Goal: Task Accomplishment & Management: Use online tool/utility

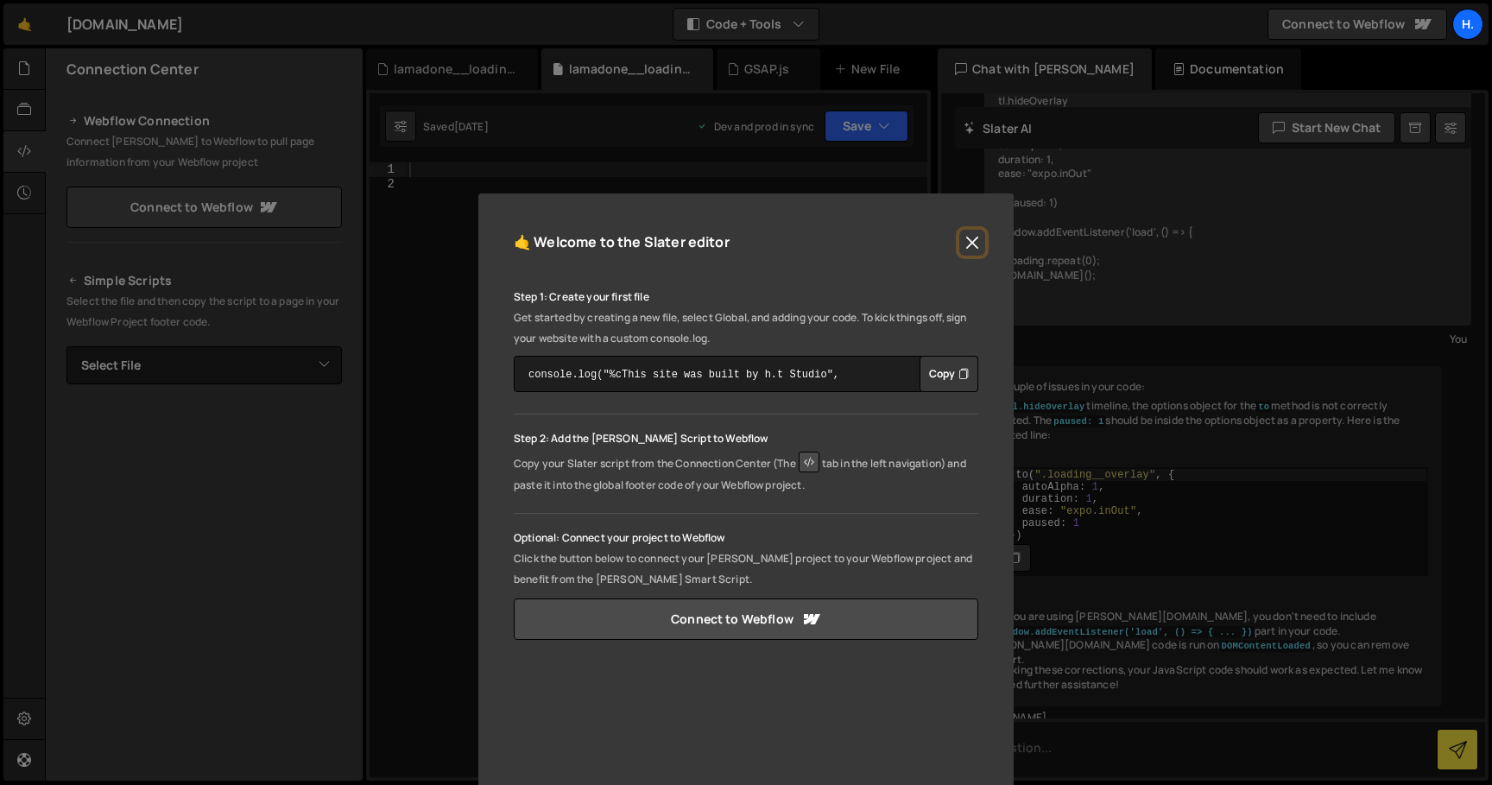
click at [966, 240] on button "Close" at bounding box center [972, 243] width 26 height 26
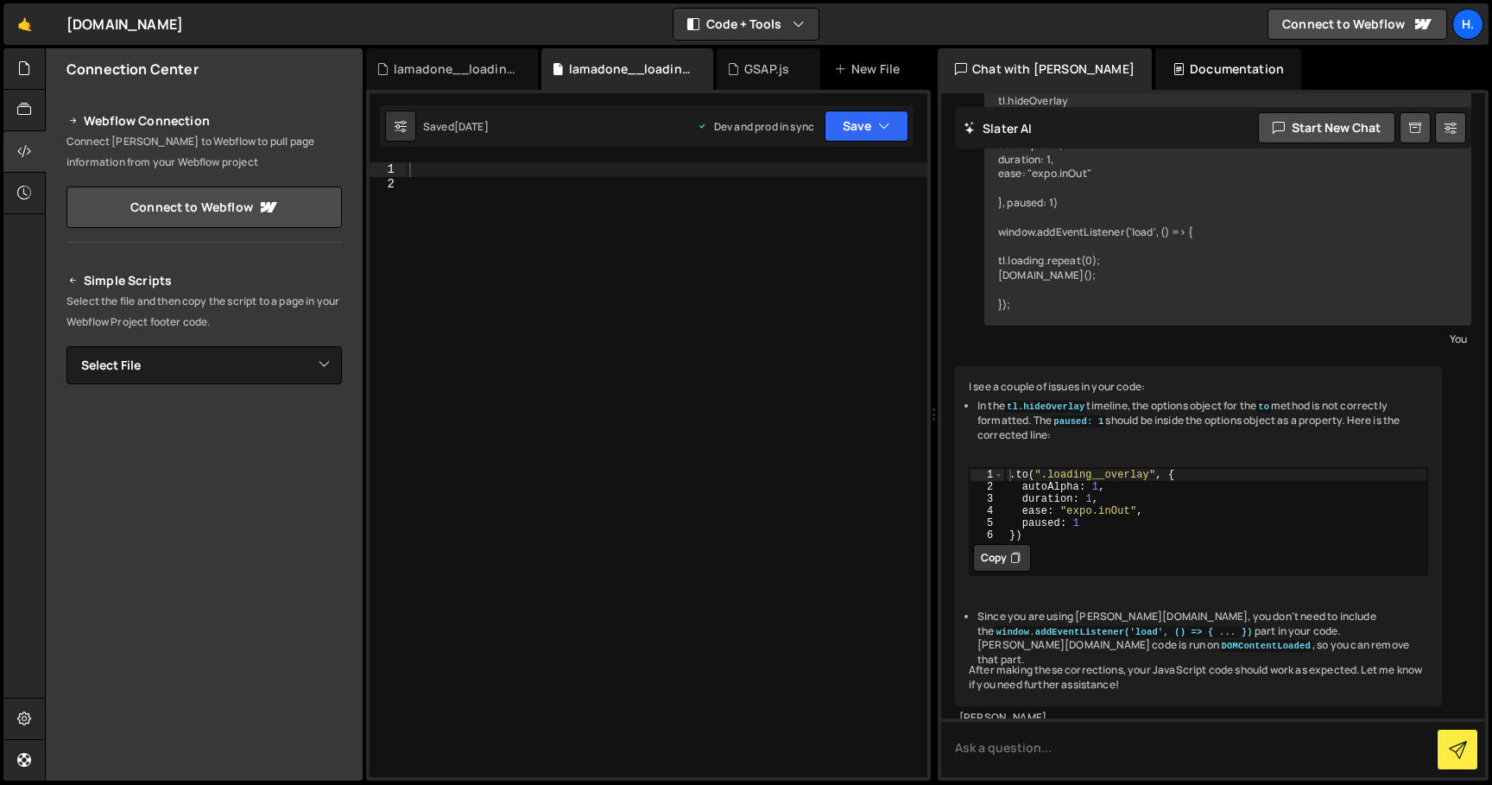
click at [477, 159] on div "XXXXXXXXXXXXXXXXXXXXXXXXXXXXXXXXXXXXXXXXXXXXXXXXXXXXXXXXXXXXXXXXXXXXXXXXXXXXXXX…" at bounding box center [648, 435] width 565 height 691
click at [473, 174] on div at bounding box center [666, 483] width 521 height 643
click at [425, 197] on div at bounding box center [666, 483] width 521 height 643
click at [427, 173] on div at bounding box center [666, 483] width 521 height 643
click at [468, 72] on div "lamadone__loading.css" at bounding box center [455, 68] width 123 height 17
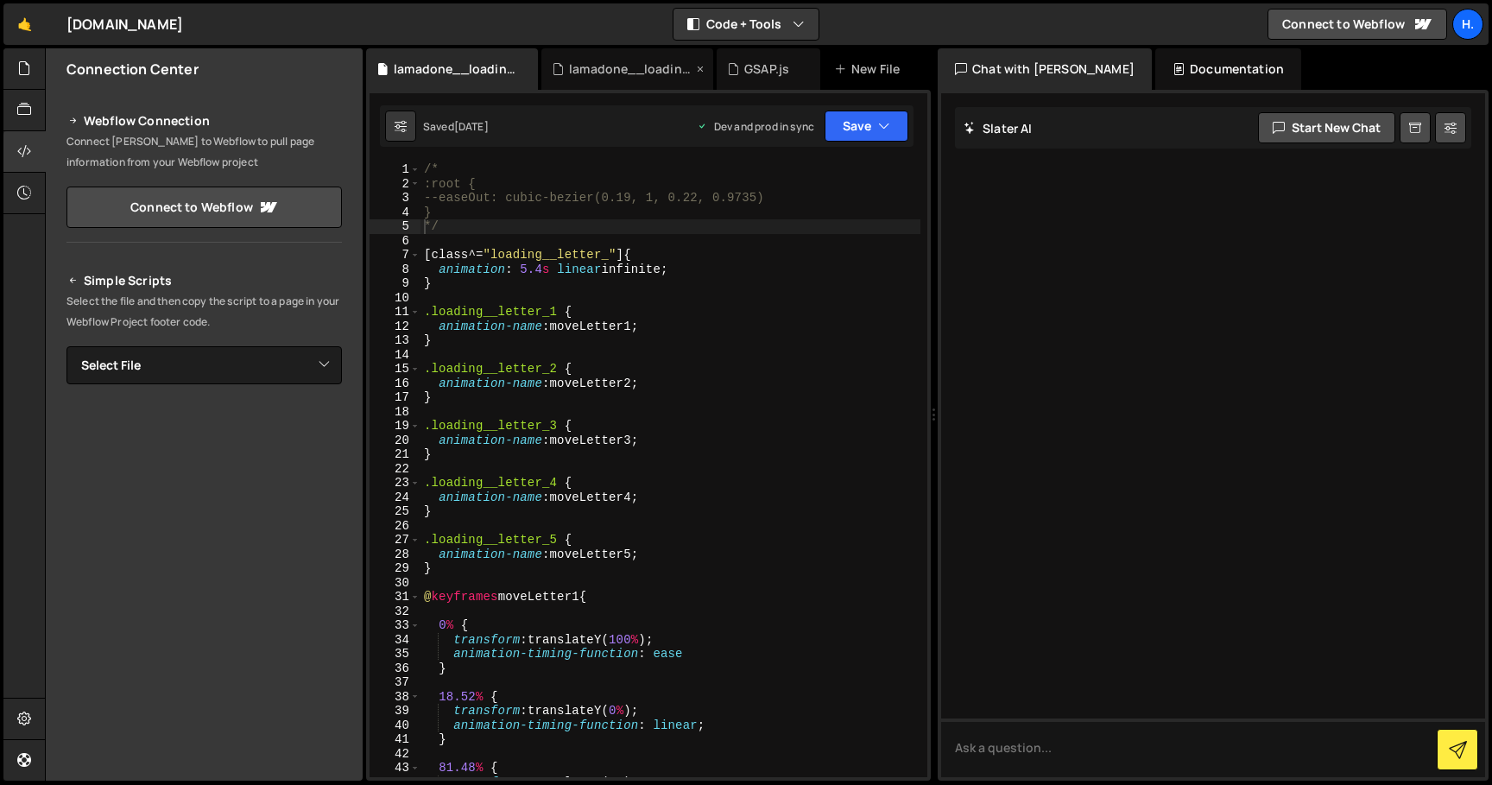
click at [654, 71] on div "lamadone__loading.js" at bounding box center [630, 68] width 123 height 17
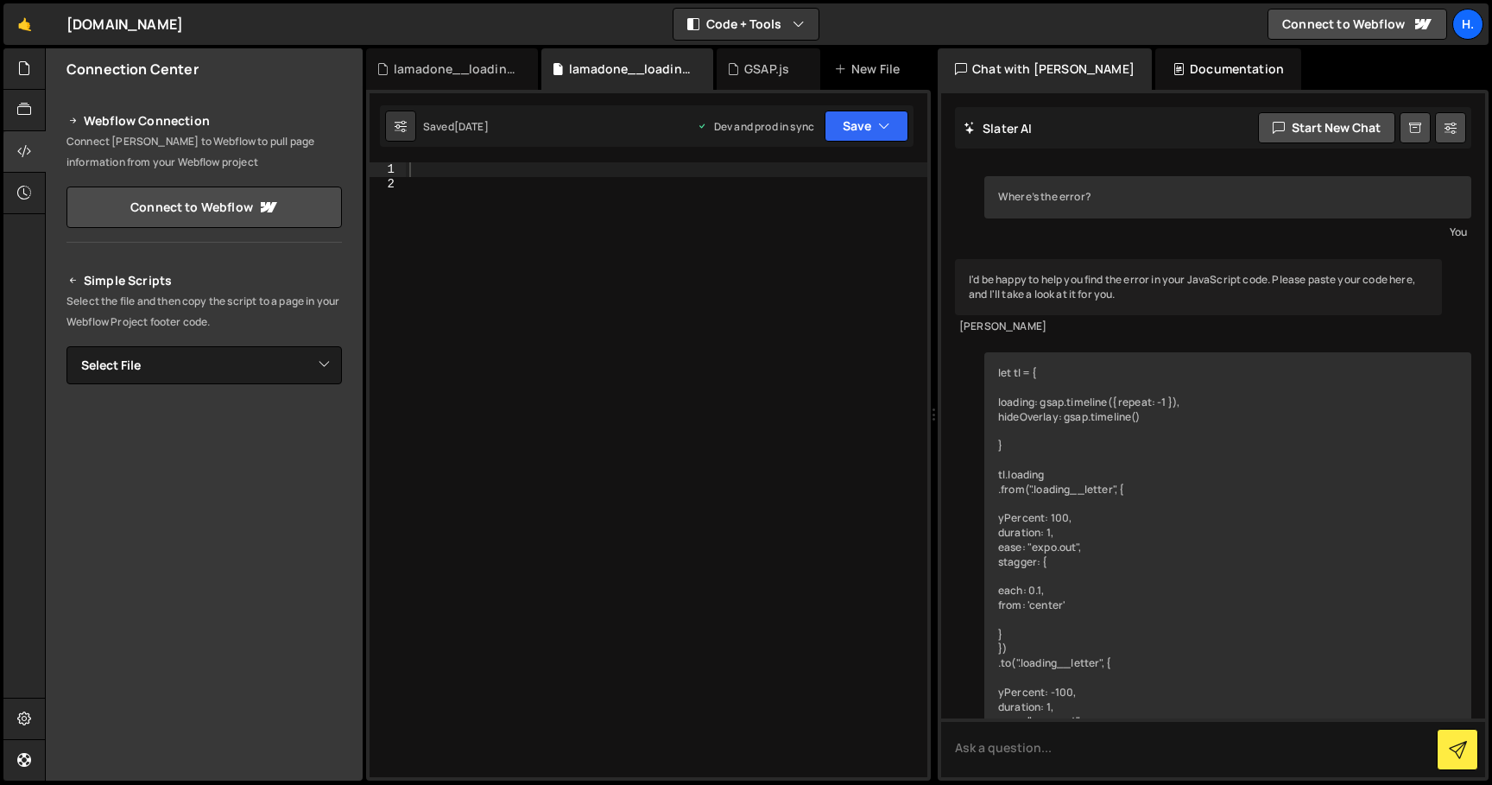
click at [478, 165] on div at bounding box center [666, 483] width 521 height 643
click at [405, 125] on icon at bounding box center [401, 125] width 12 height 17
select select "editor"
select select "ace/theme/monokai"
type input "14"
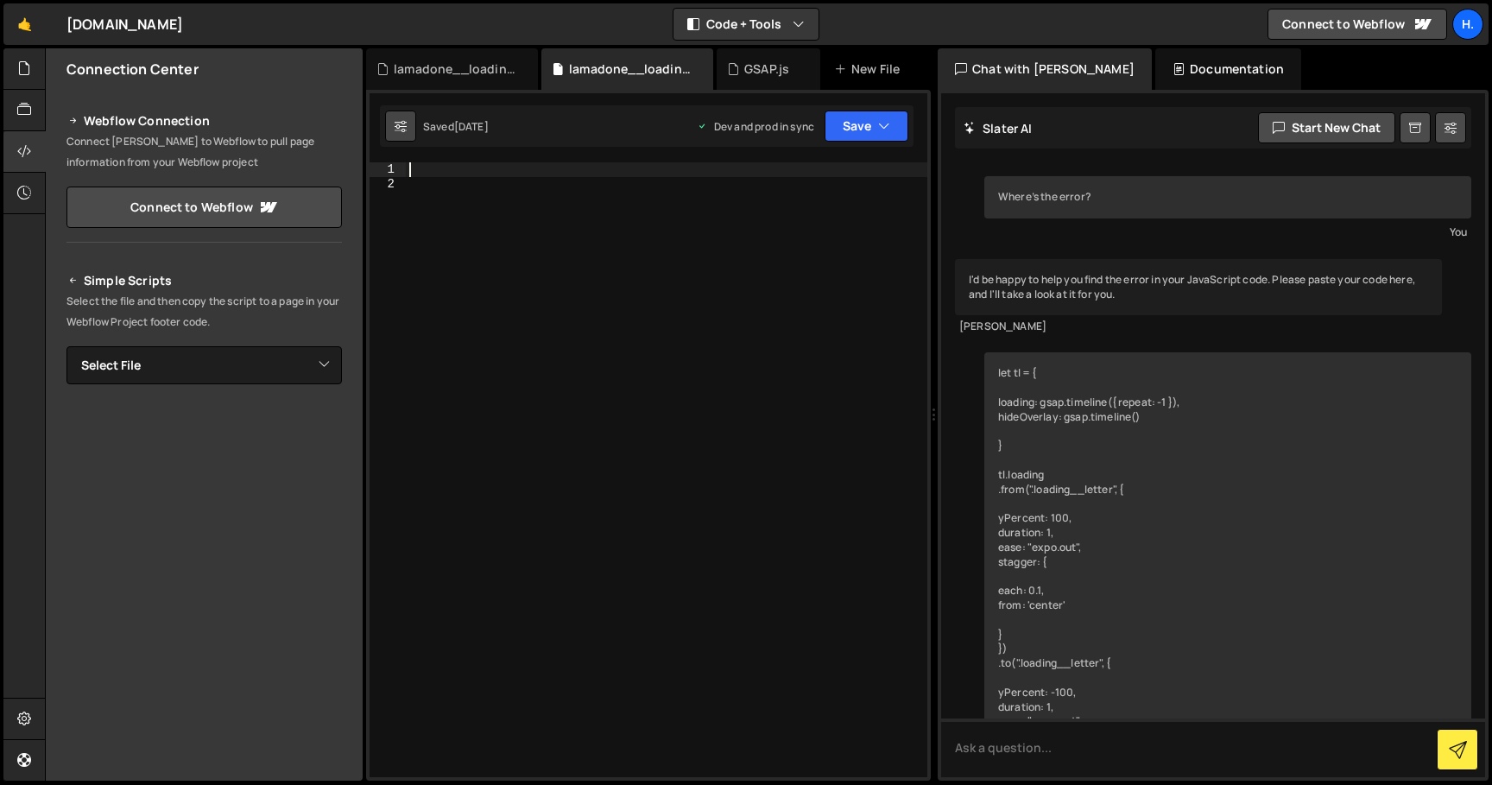
checkbox input "true"
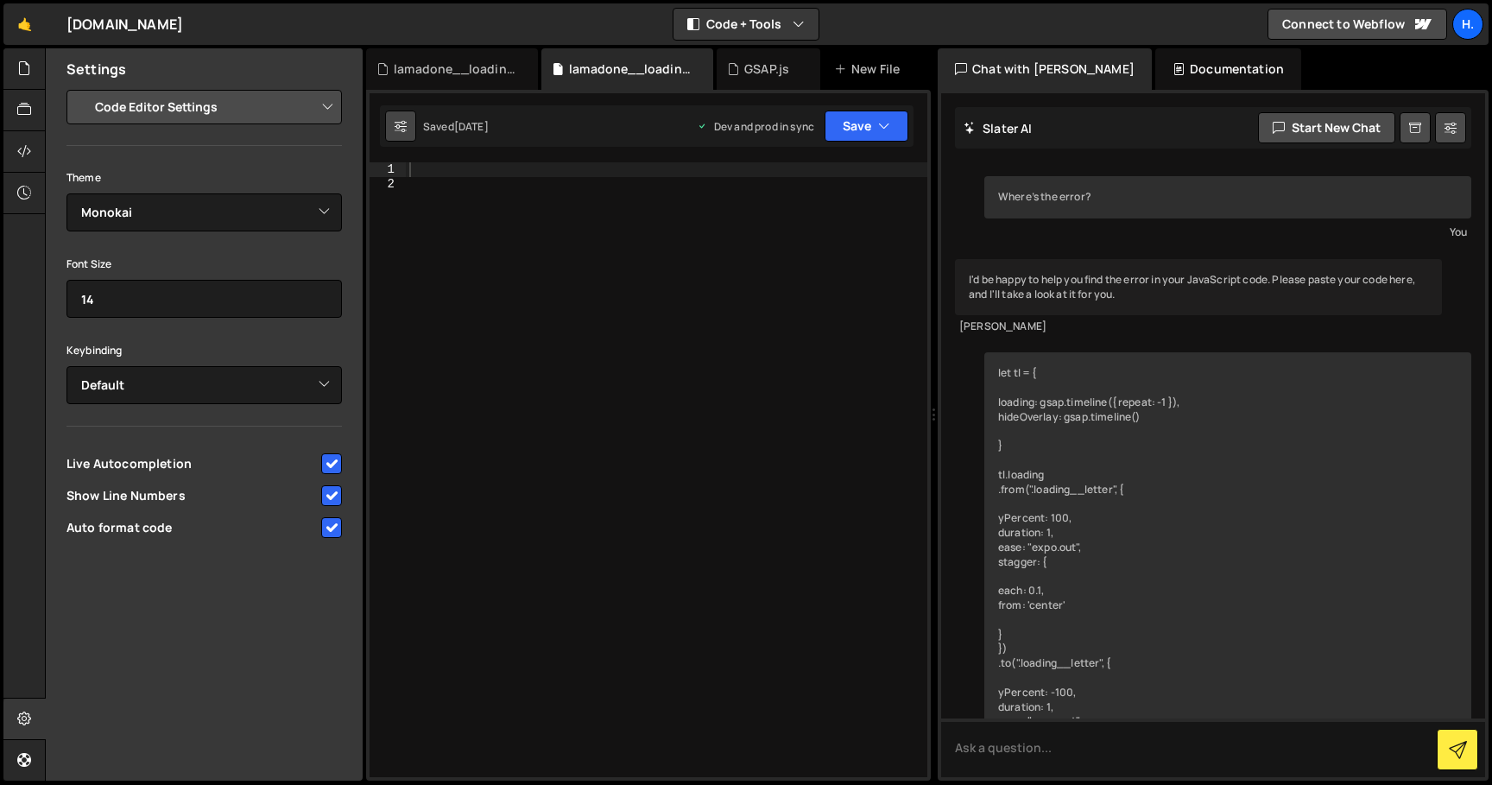
click at [404, 125] on icon at bounding box center [401, 125] width 12 height 17
click at [771, 131] on div "Dev and prod in sync" at bounding box center [755, 126] width 117 height 15
click at [774, 76] on div "GSAP.js" at bounding box center [766, 68] width 45 height 17
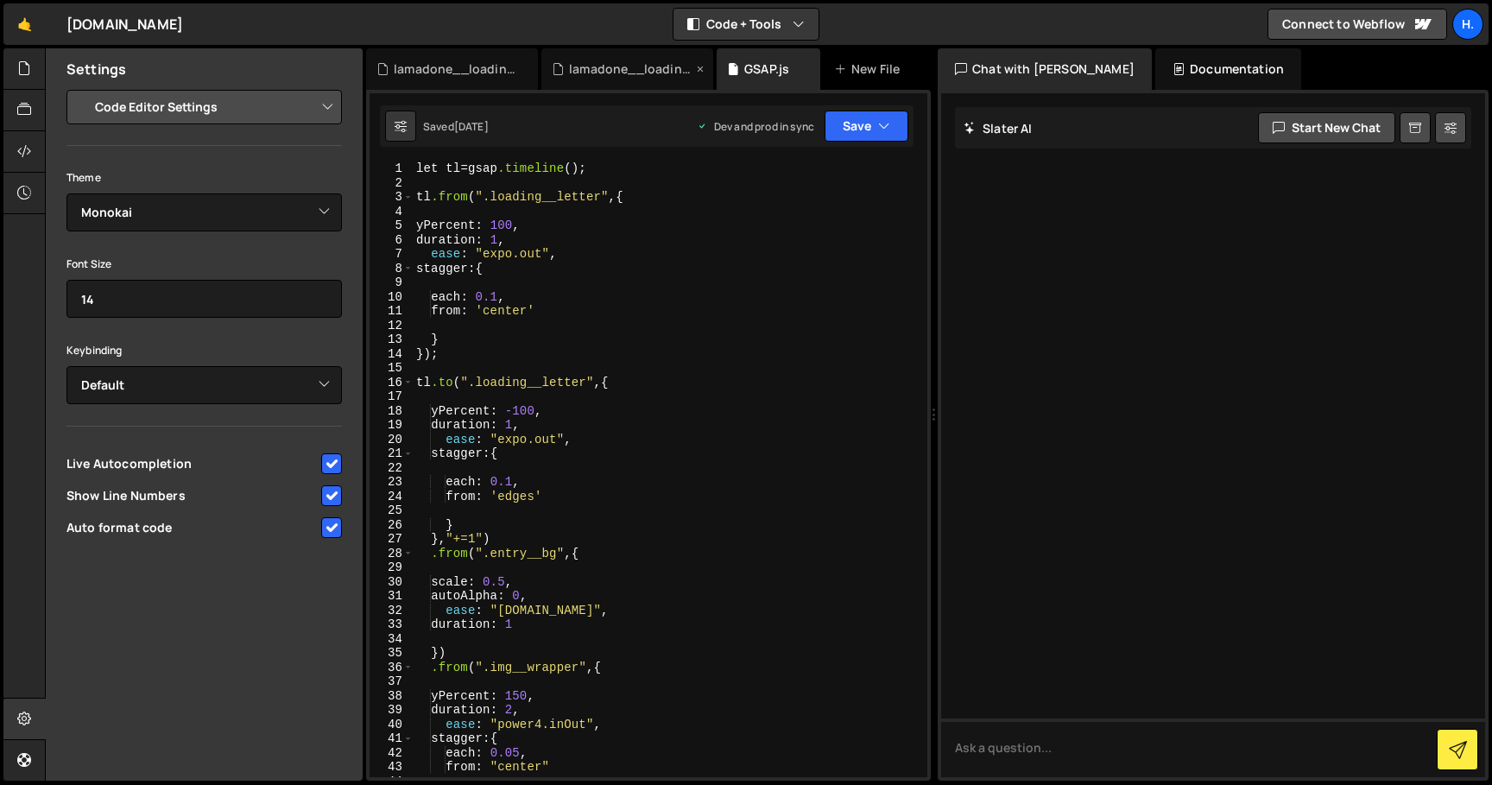
click at [616, 74] on div "lamadone__loading.js" at bounding box center [630, 68] width 123 height 17
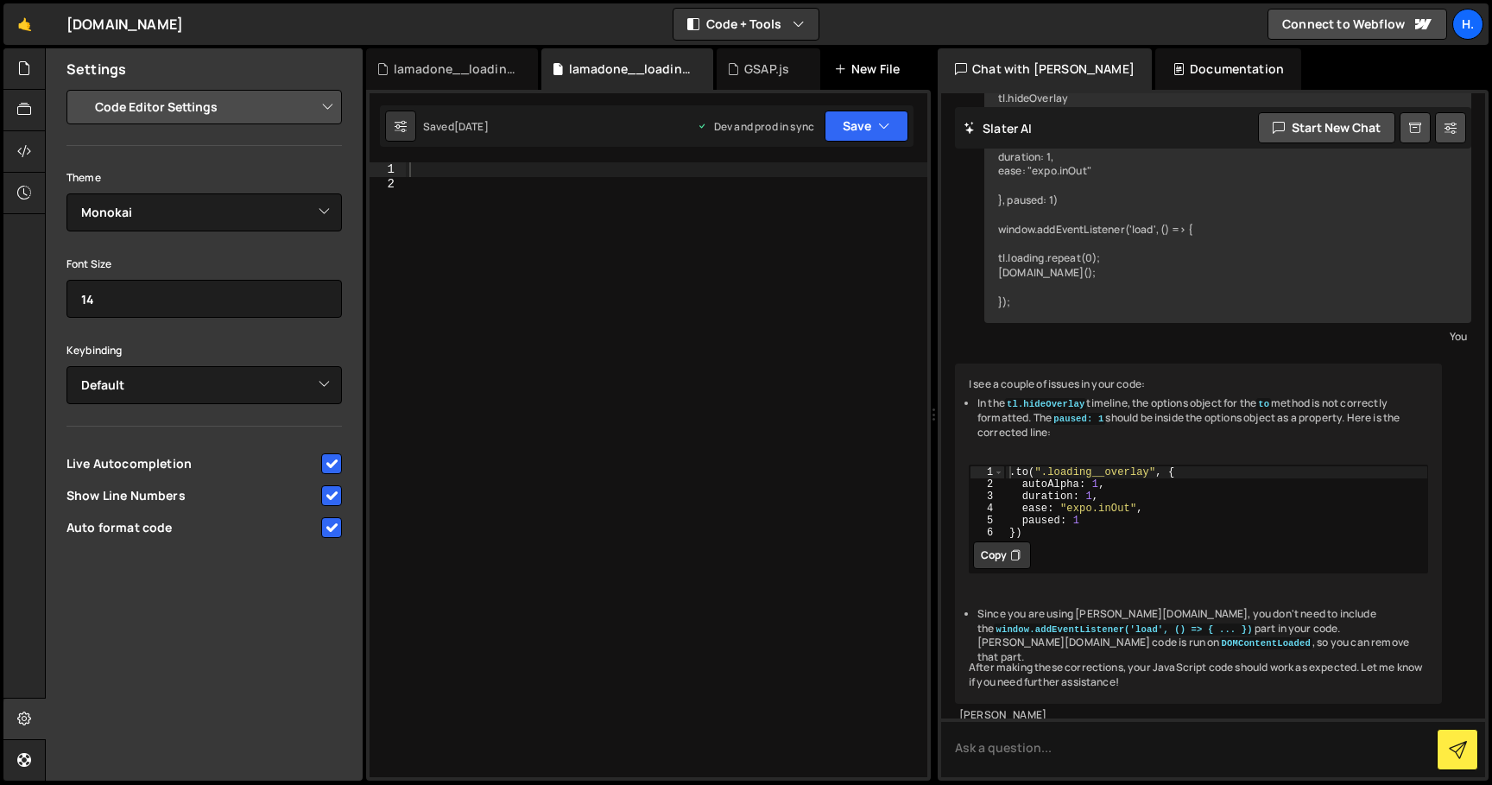
scroll to position [792, 0]
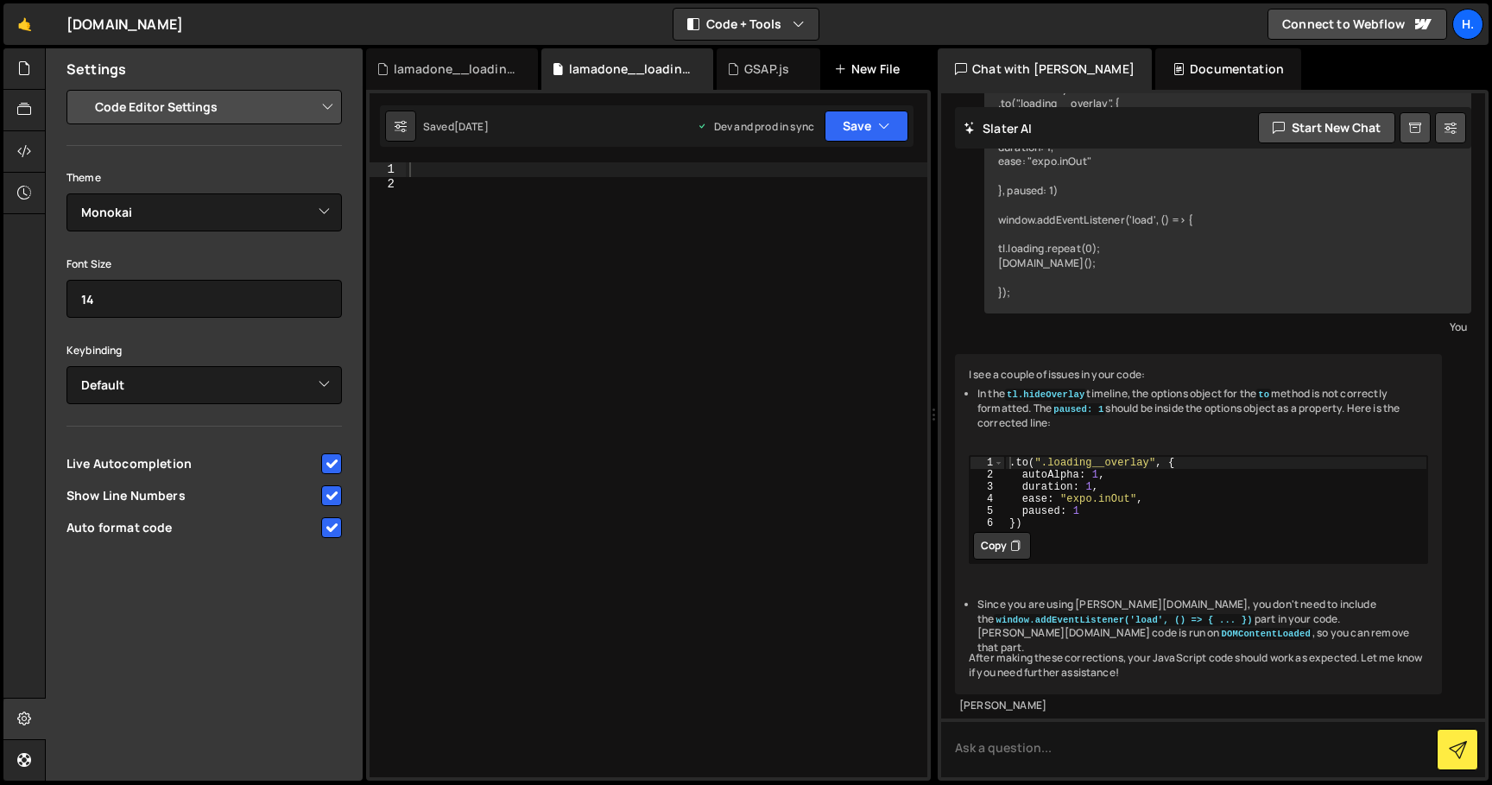
click at [860, 75] on div "New File" at bounding box center [870, 68] width 73 height 17
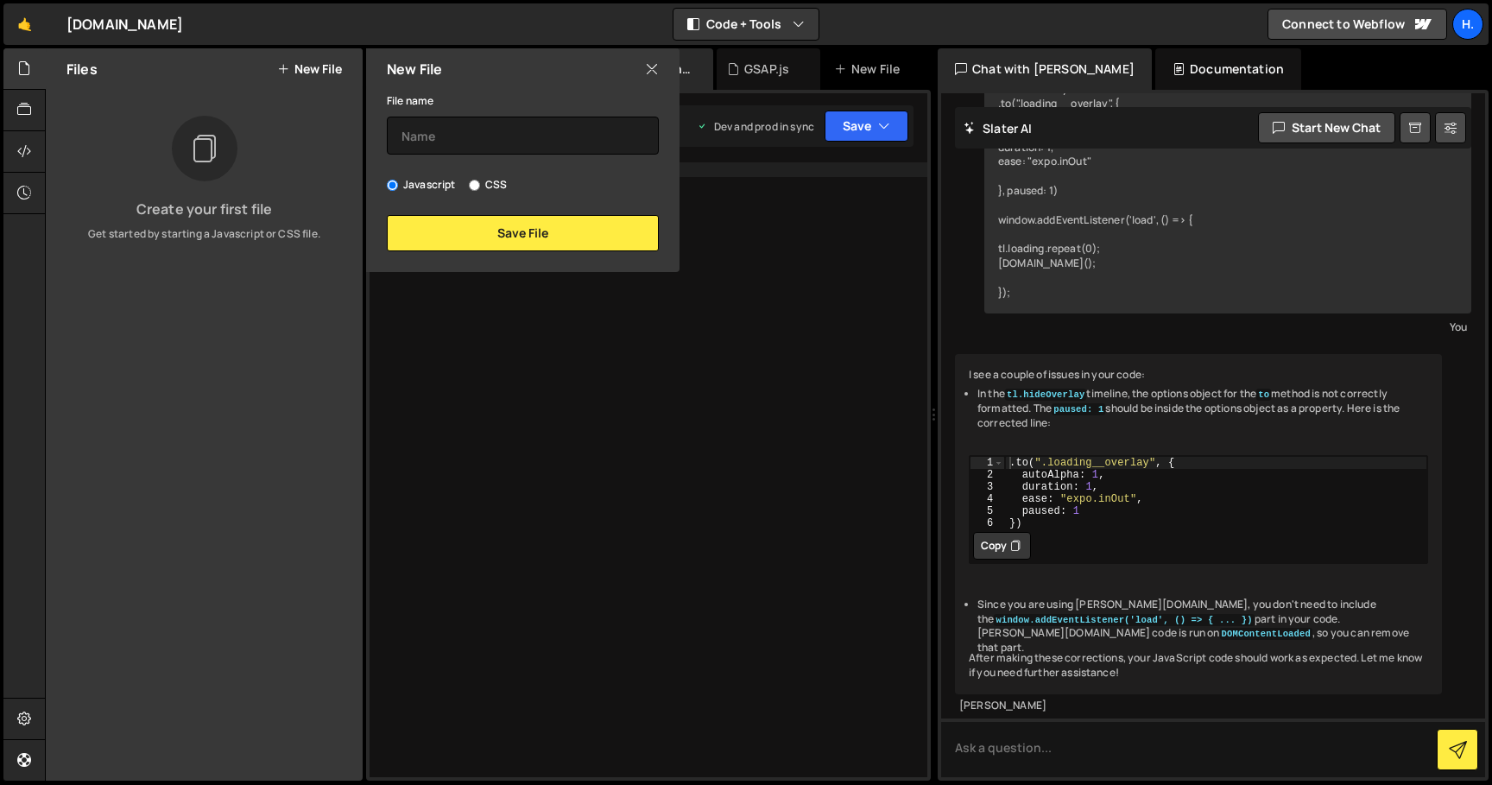
click at [653, 69] on icon at bounding box center [652, 69] width 14 height 19
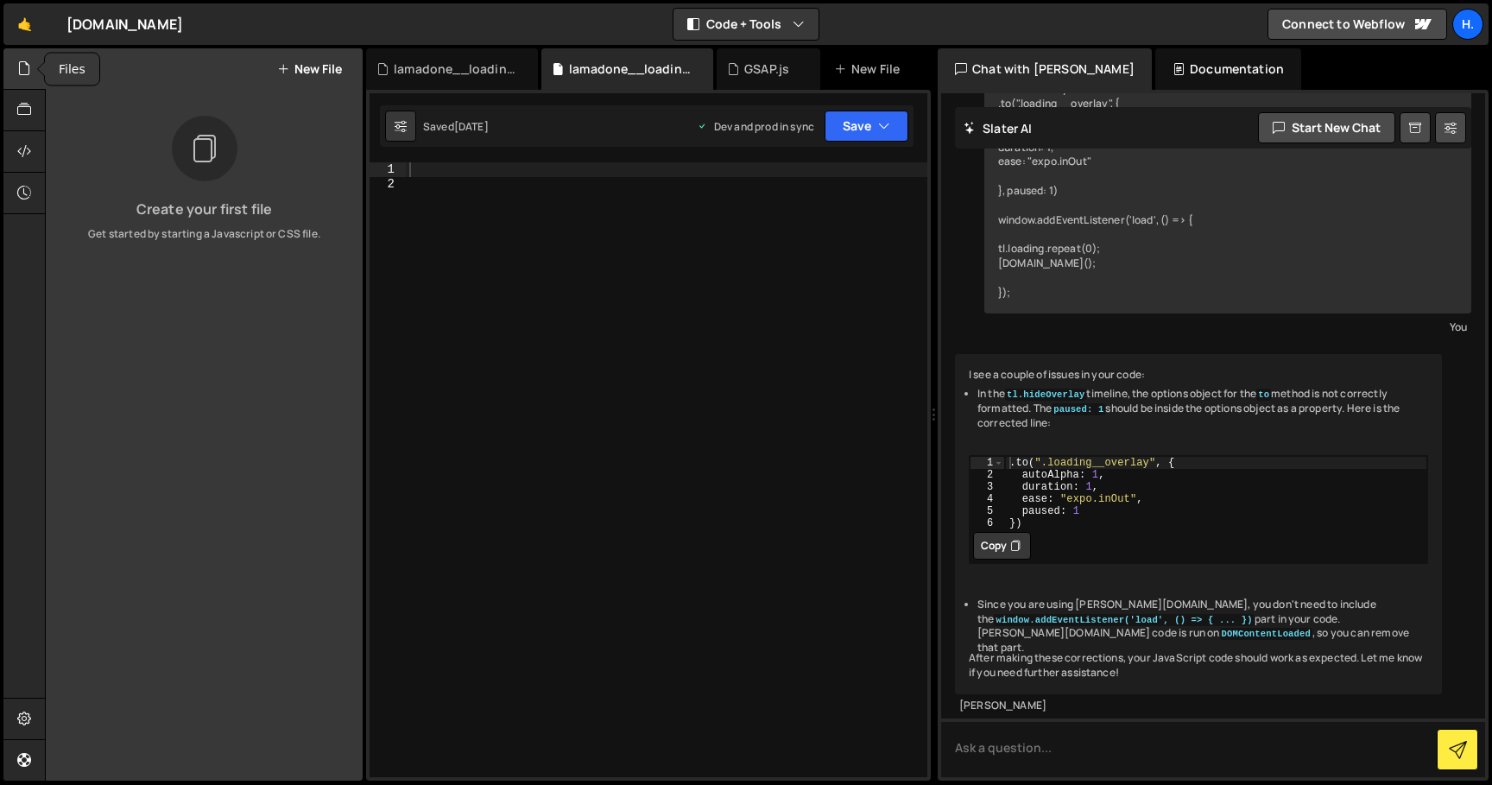
click at [17, 72] on icon at bounding box center [24, 68] width 14 height 19
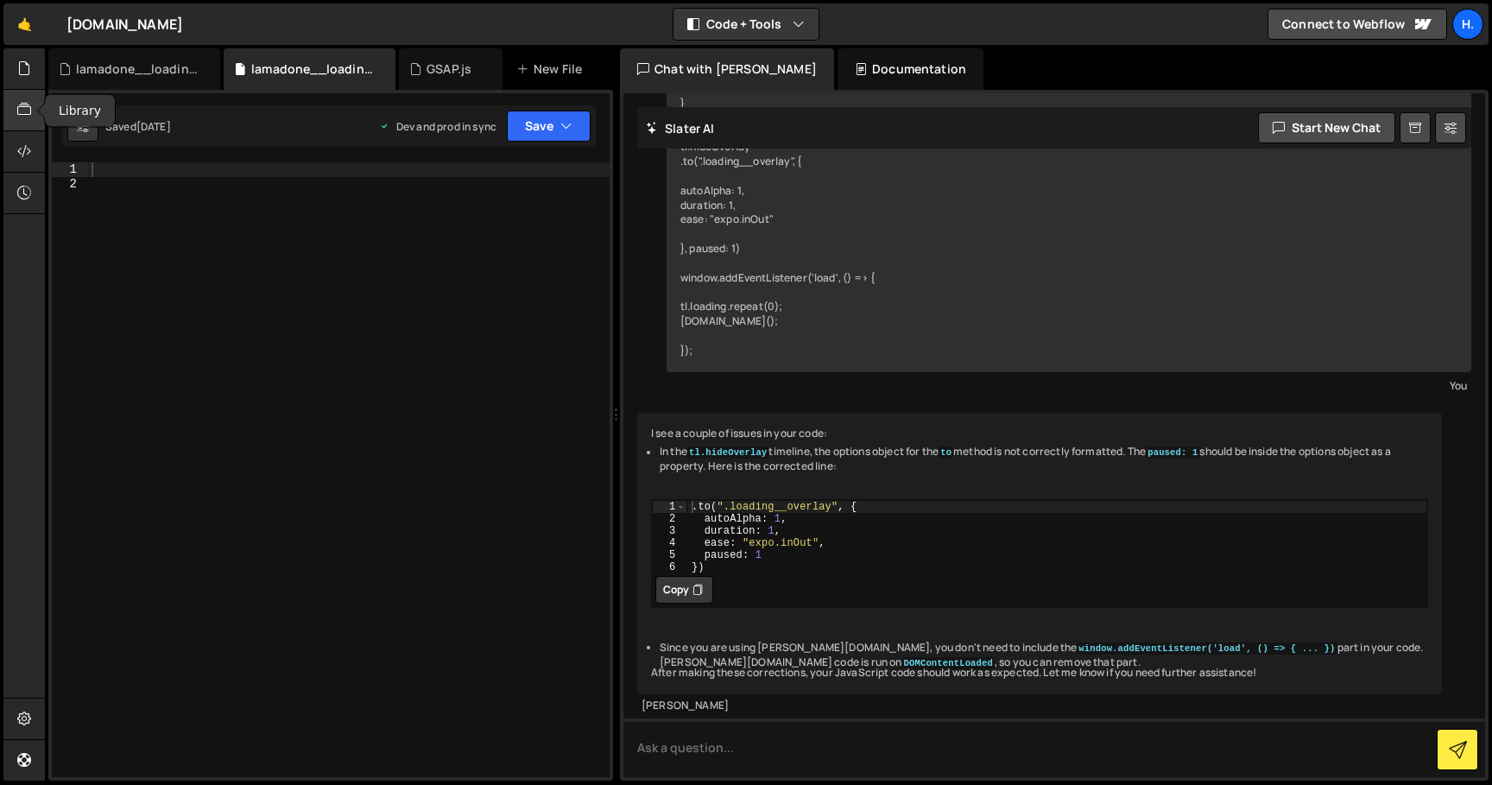
click at [32, 122] on div at bounding box center [24, 110] width 42 height 41
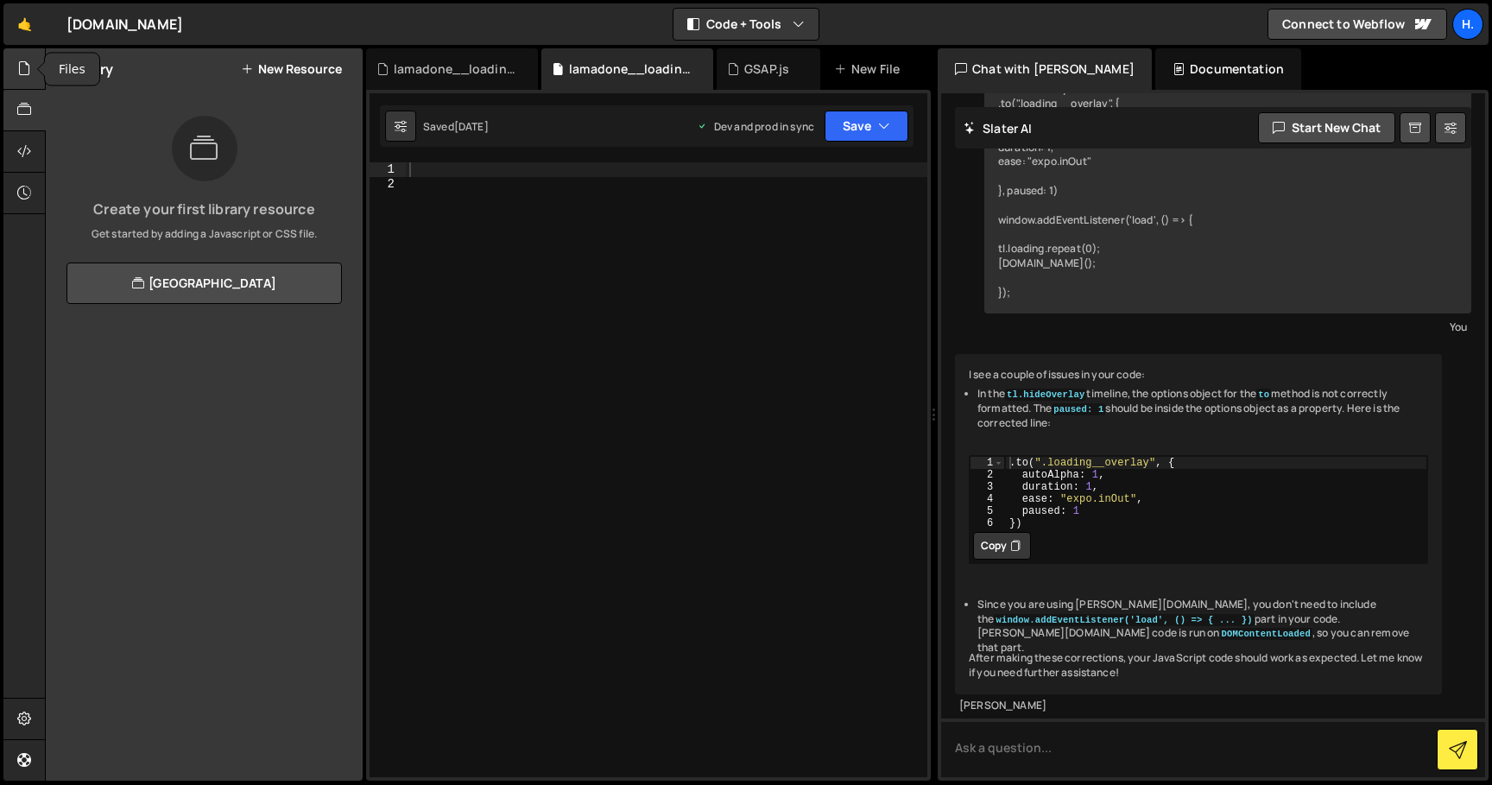
click at [36, 64] on div at bounding box center [24, 68] width 42 height 41
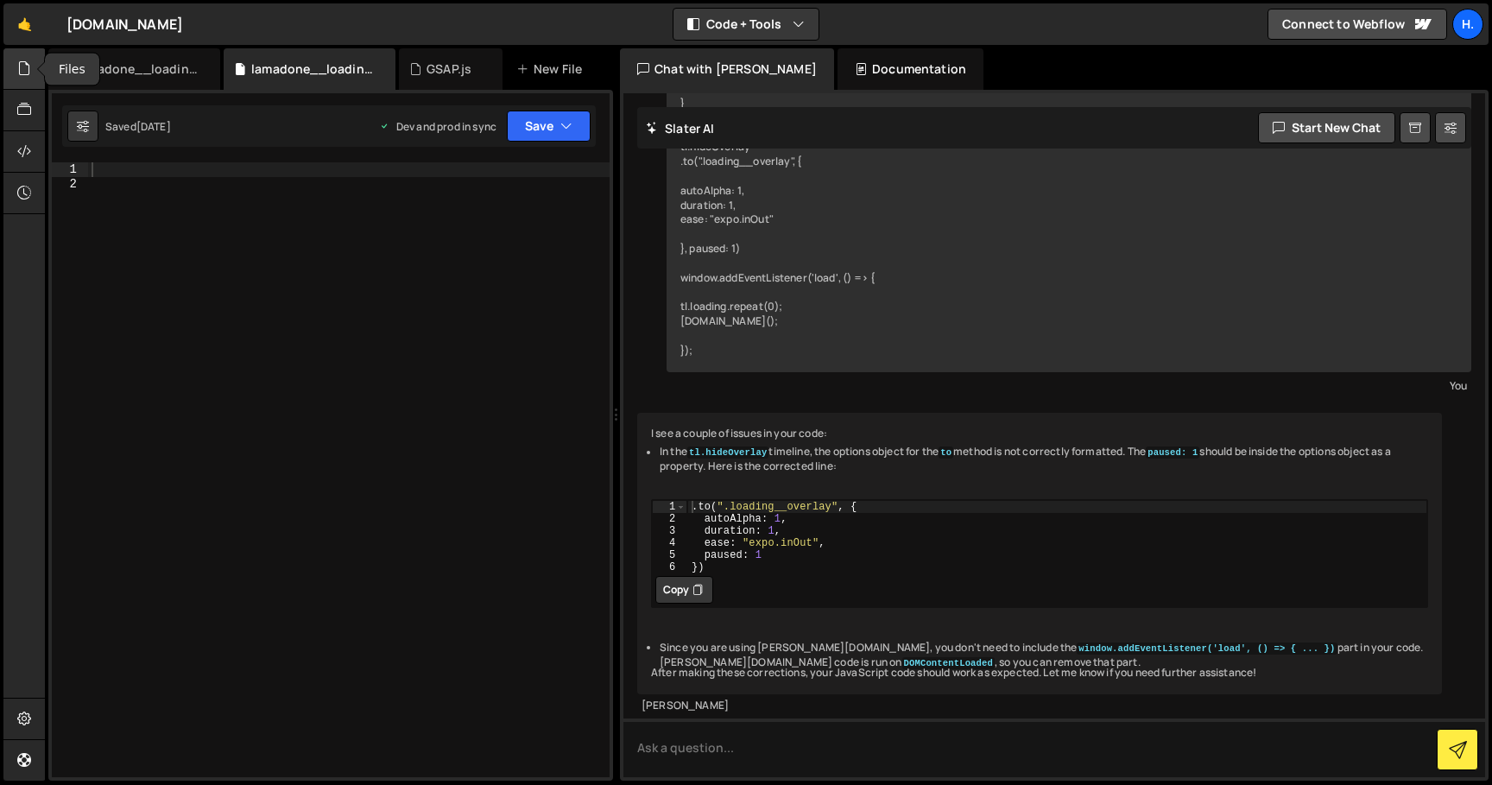
click at [36, 64] on div at bounding box center [24, 68] width 42 height 41
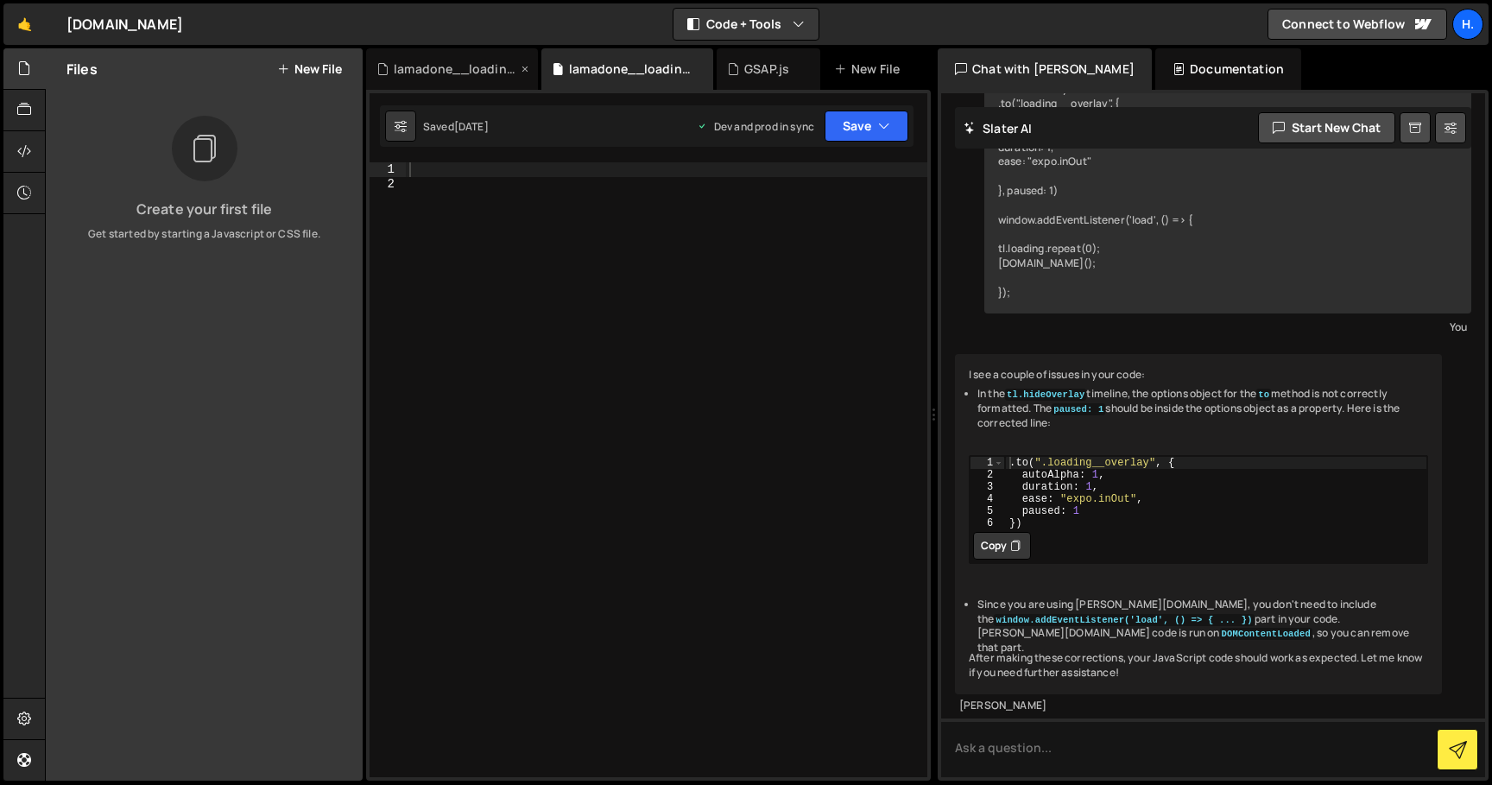
click at [411, 66] on div "lamadone__loading.css" at bounding box center [455, 68] width 123 height 17
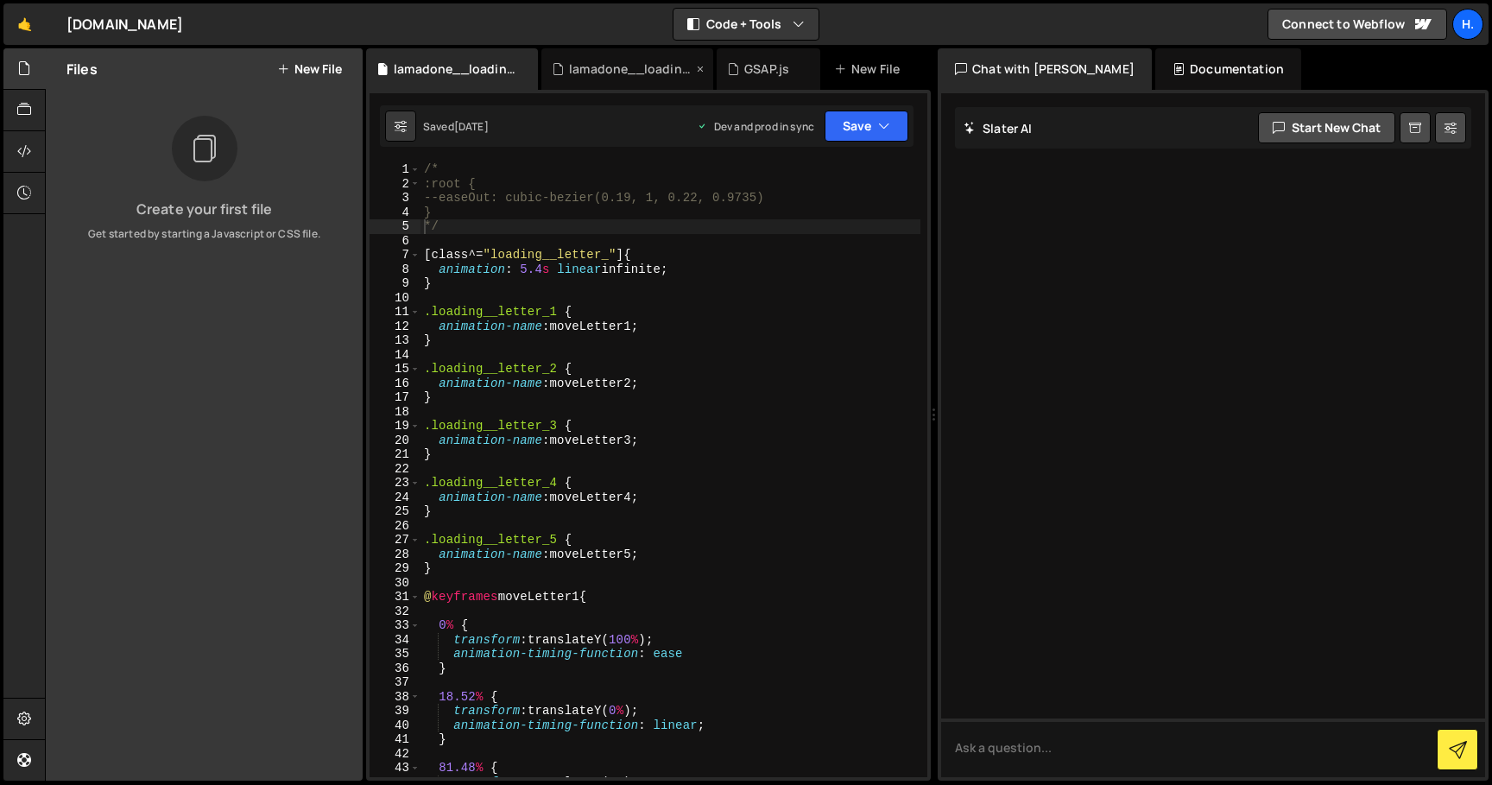
click at [584, 75] on div "lamadone__loading.js" at bounding box center [630, 68] width 123 height 17
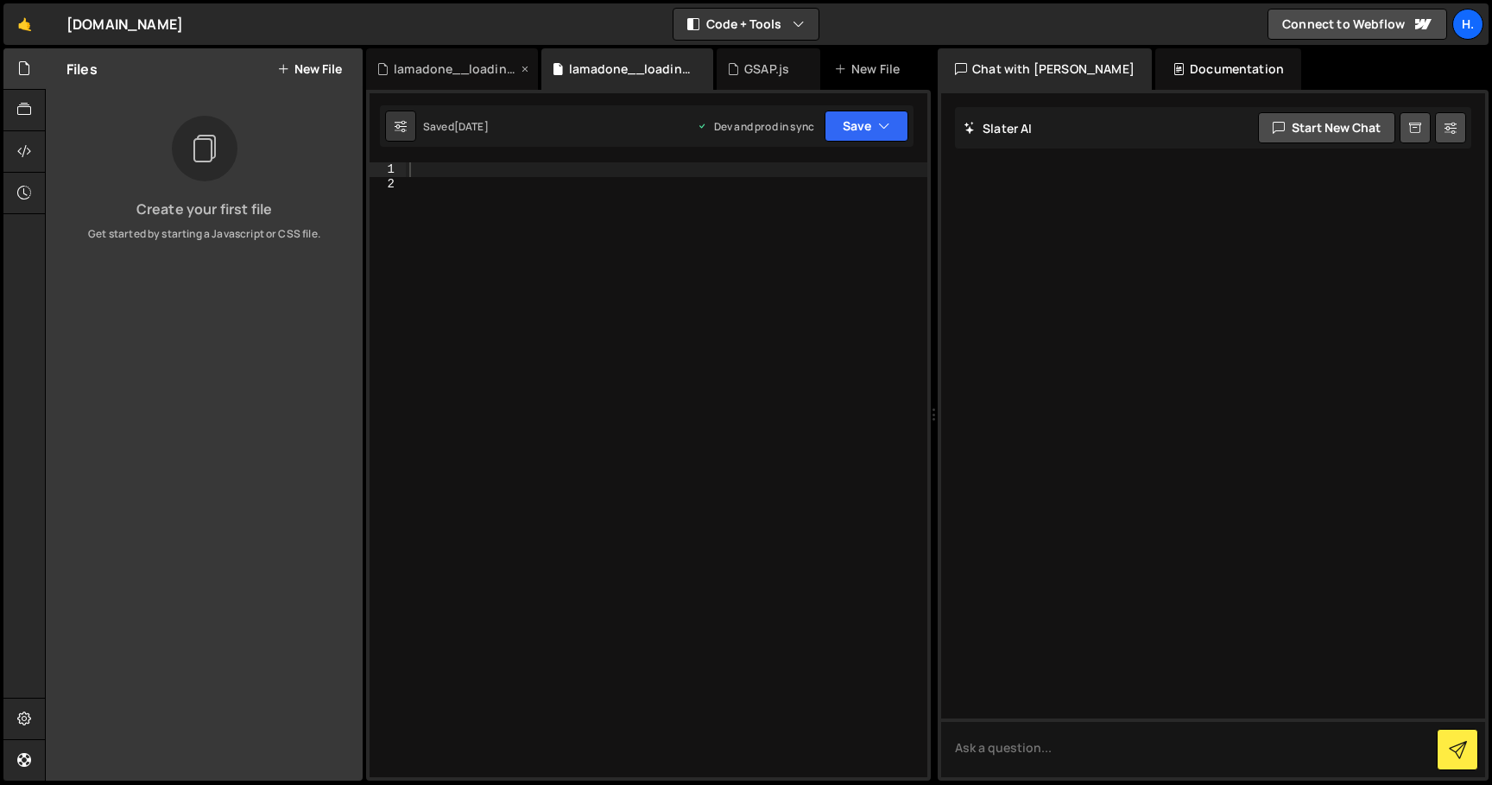
click at [451, 76] on div "lamadone__loading.css" at bounding box center [455, 68] width 123 height 17
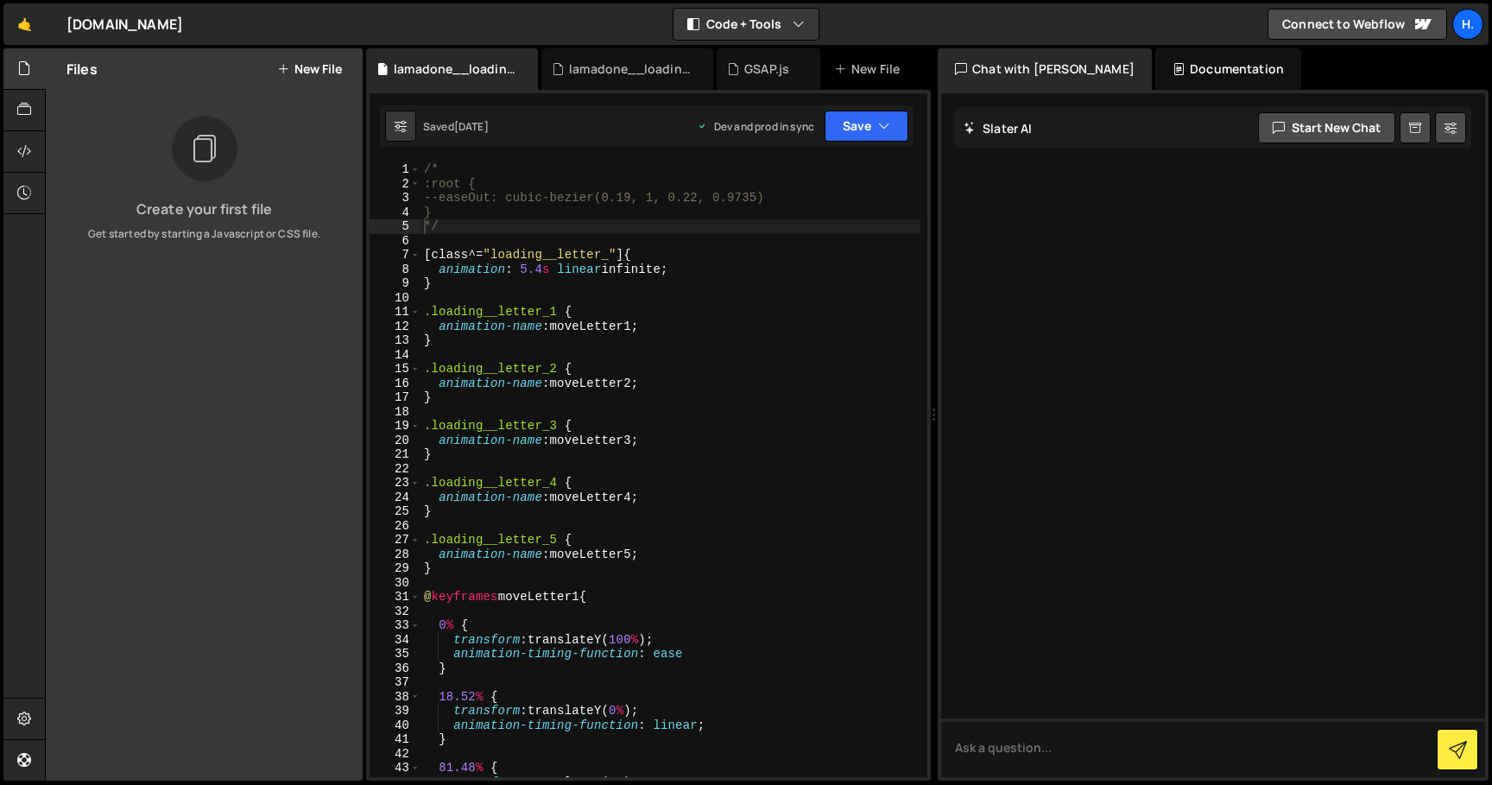
click at [183, 232] on p "Get started by starting a Javascript or CSS file." at bounding box center [204, 234] width 289 height 16
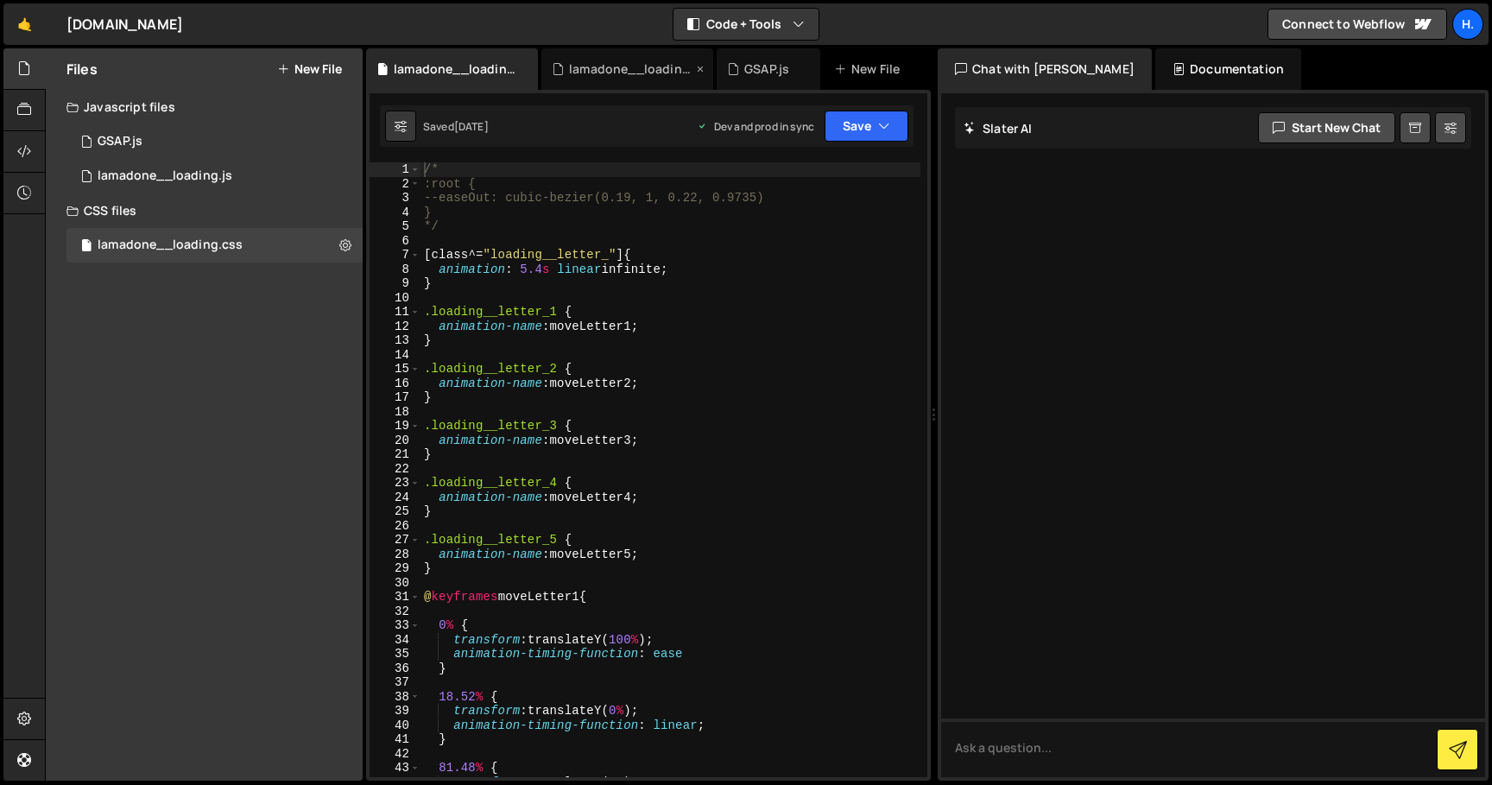
click at [648, 83] on div "lamadone__loading.js" at bounding box center [627, 68] width 172 height 41
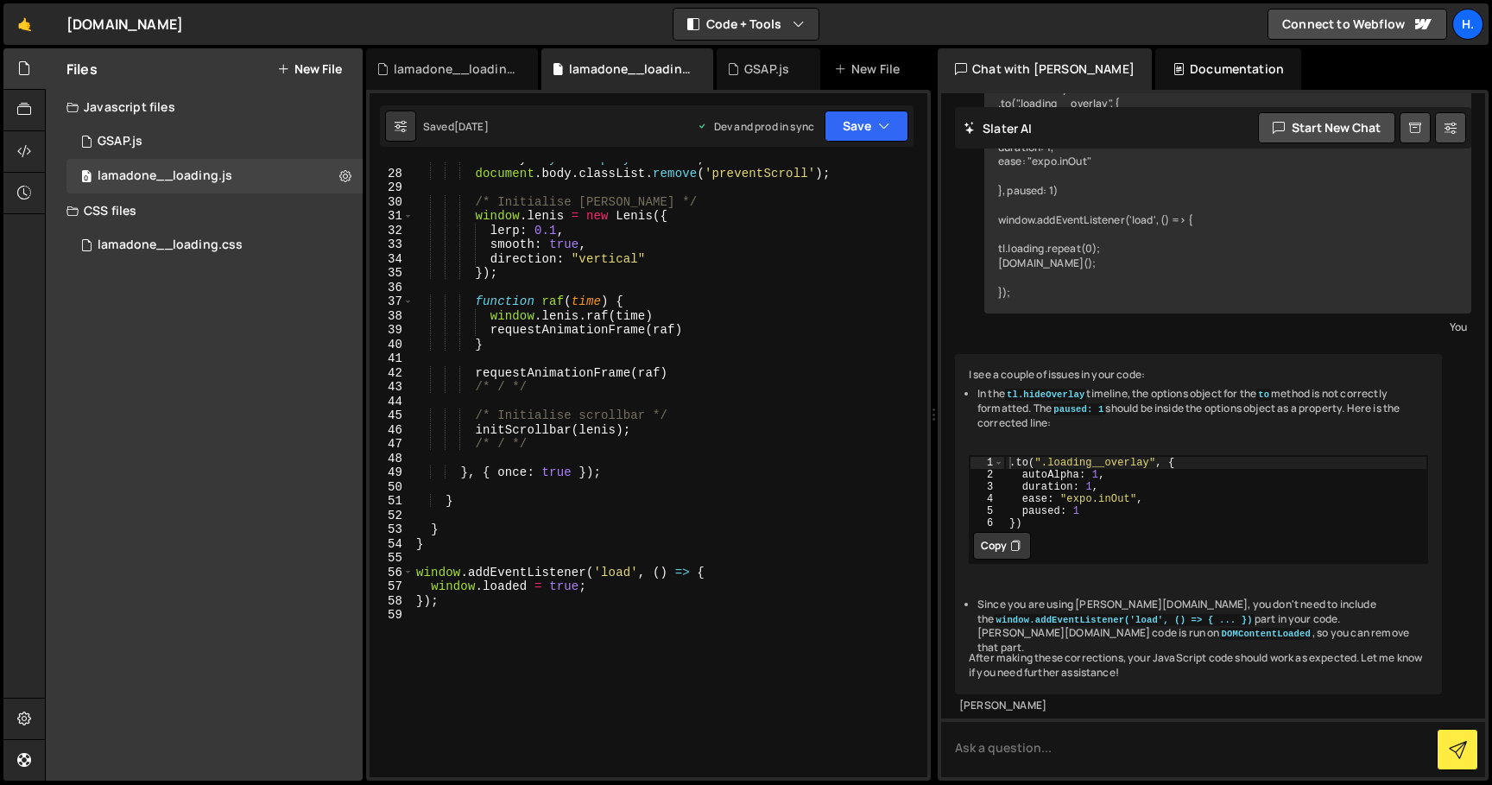
scroll to position [381, 0]
type textarea "/* / */"
click at [586, 445] on div "overlay . style . display = 'none' ; document . body . classList . remove ( 'pr…" at bounding box center [667, 472] width 508 height 643
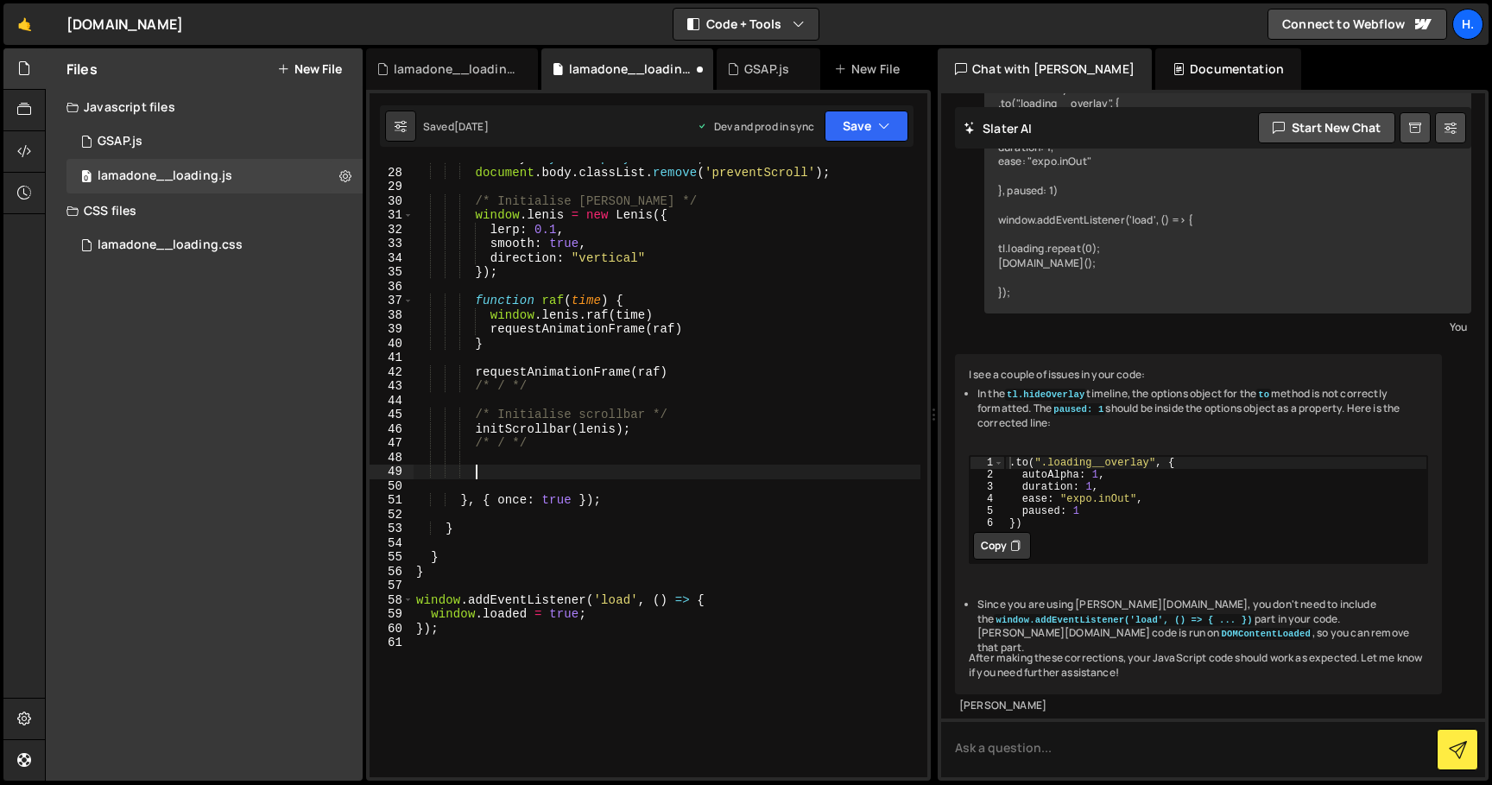
paste textarea "});"
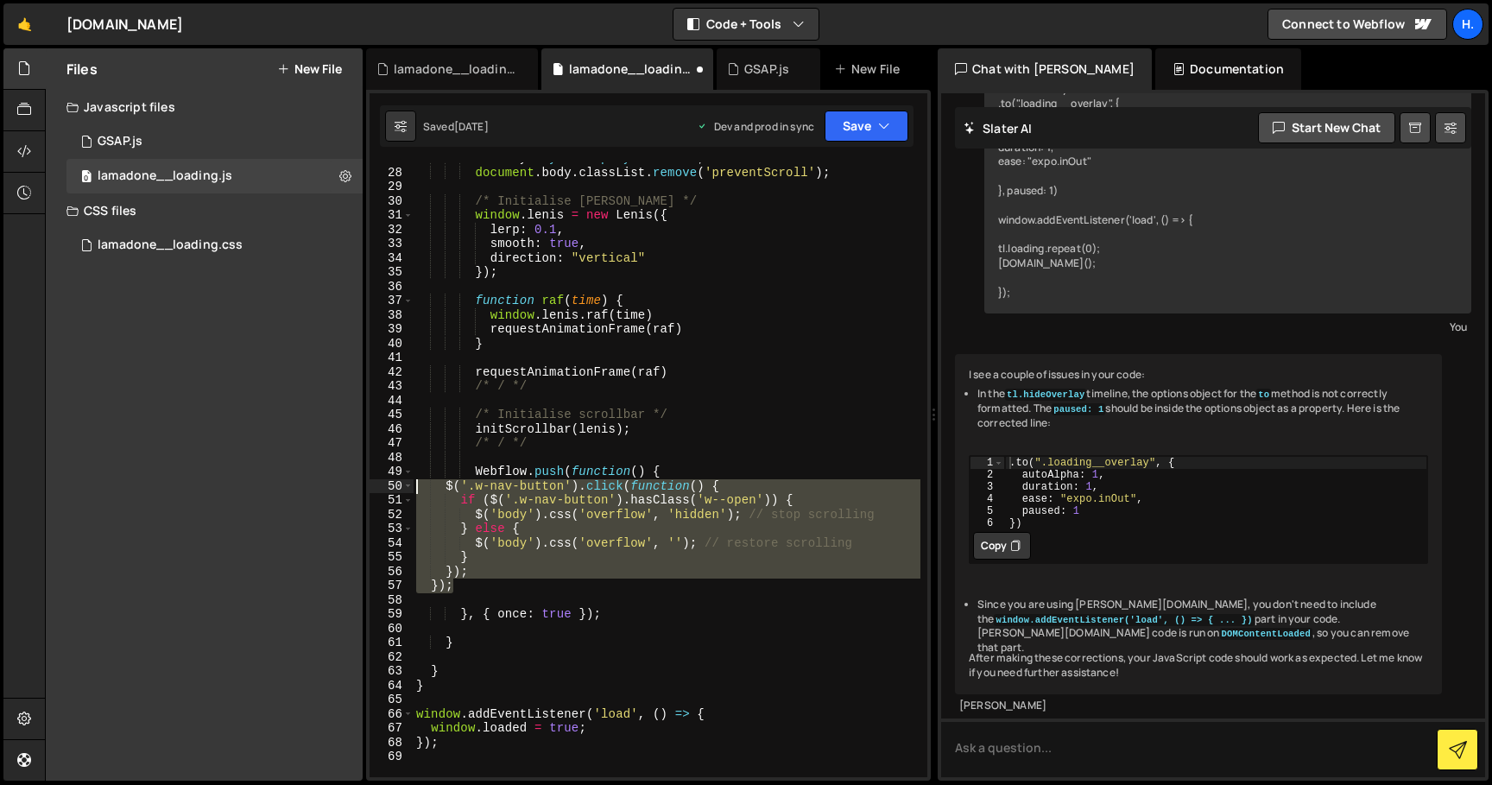
drag, startPoint x: 485, startPoint y: 587, endPoint x: 327, endPoint y: 489, distance: 186.1
click at [327, 489] on div "Files New File Javascript files 0 GSAP.js 0 0 lamadone__loading.js 0 CSS files …" at bounding box center [768, 414] width 1447 height 733
type textarea "$('.w-nav-button').click(function() { if ($('.w-nav-button').hasClass('w--open'…"
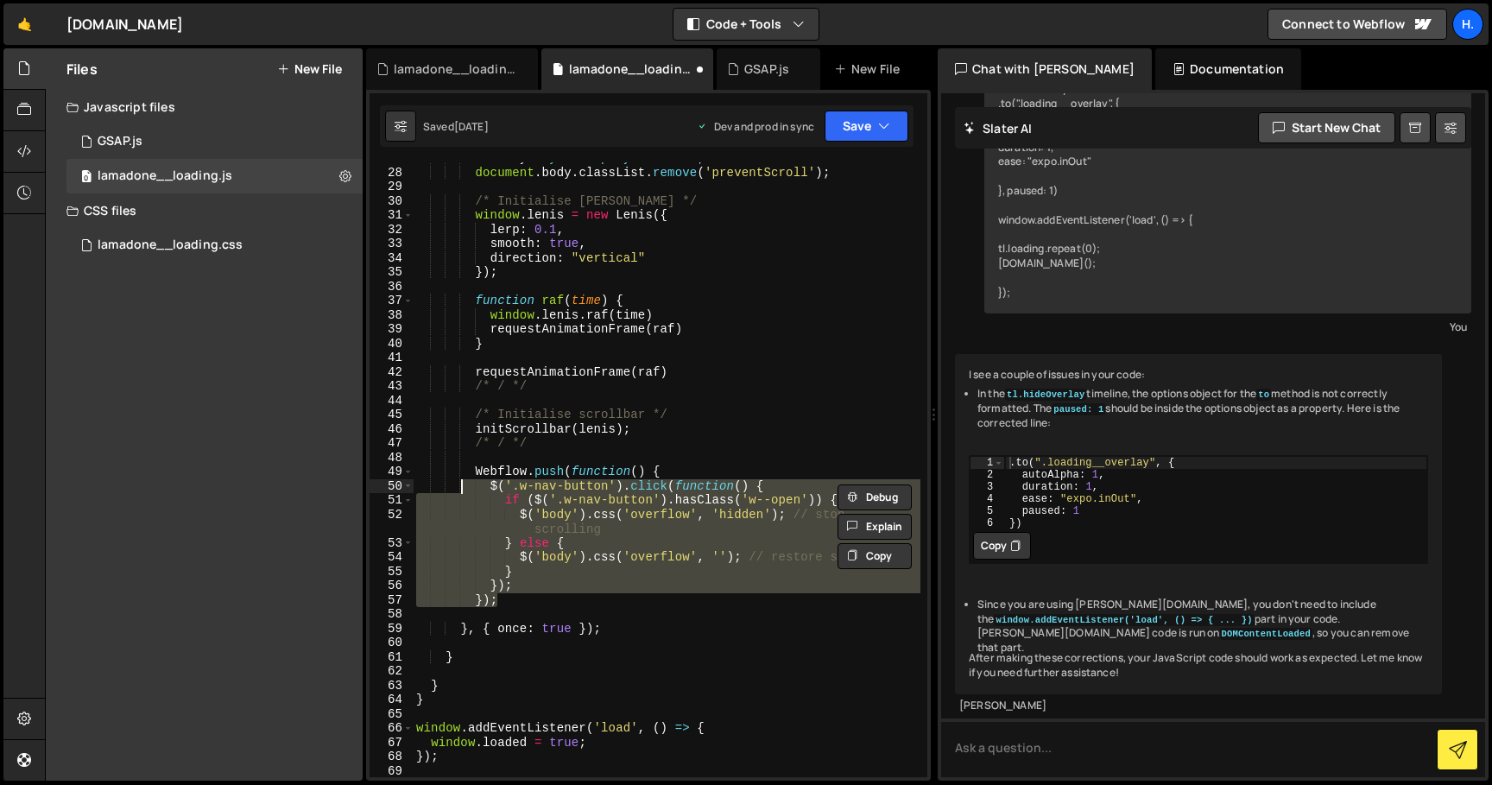
click at [508, 455] on div "overlay . style . display = 'none' ; document . body . classList . remove ( 'pr…" at bounding box center [667, 472] width 508 height 643
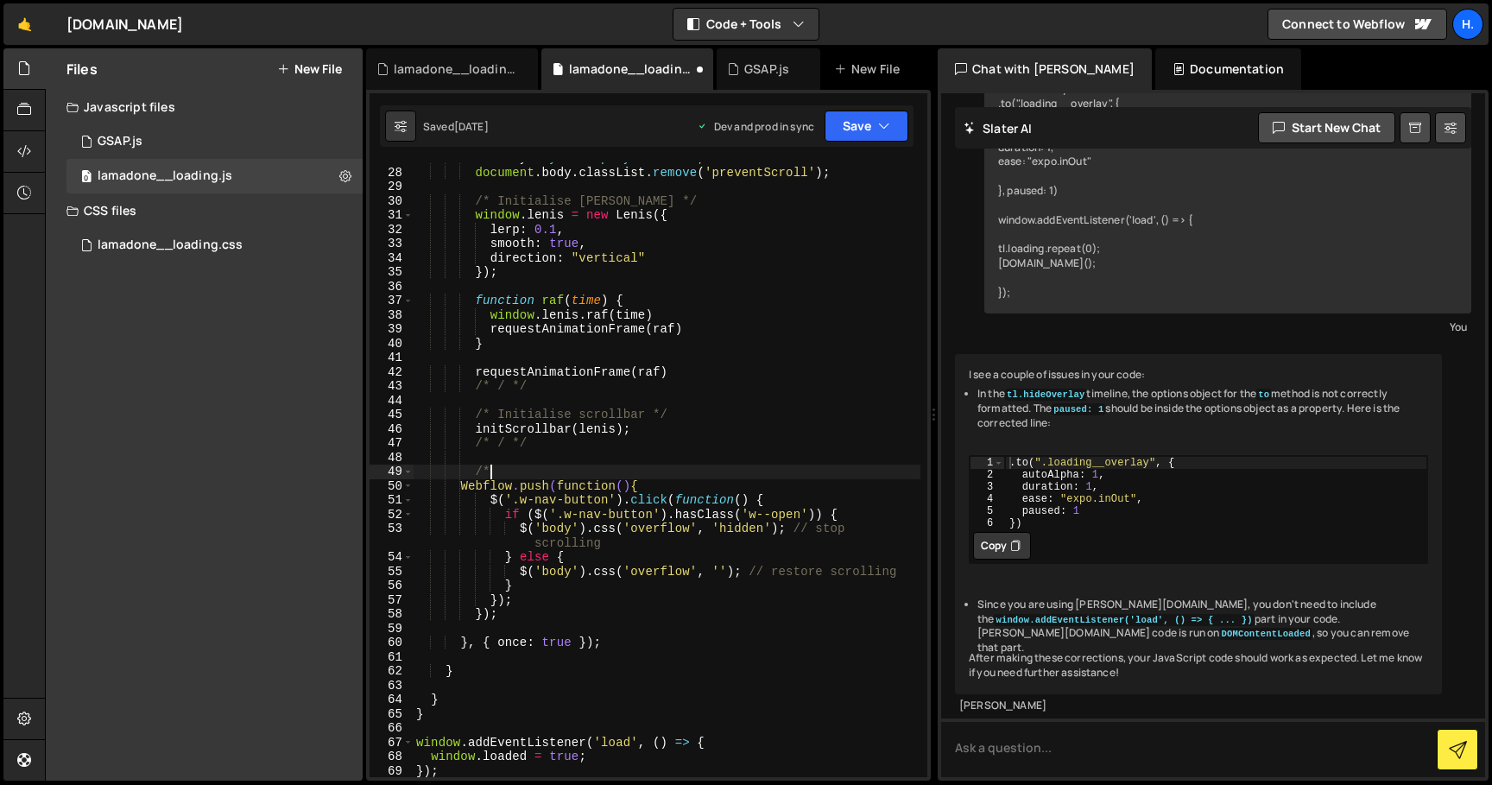
scroll to position [0, 4]
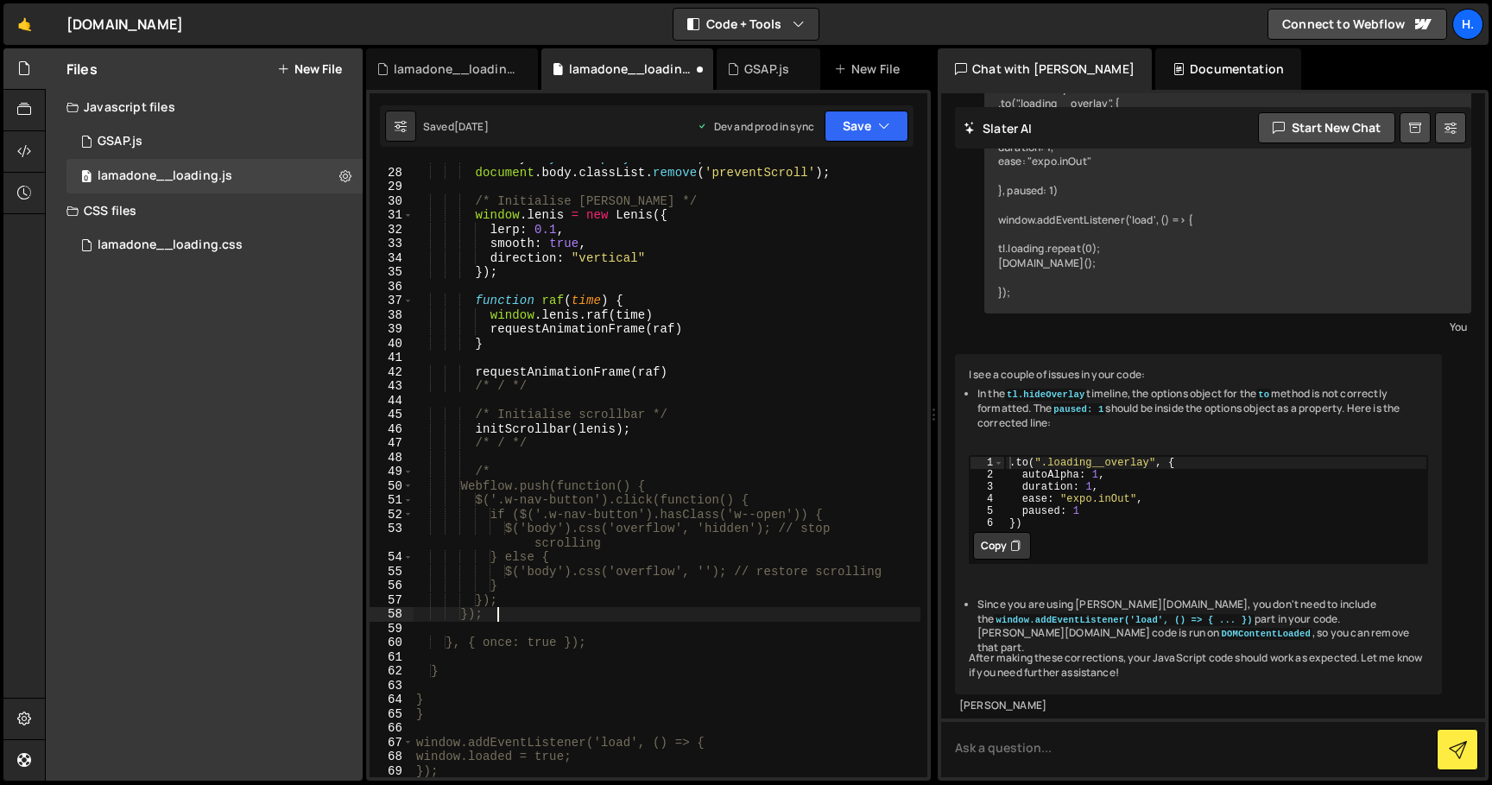
click at [523, 615] on div "overlay . style . display = 'none' ; document . body . classList . remove ( 'pr…" at bounding box center [667, 472] width 508 height 643
type textarea "});"
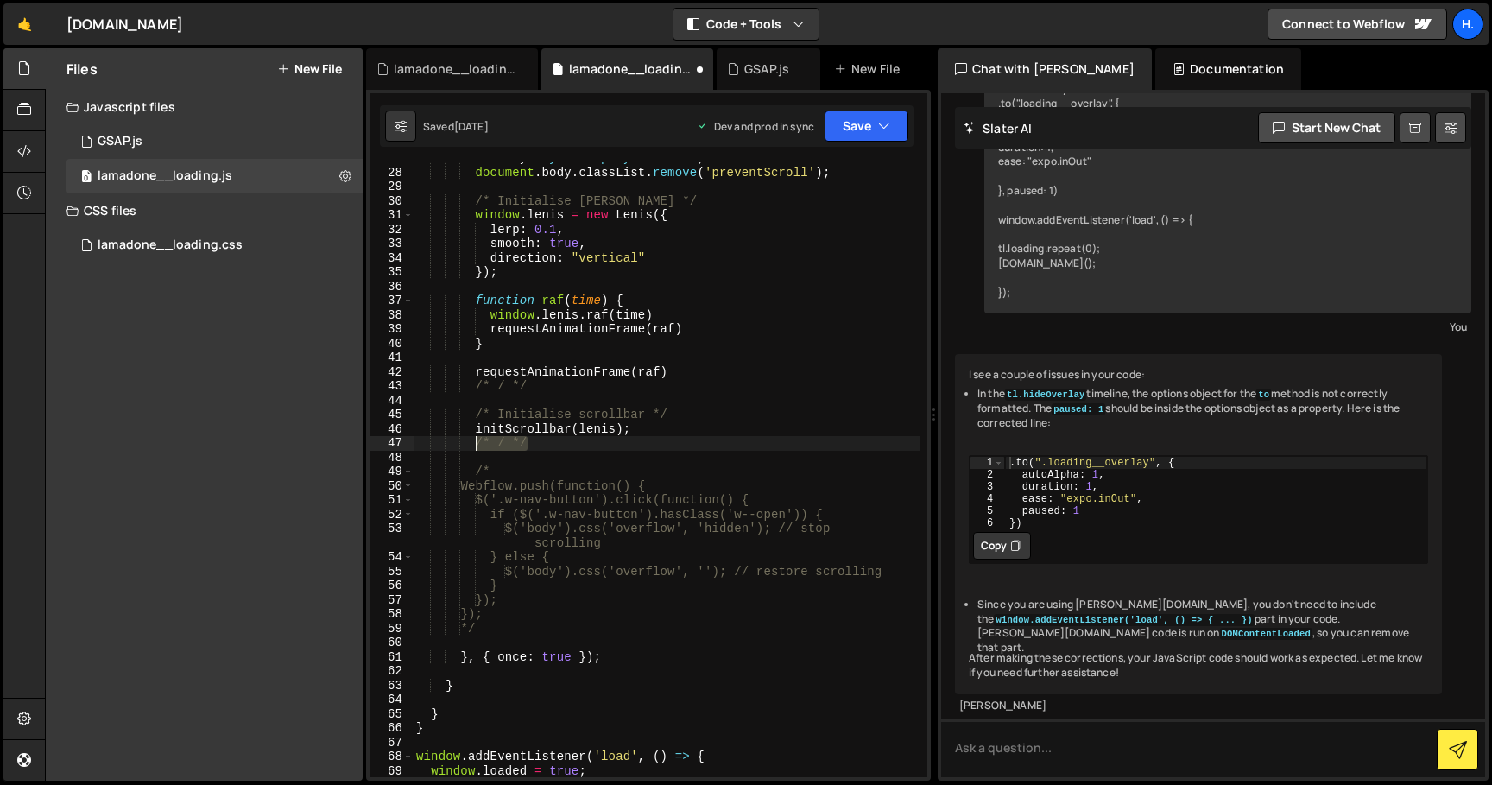
drag, startPoint x: 535, startPoint y: 442, endPoint x: 475, endPoint y: 443, distance: 60.4
click at [475, 443] on div "overlay . style . display = 'none' ; document . body . classList . remove ( 'pr…" at bounding box center [667, 472] width 508 height 643
drag, startPoint x: 491, startPoint y: 634, endPoint x: 475, endPoint y: 635, distance: 16.4
click at [475, 635] on div "overlay . style . display = 'none' ; document . body . classList . remove ( 'pr…" at bounding box center [667, 472] width 508 height 643
paste textarea "/* /"
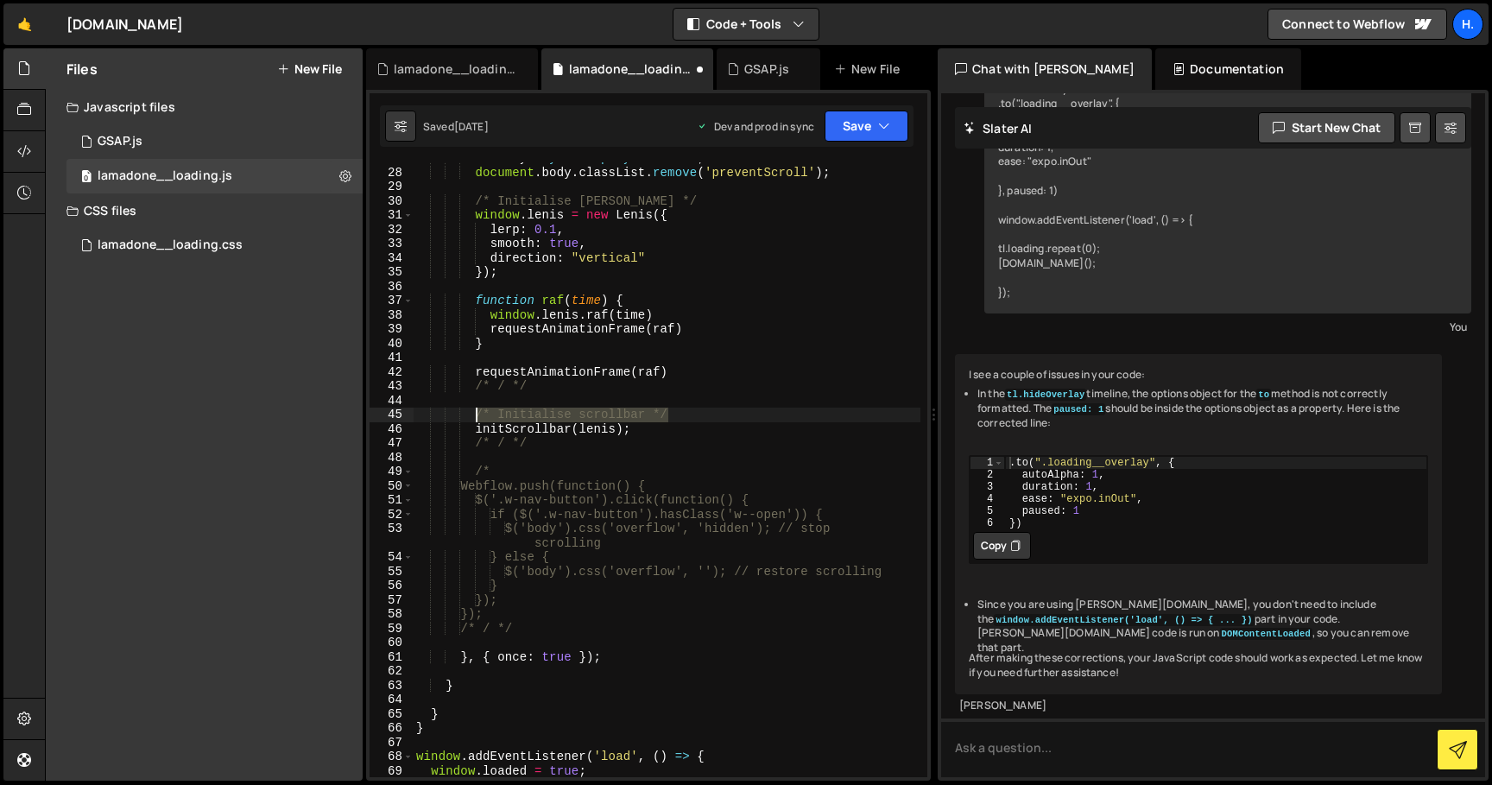
drag, startPoint x: 677, startPoint y: 414, endPoint x: 475, endPoint y: 414, distance: 202.0
click at [475, 414] on div "overlay . style . display = 'none' ; document . body . classList . remove ( 'pr…" at bounding box center [667, 472] width 508 height 643
click at [497, 470] on div "overlay . style . display = 'none' ; document . body . classList . remove ( 'pr…" at bounding box center [667, 472] width 508 height 643
type textarea "/"
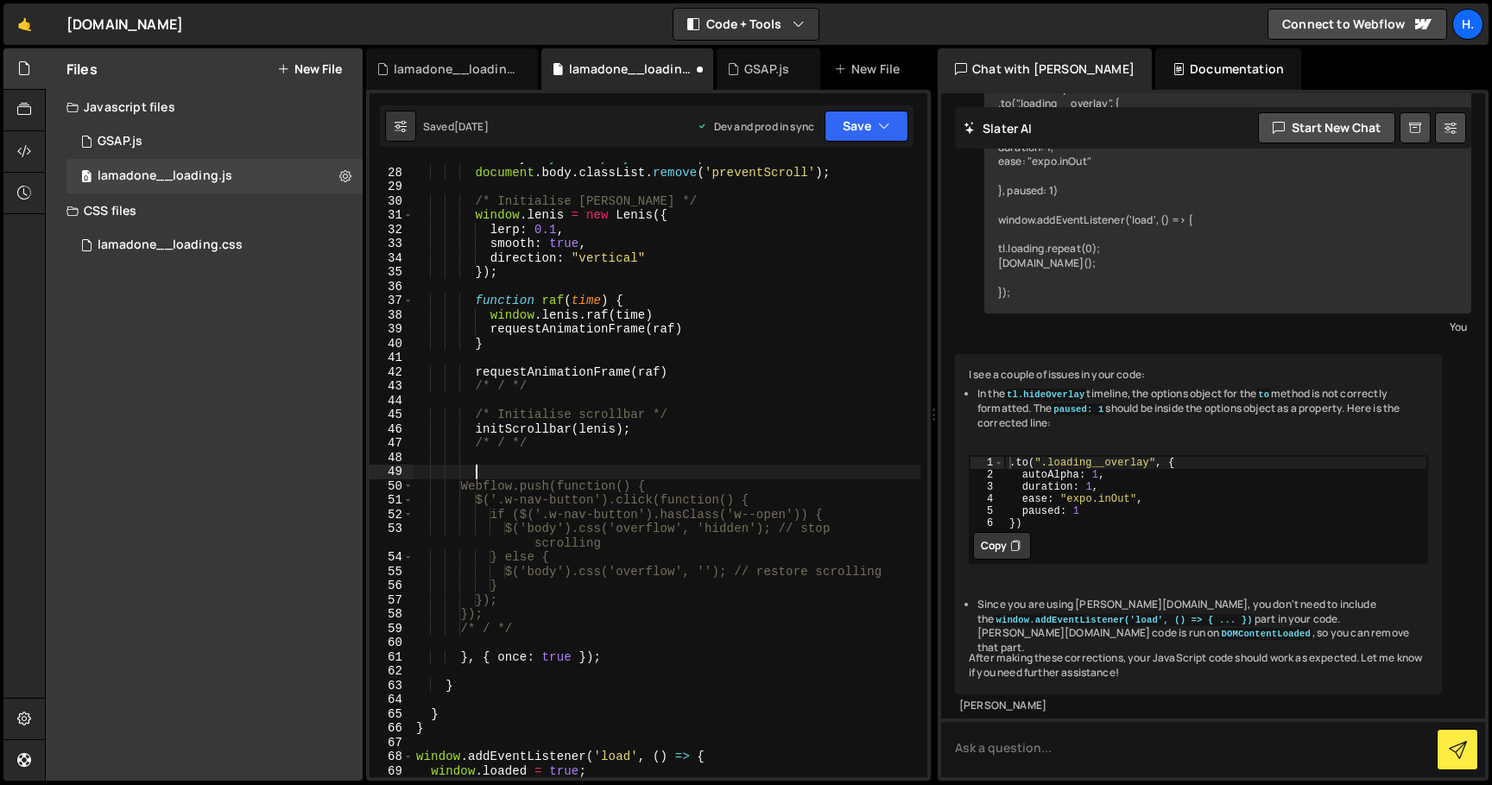
paste textarea "/* Initialise scrollbar */"
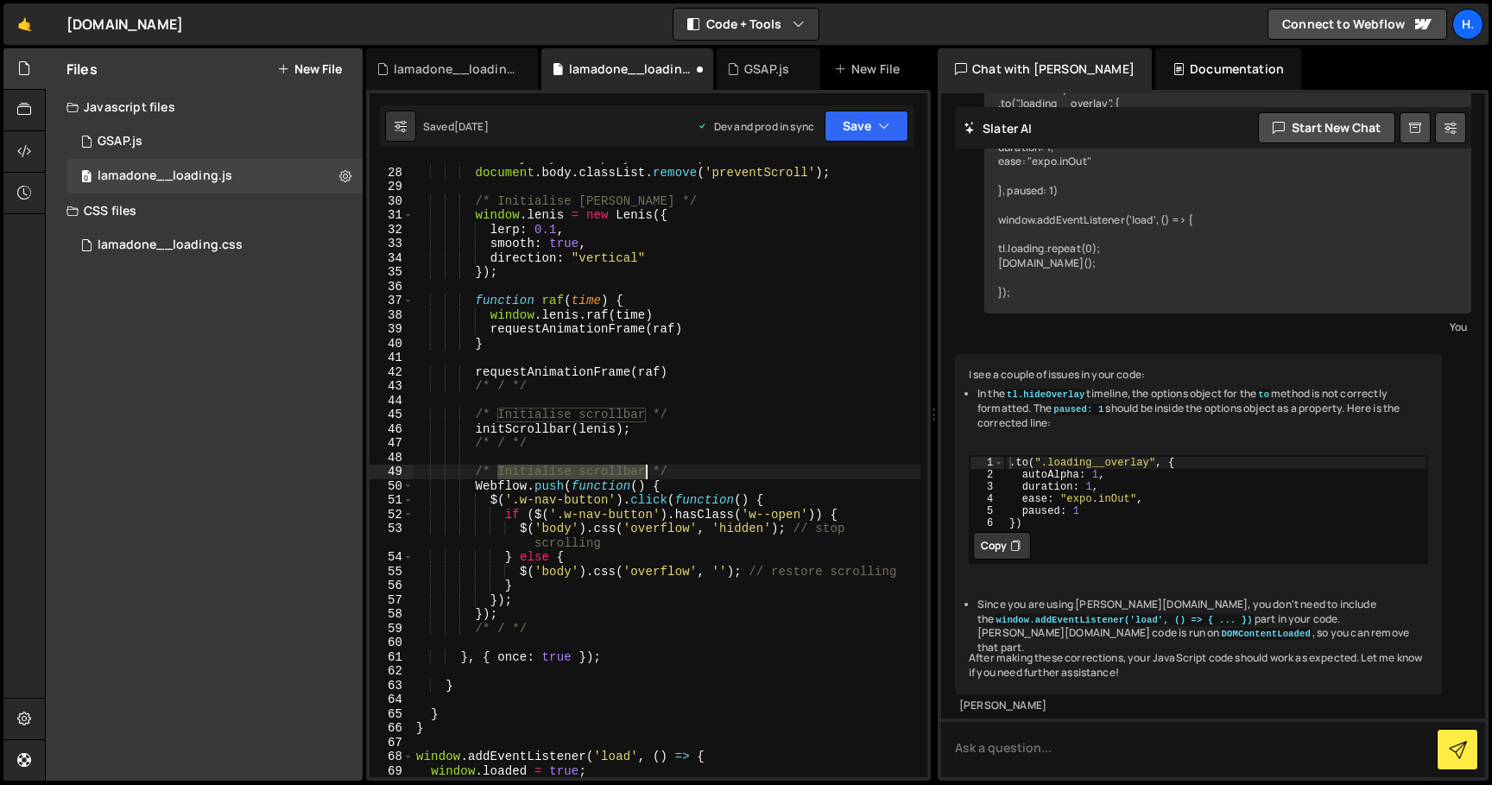
drag, startPoint x: 496, startPoint y: 471, endPoint x: 644, endPoint y: 470, distance: 147.6
click at [644, 470] on div "overlay . style . display = 'none' ; document . body . classList . remove ( 'pr…" at bounding box center [667, 472] width 508 height 643
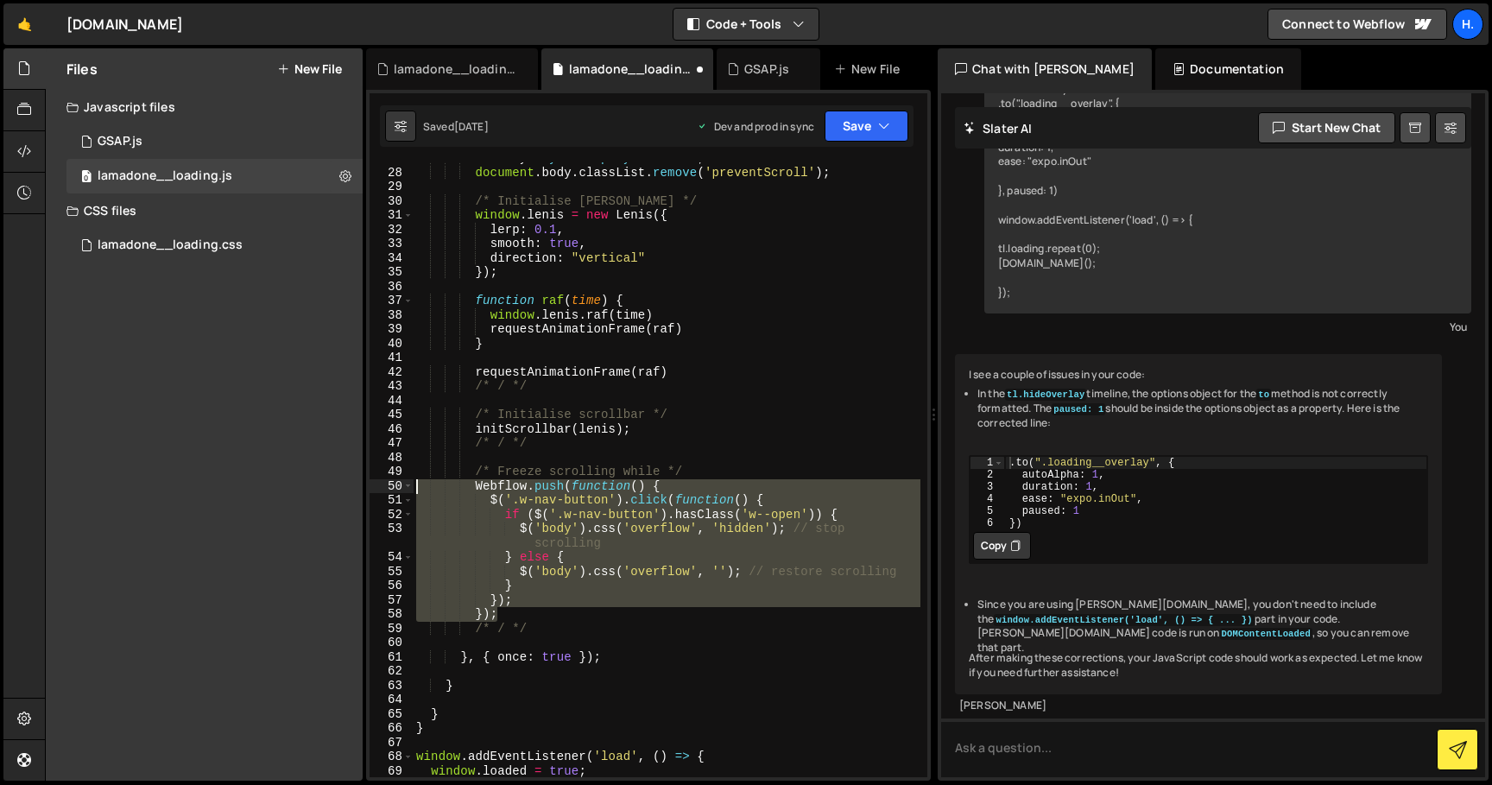
drag, startPoint x: 518, startPoint y: 615, endPoint x: 304, endPoint y: 489, distance: 248.5
click at [304, 489] on div "Files New File Javascript files 0 GSAP.js 0 0 lamadone__loading.js 0 CSS files …" at bounding box center [768, 414] width 1447 height 733
paste textarea "});"
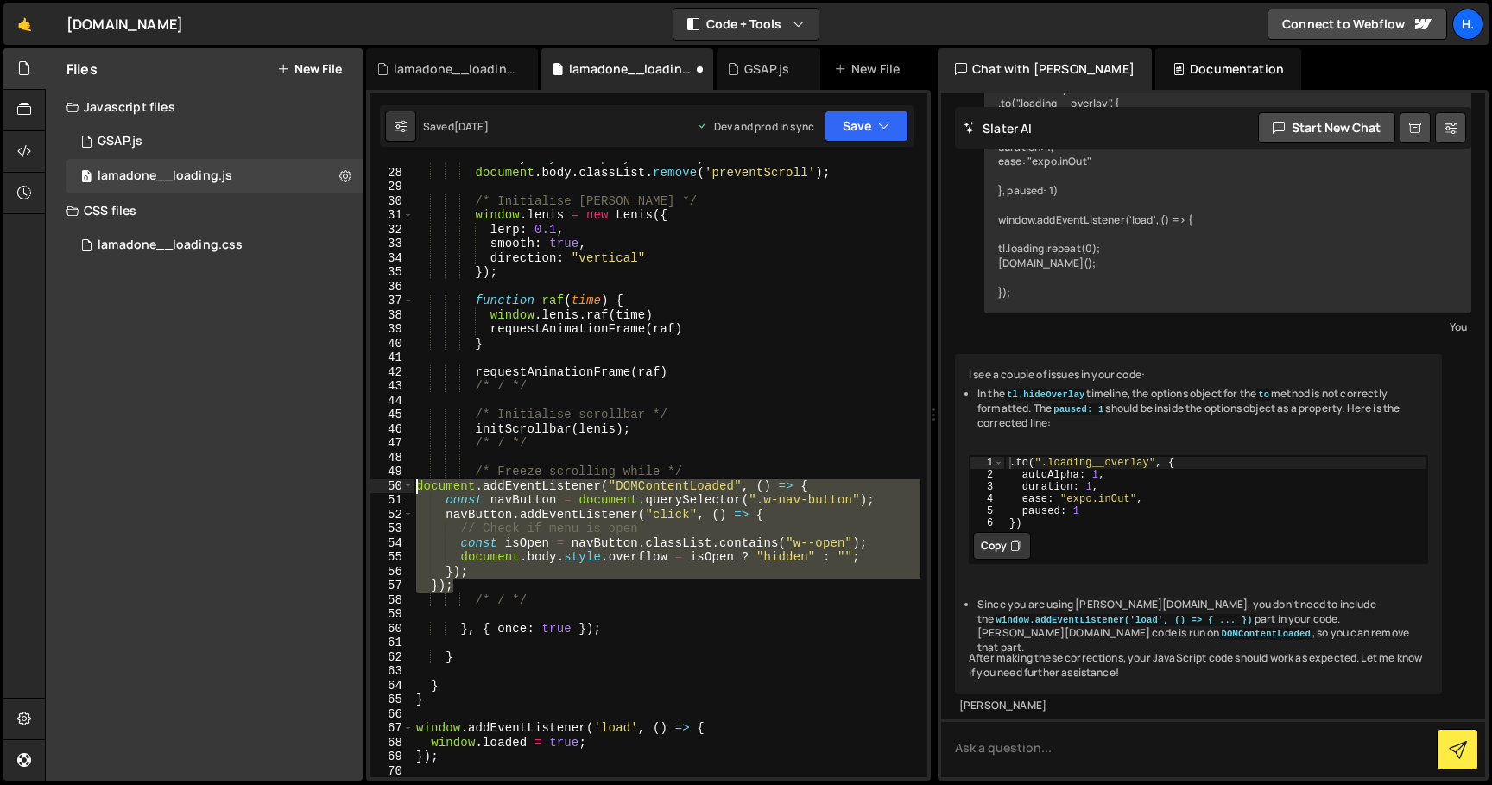
drag, startPoint x: 505, startPoint y: 586, endPoint x: 345, endPoint y: 484, distance: 189.4
click at [345, 484] on div "Files New File Javascript files 0 GSAP.js 0 0 lamadone__loading.js 0 CSS files …" at bounding box center [768, 414] width 1447 height 733
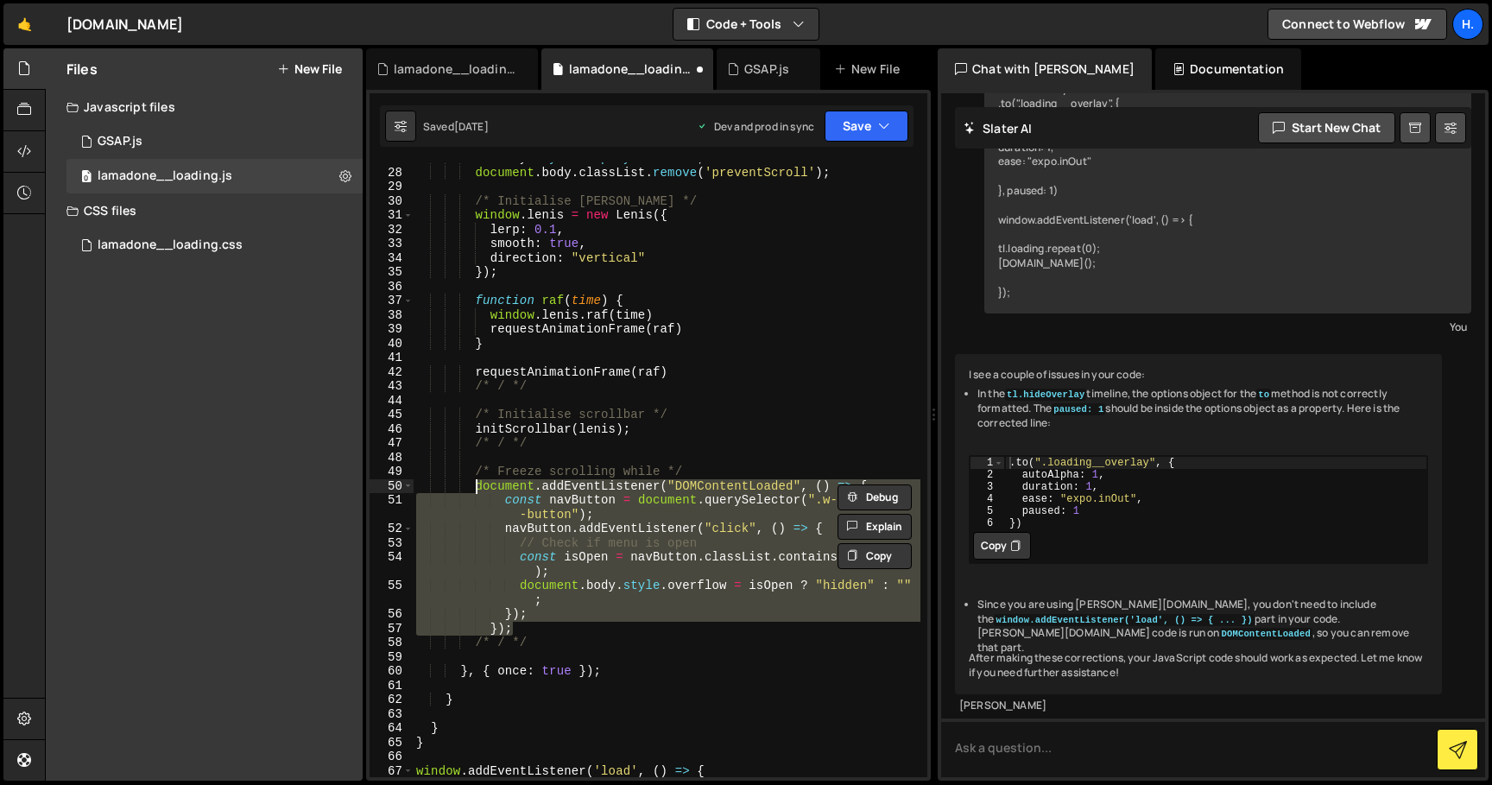
click at [663, 468] on div "overlay . style . display = 'none' ; document . body . classList . remove ( 'pr…" at bounding box center [667, 472] width 508 height 643
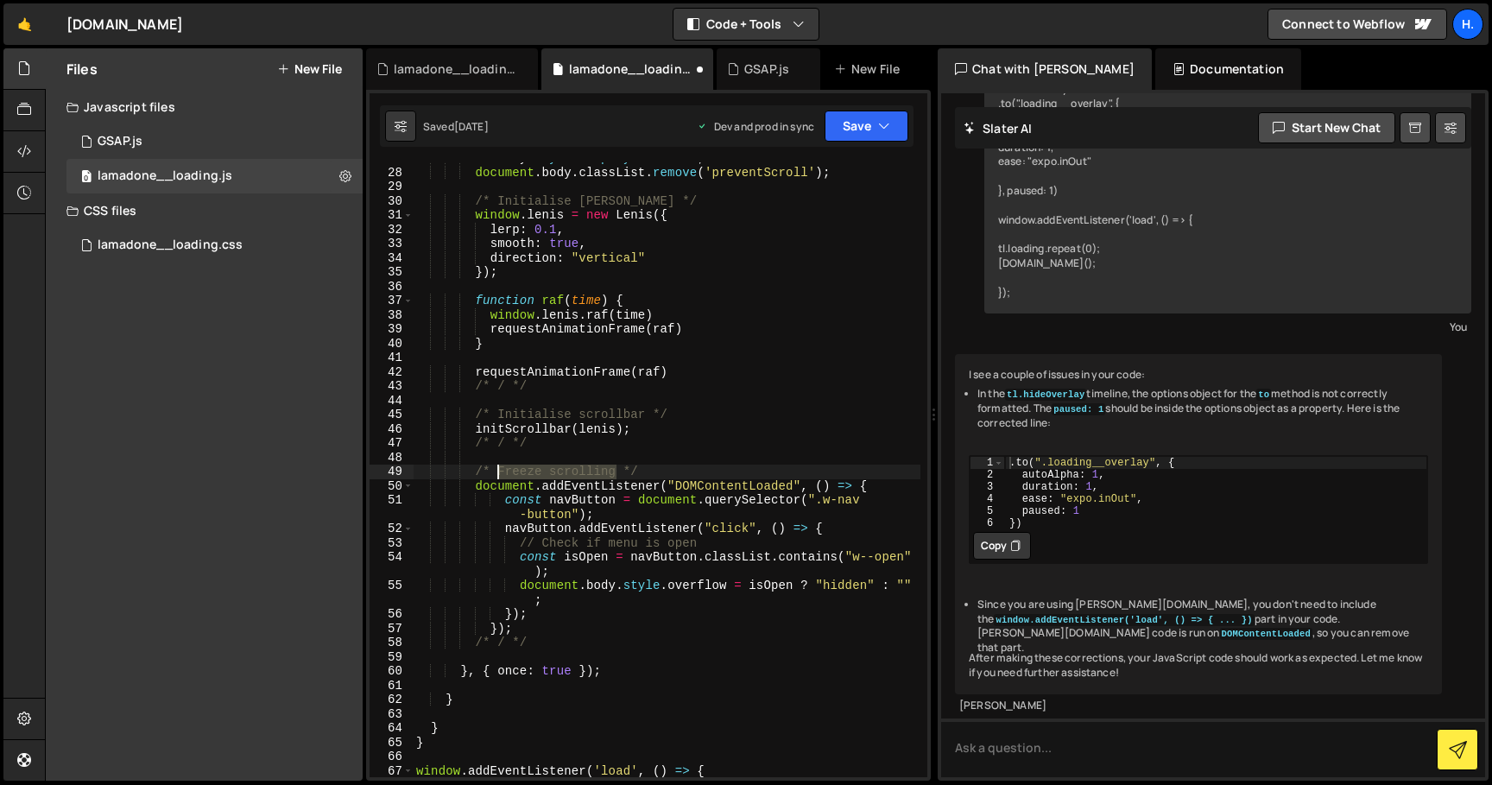
drag, startPoint x: 617, startPoint y: 472, endPoint x: 495, endPoint y: 472, distance: 122.6
click at [495, 472] on div "overlay . style . display = 'none' ; document . body . classList . remove ( 'pr…" at bounding box center [667, 472] width 508 height 643
click at [614, 467] on div "overlay . style . display = 'none' ; document . body . classList . remove ( 'pr…" at bounding box center [667, 472] width 508 height 643
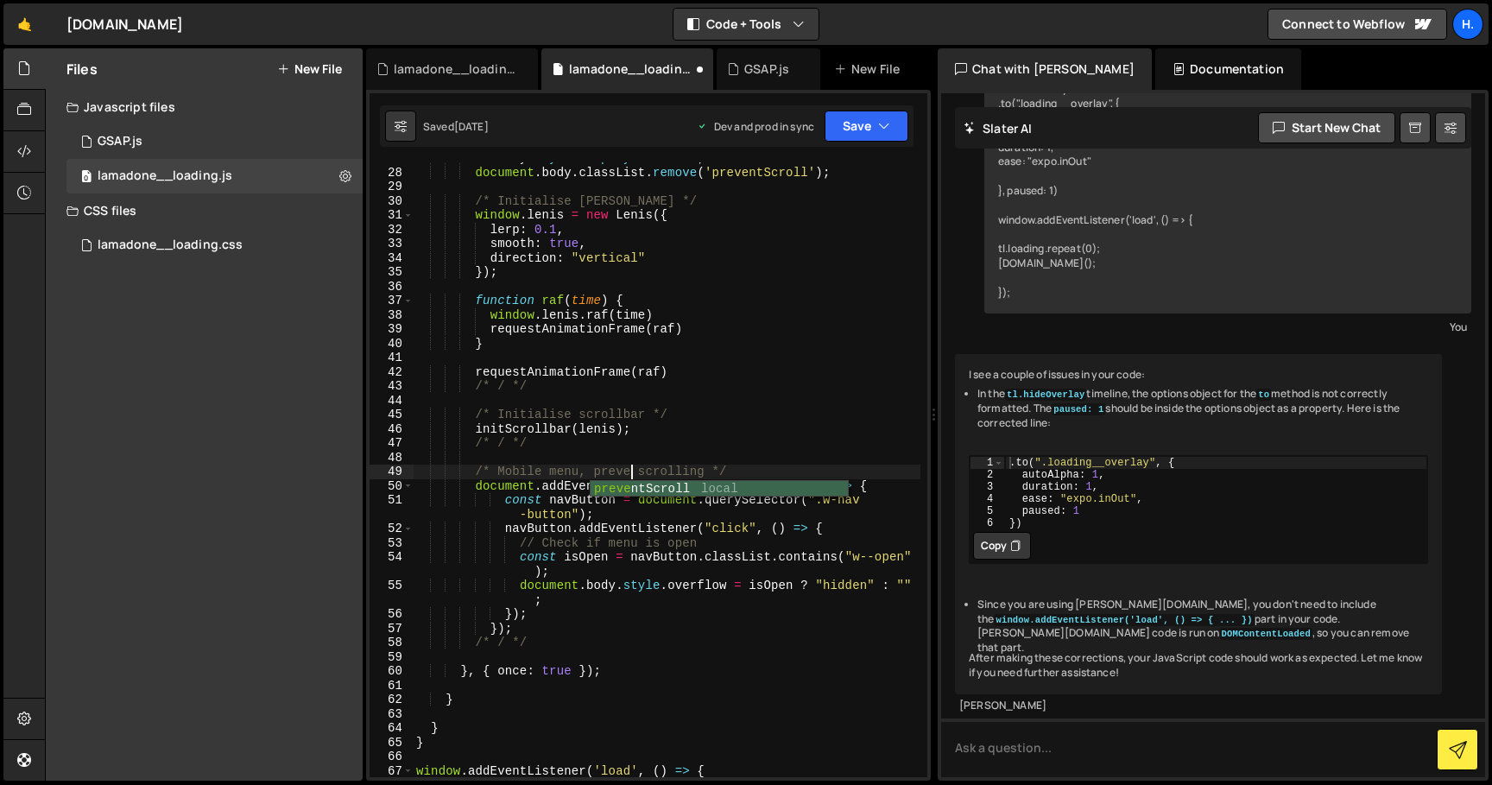
scroll to position [0, 16]
click at [668, 429] on div "overlay . style . display = 'none' ; document . body . classList . remove ( 'pr…" at bounding box center [667, 472] width 508 height 643
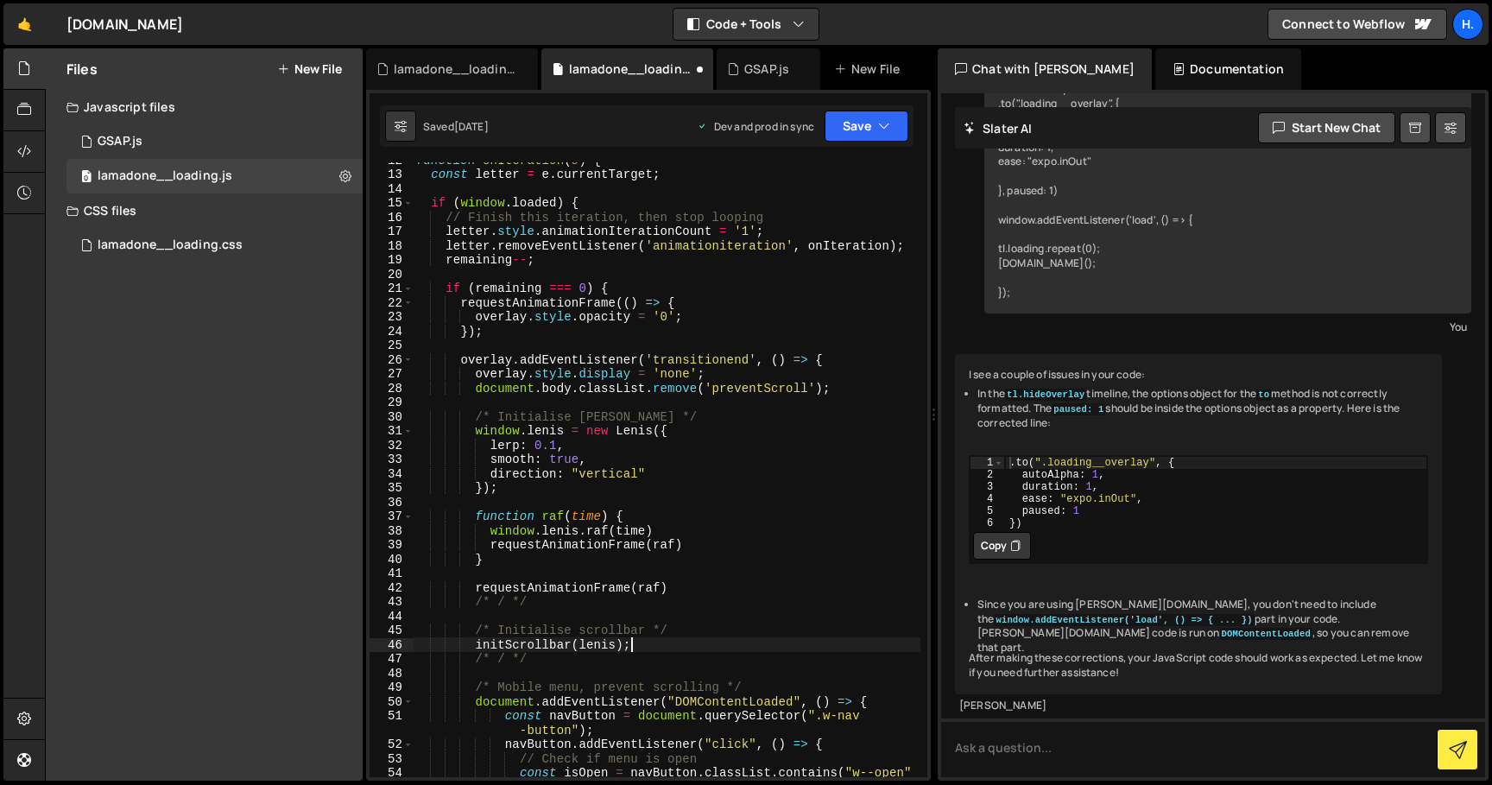
scroll to position [164, 0]
drag, startPoint x: 477, startPoint y: 391, endPoint x: 840, endPoint y: 392, distance: 363.5
click at [840, 392] on div "function onIteration ( e ) { const letter = e . currentTarget ; if ( window . l…" at bounding box center [667, 484] width 508 height 658
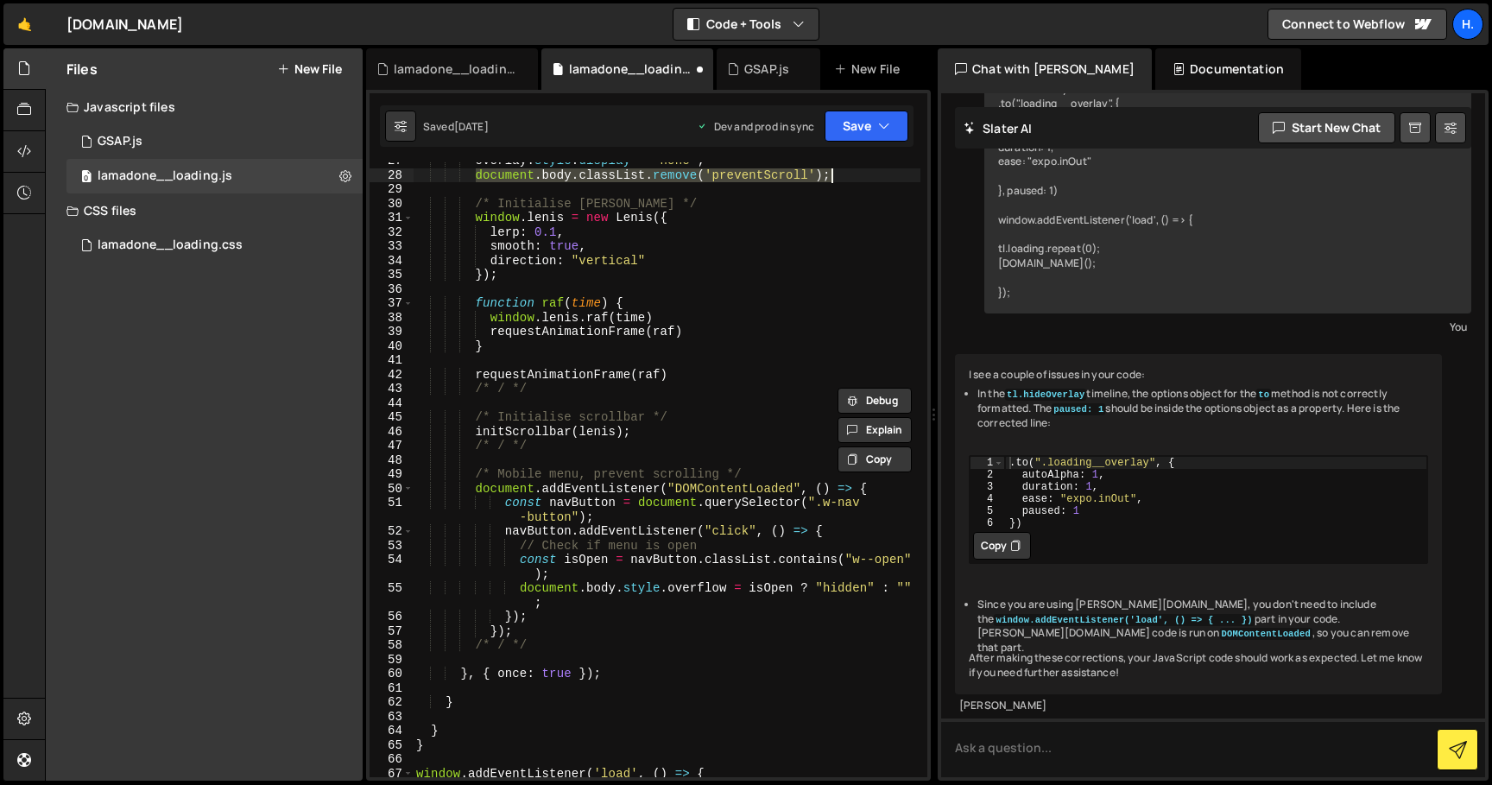
scroll to position [381, 0]
click at [877, 484] on div "overlay . style . display = 'none' ; document . body . classList . remove ( 'pr…" at bounding box center [667, 473] width 508 height 643
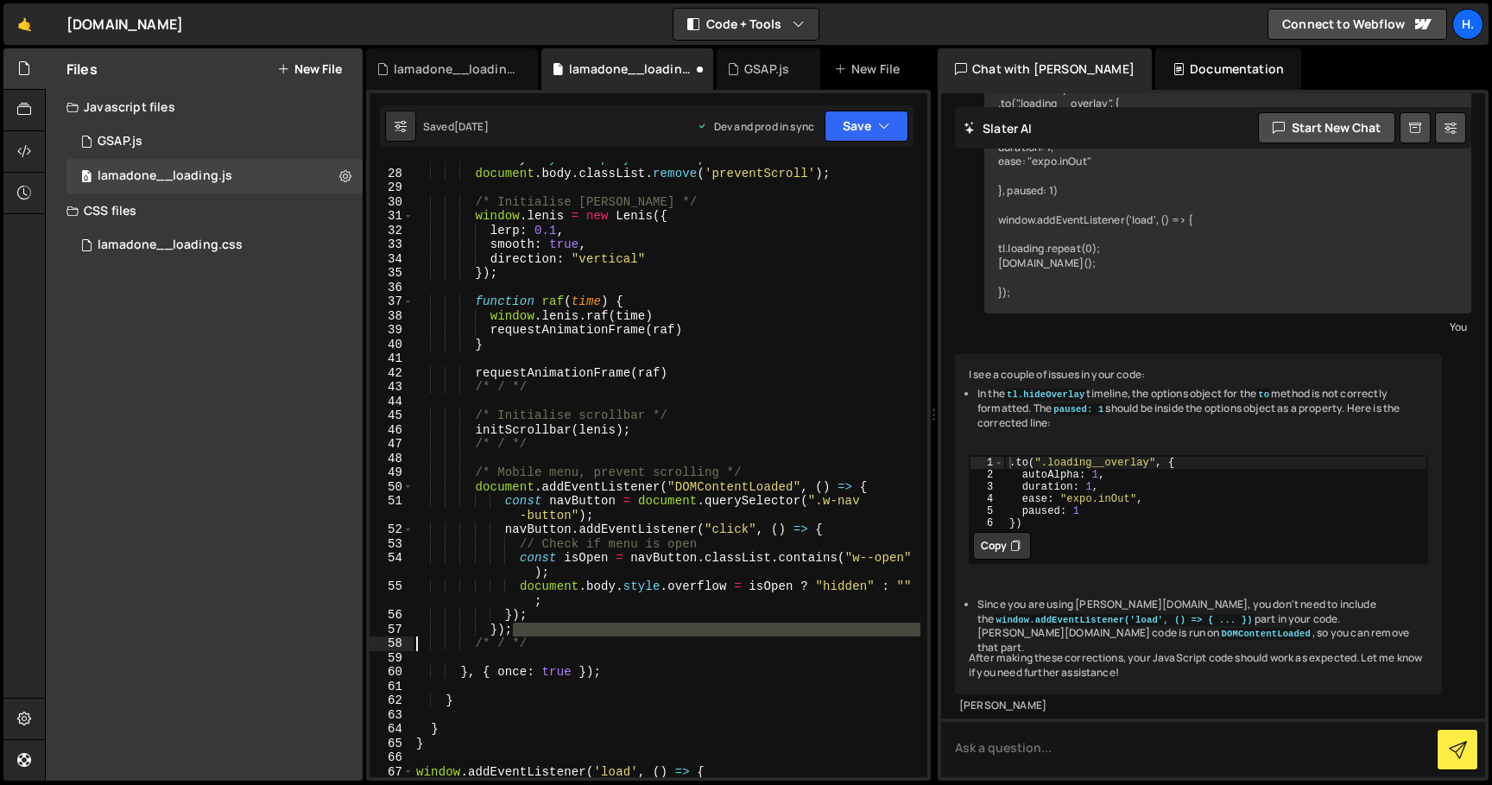
drag, startPoint x: 515, startPoint y: 630, endPoint x: 333, endPoint y: 636, distance: 181.4
click at [333, 636] on div "Files New File Javascript files 0 GSAP.js 0 0 lamadone__loading.js 0 CSS files …" at bounding box center [768, 414] width 1447 height 733
click at [516, 624] on div "overlay . style . display = 'none' ; document . body . classList . remove ( 'pr…" at bounding box center [667, 469] width 508 height 615
type textarea "});"
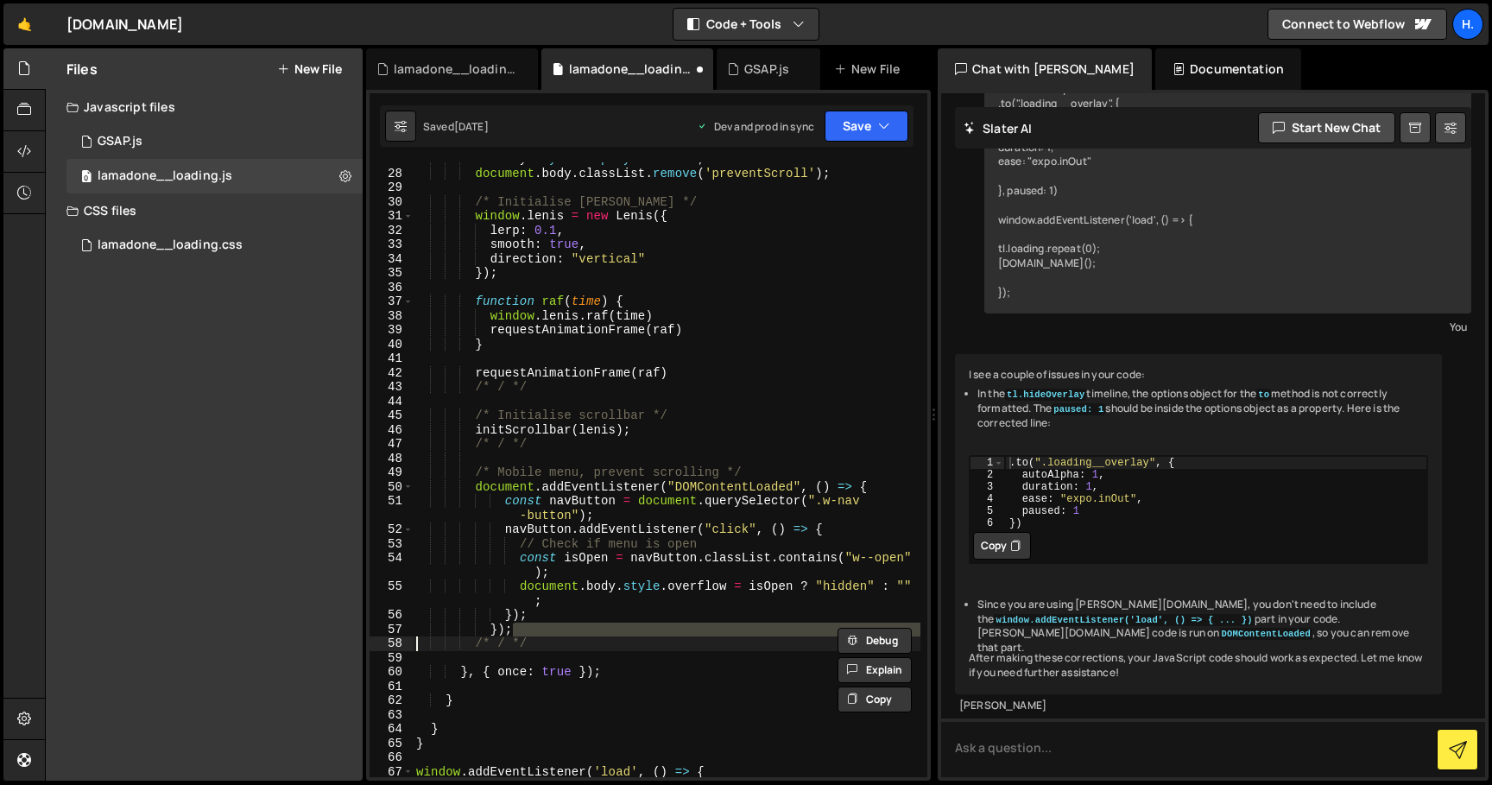
scroll to position [0, 6]
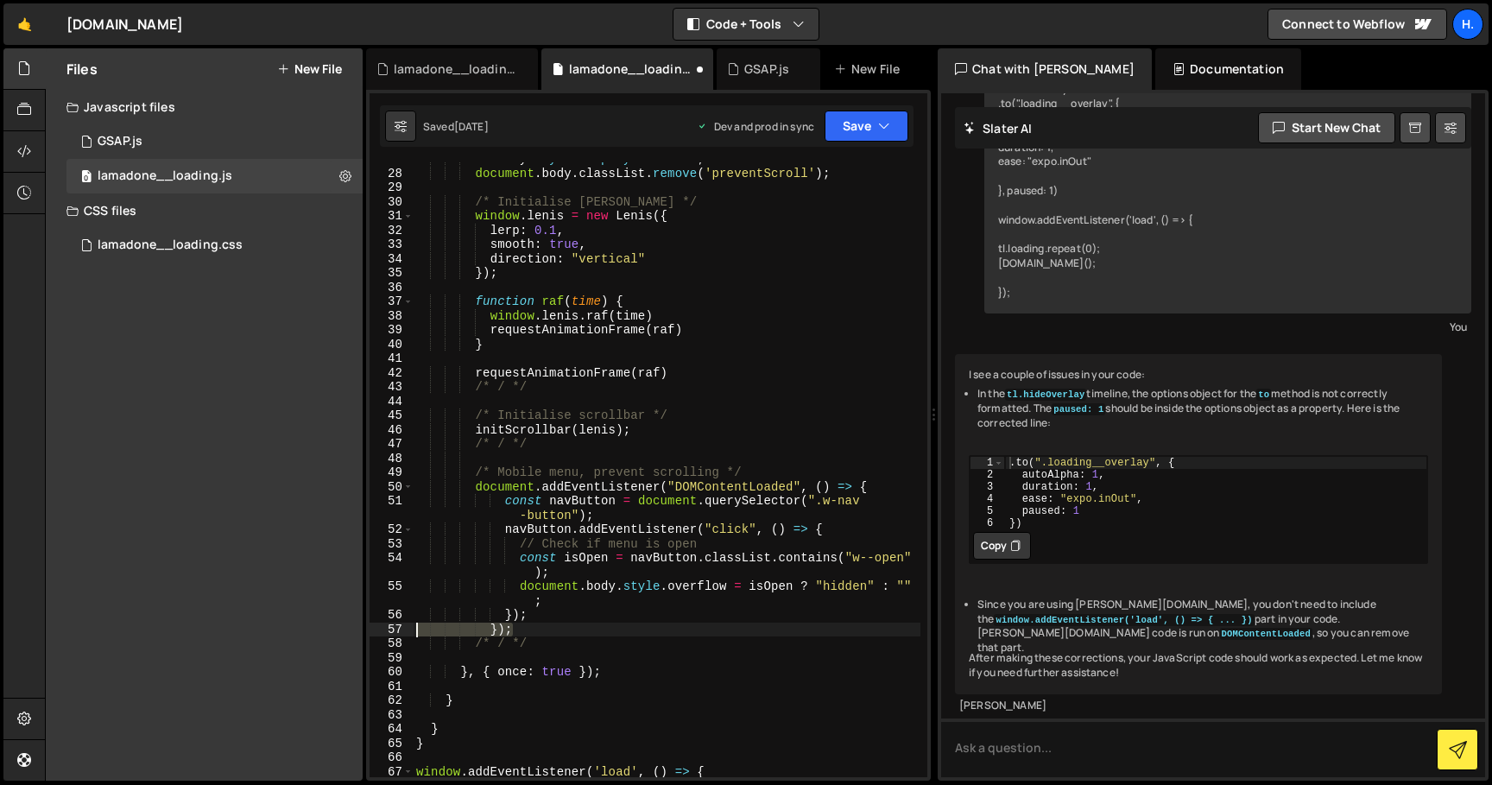
drag, startPoint x: 525, startPoint y: 628, endPoint x: 350, endPoint y: 627, distance: 175.3
click at [350, 627] on div "Files New File Javascript files 0 GSAP.js 0 0 lamadone__loading.js 0 CSS files …" at bounding box center [768, 414] width 1447 height 733
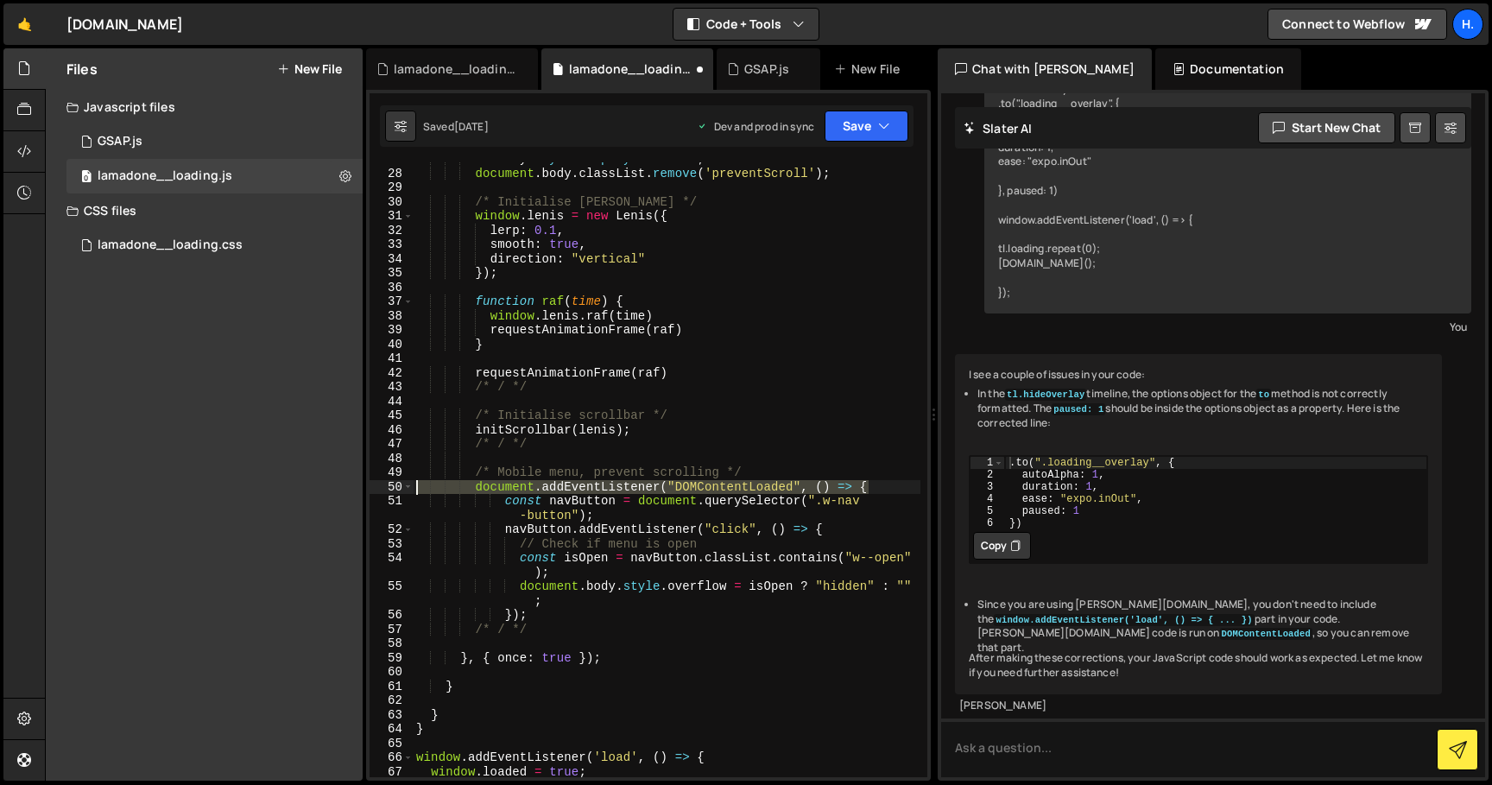
drag, startPoint x: 884, startPoint y: 484, endPoint x: 360, endPoint y: 483, distance: 524.1
click at [360, 483] on div "Files New File Javascript files 0 GSAP.js 0 0 lamadone__loading.js 0 CSS files …" at bounding box center [768, 414] width 1447 height 733
type textarea "document.addEventListener("DOMContentLoaded", () => {"
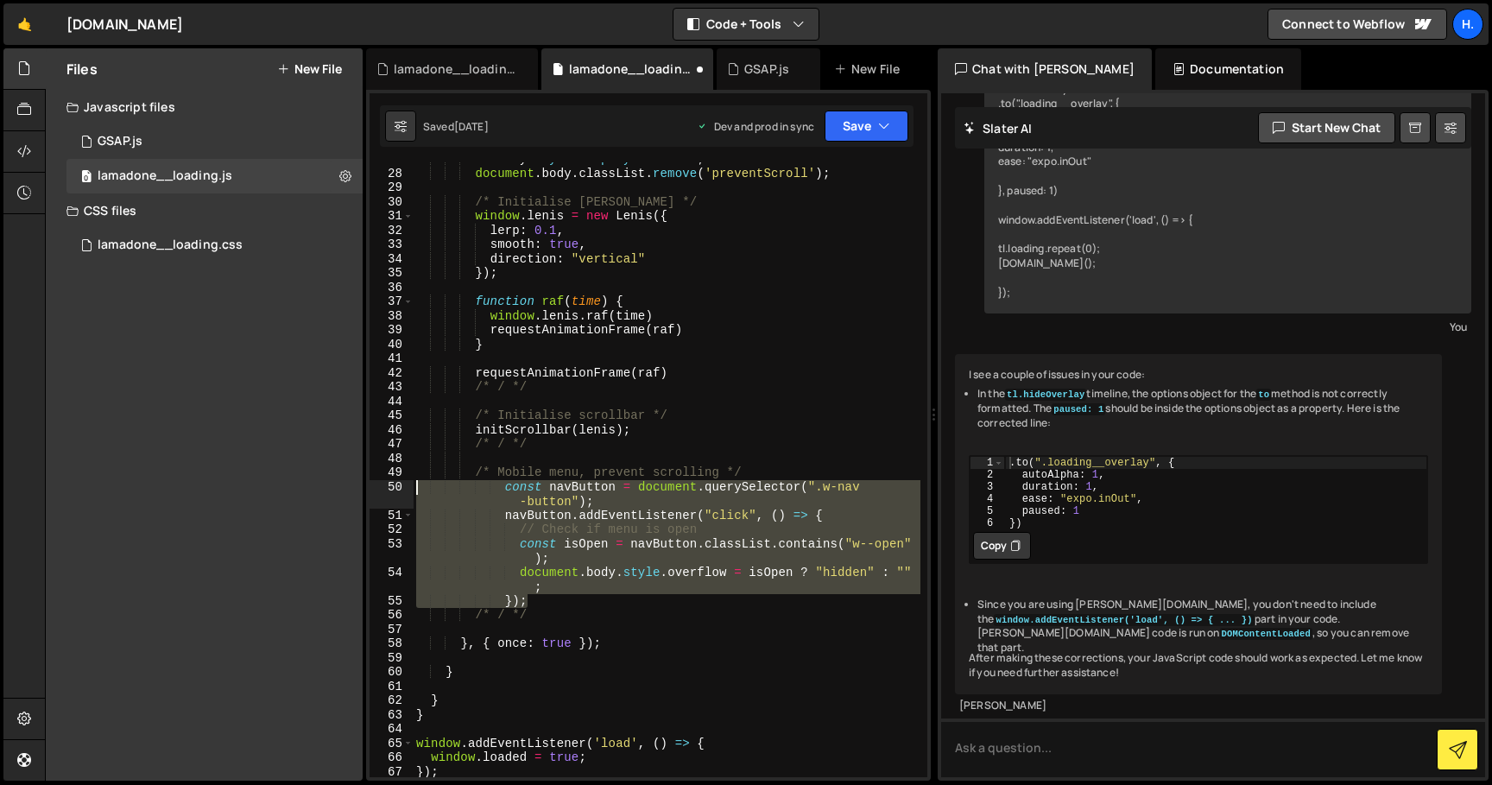
drag, startPoint x: 536, startPoint y: 604, endPoint x: 294, endPoint y: 487, distance: 268.7
click at [294, 487] on div "Files New File Javascript files 0 GSAP.js 0 0 lamadone__loading.js 0 CSS files …" at bounding box center [768, 414] width 1447 height 733
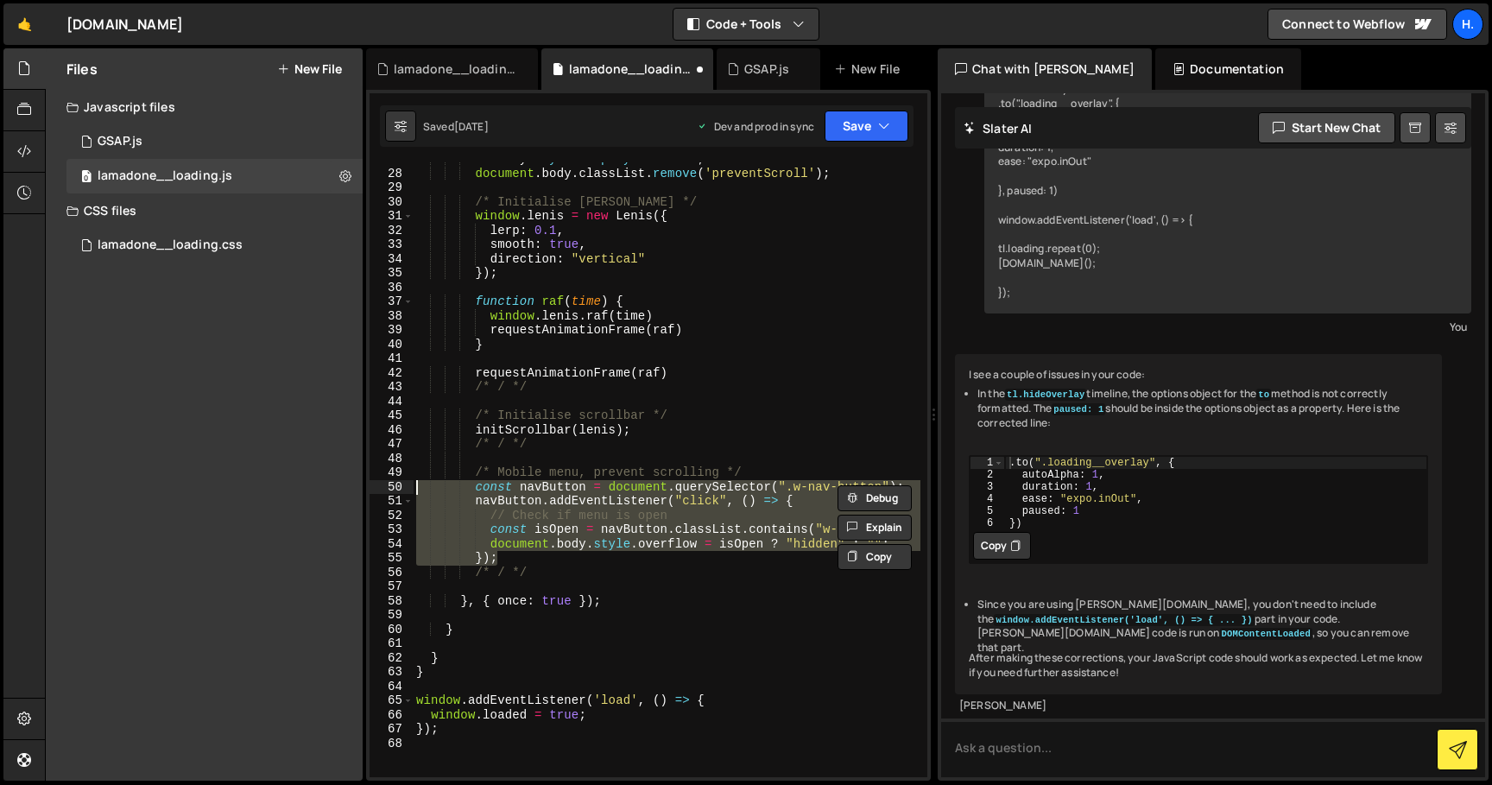
click at [560, 559] on div "overlay . style . display = 'none' ; document . body . classList . remove ( 'pr…" at bounding box center [667, 469] width 508 height 615
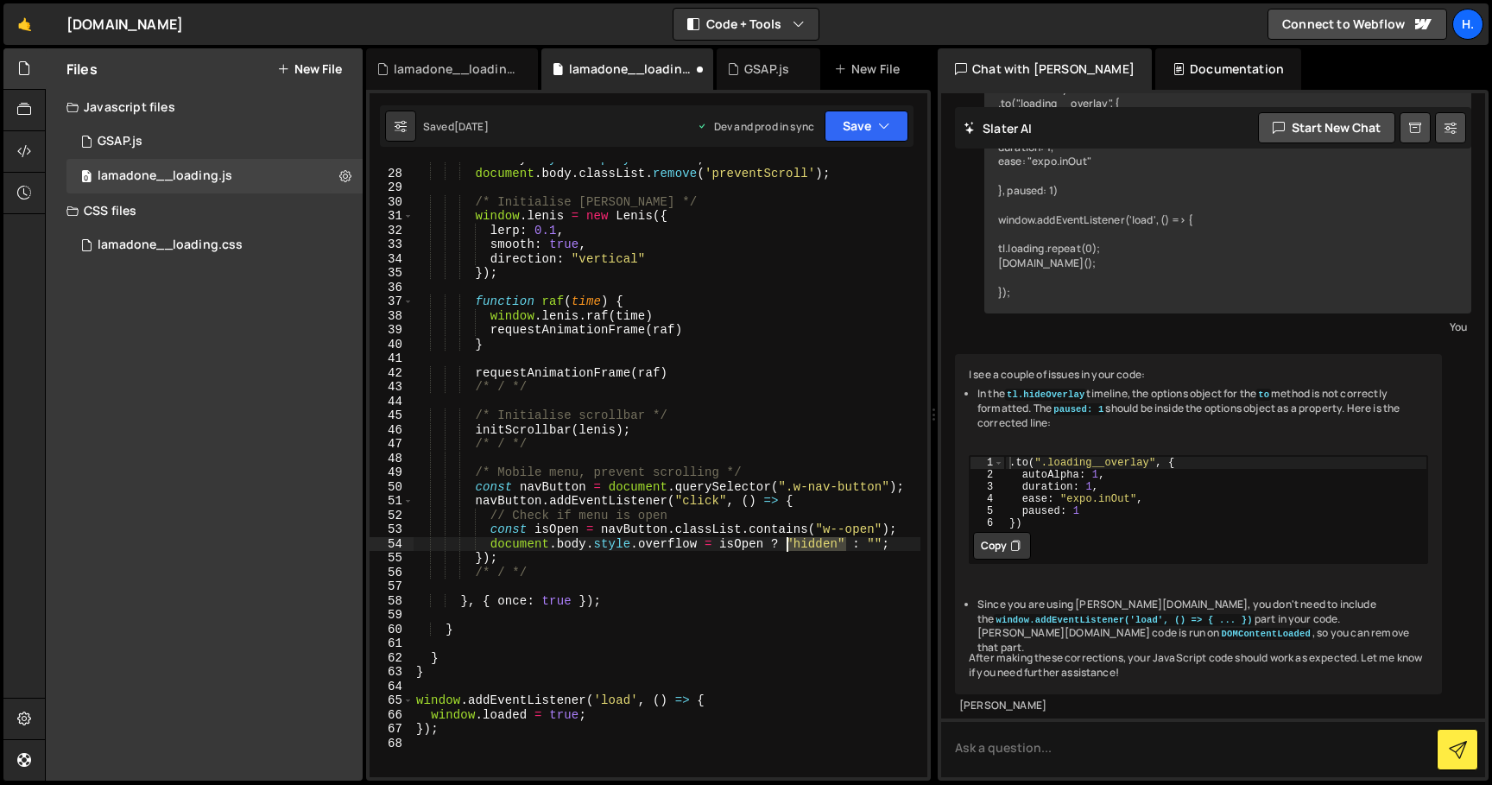
drag, startPoint x: 846, startPoint y: 542, endPoint x: 787, endPoint y: 547, distance: 58.9
click at [787, 547] on div "overlay . style . display = 'none' ; document . body . classList . remove ( 'pr…" at bounding box center [667, 473] width 508 height 643
click at [581, 548] on div "overlay . style . display = 'none' ; document . body . classList . remove ( 'pr…" at bounding box center [667, 473] width 508 height 643
click at [901, 547] on div "overlay . style . display = 'none' ; document . body . classList . remove ( 'pr…" at bounding box center [667, 473] width 508 height 643
click at [770, 174] on div "overlay . style . display = 'none' ; document . body . classList . remove ( 'pr…" at bounding box center [667, 473] width 508 height 643
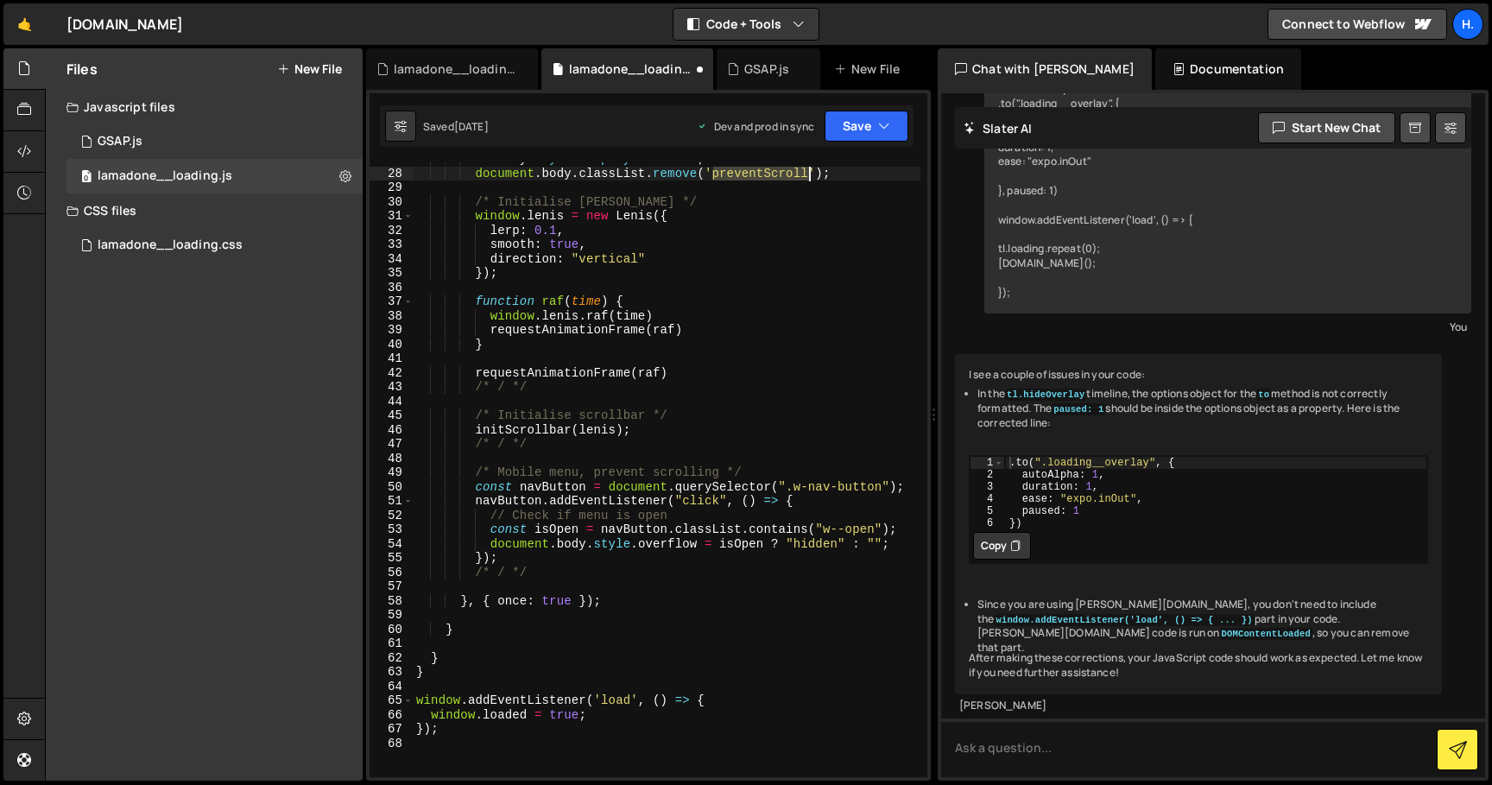
click at [770, 174] on div "overlay . style . display = 'none' ; document . body . classList . remove ( 'pr…" at bounding box center [667, 473] width 508 height 643
click at [897, 546] on div "overlay . style . display = 'none' ; document . body . classList . remove ( 'pr…" at bounding box center [667, 473] width 508 height 643
type textarea "document.body.style.overflow = isOpen ? "hidden" : "";"
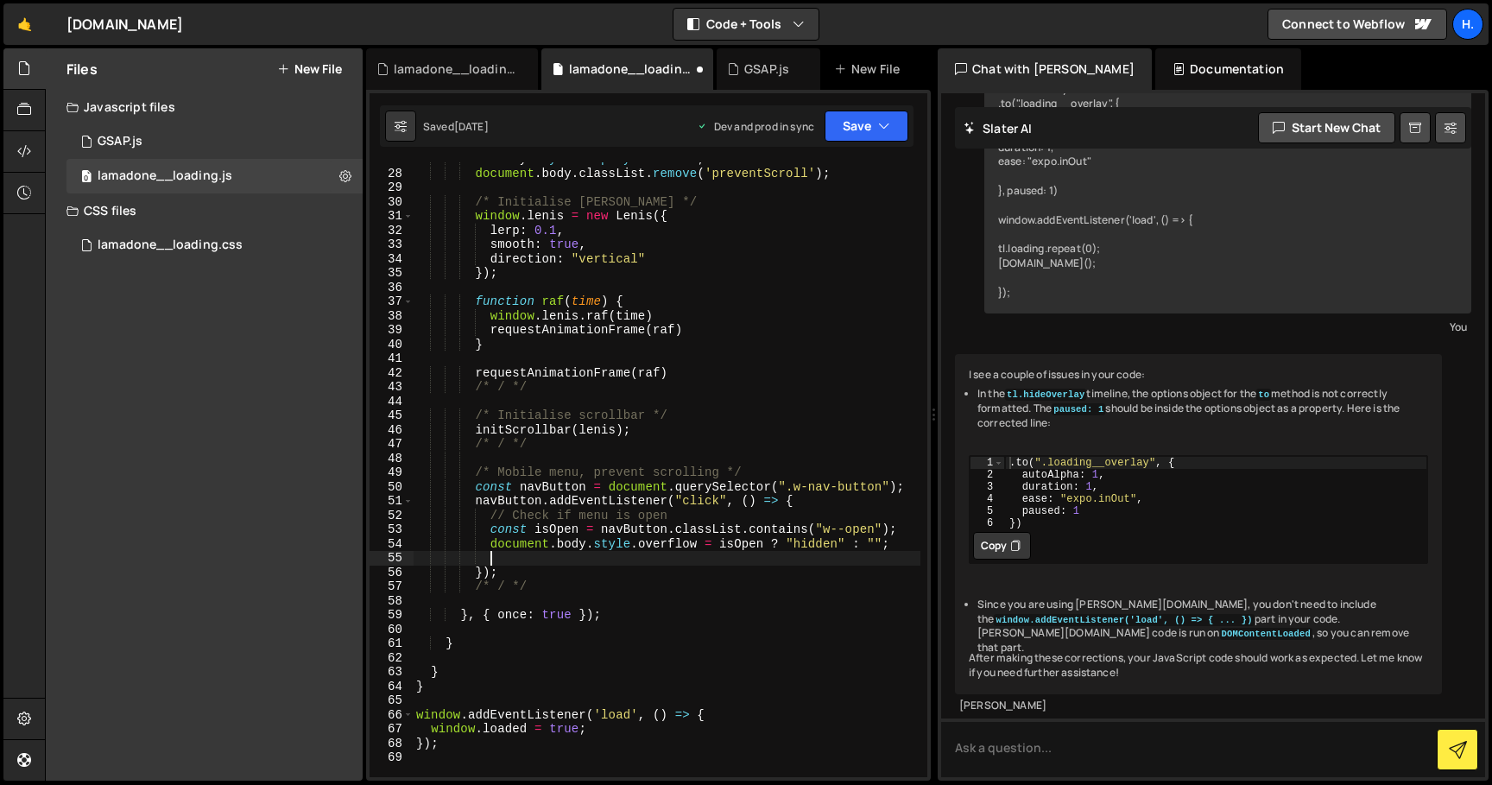
scroll to position [0, 4]
paste textarea "preventScroll"
type textarea "preventScroll"
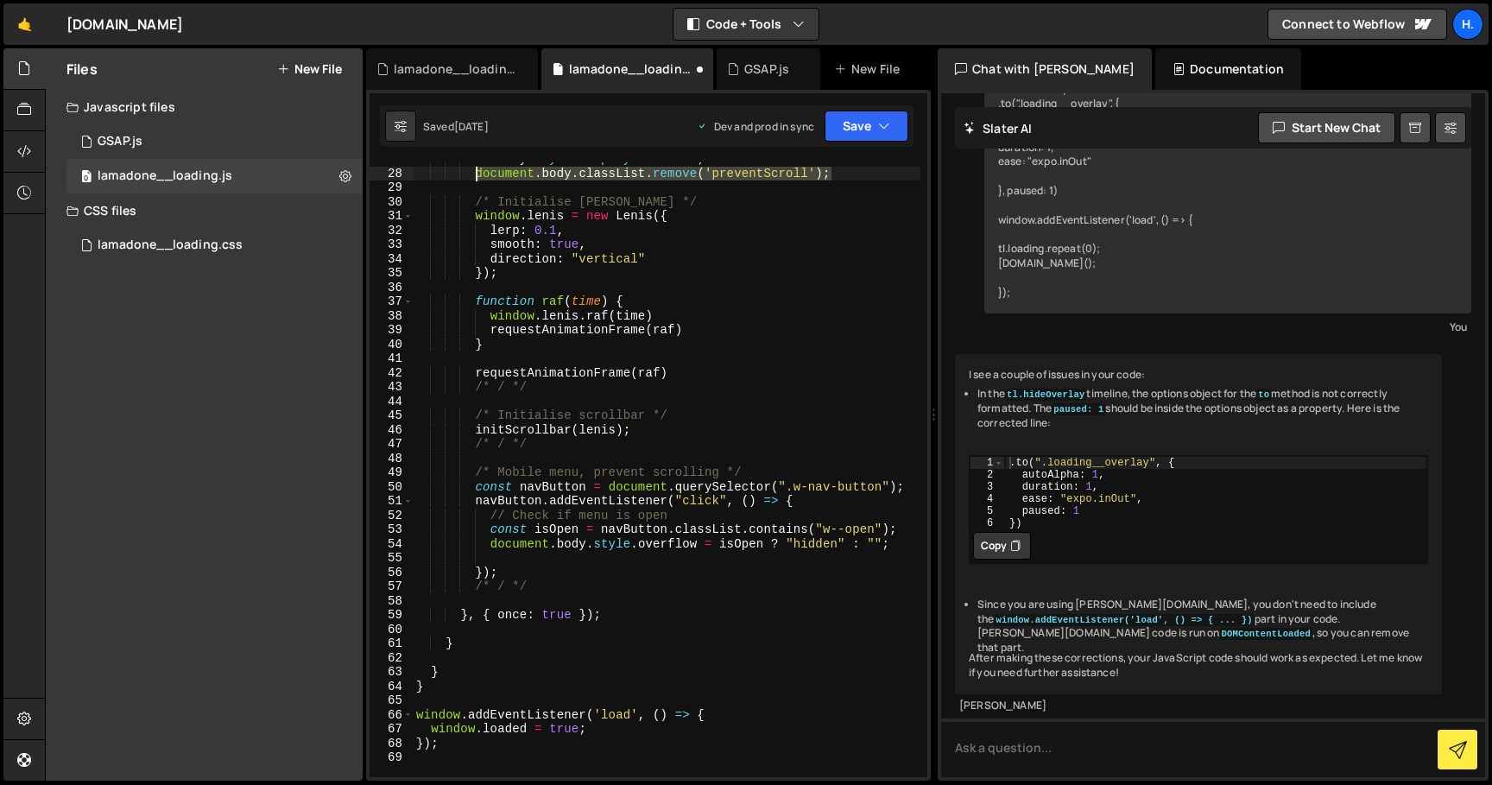
drag, startPoint x: 843, startPoint y: 174, endPoint x: 477, endPoint y: 176, distance: 365.2
click at [477, 176] on div "overlay . style . display = 'none' ; document . body . classList . remove ( 'pr…" at bounding box center [667, 473] width 508 height 643
type textarea "document.body.classList.remove('preventScroll');"
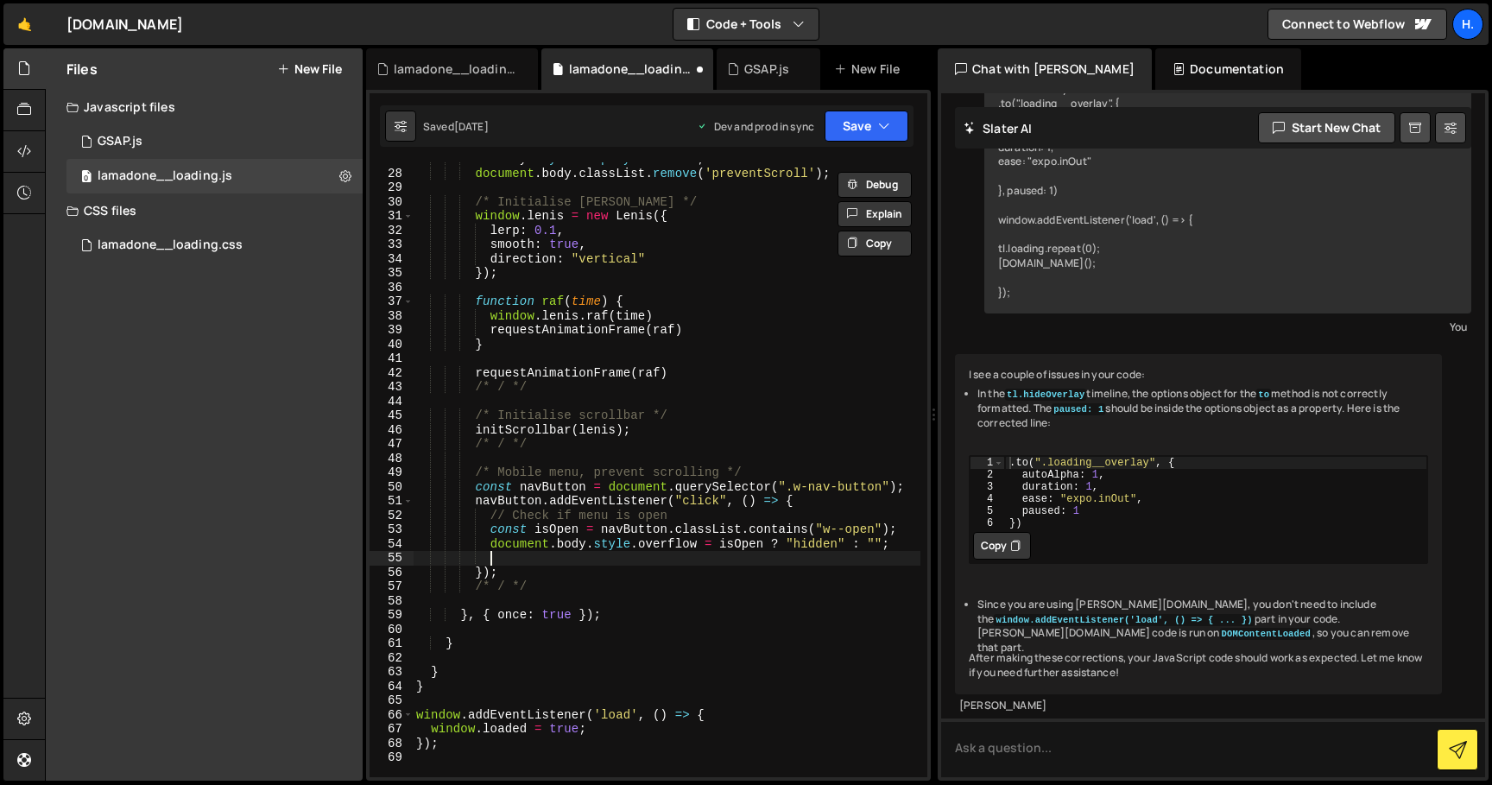
click at [528, 564] on div "overlay . style . display = 'none' ; document . body . classList . remove ( 'pr…" at bounding box center [667, 473] width 508 height 643
paste textarea "document.body.classList.remove('preventScroll');"
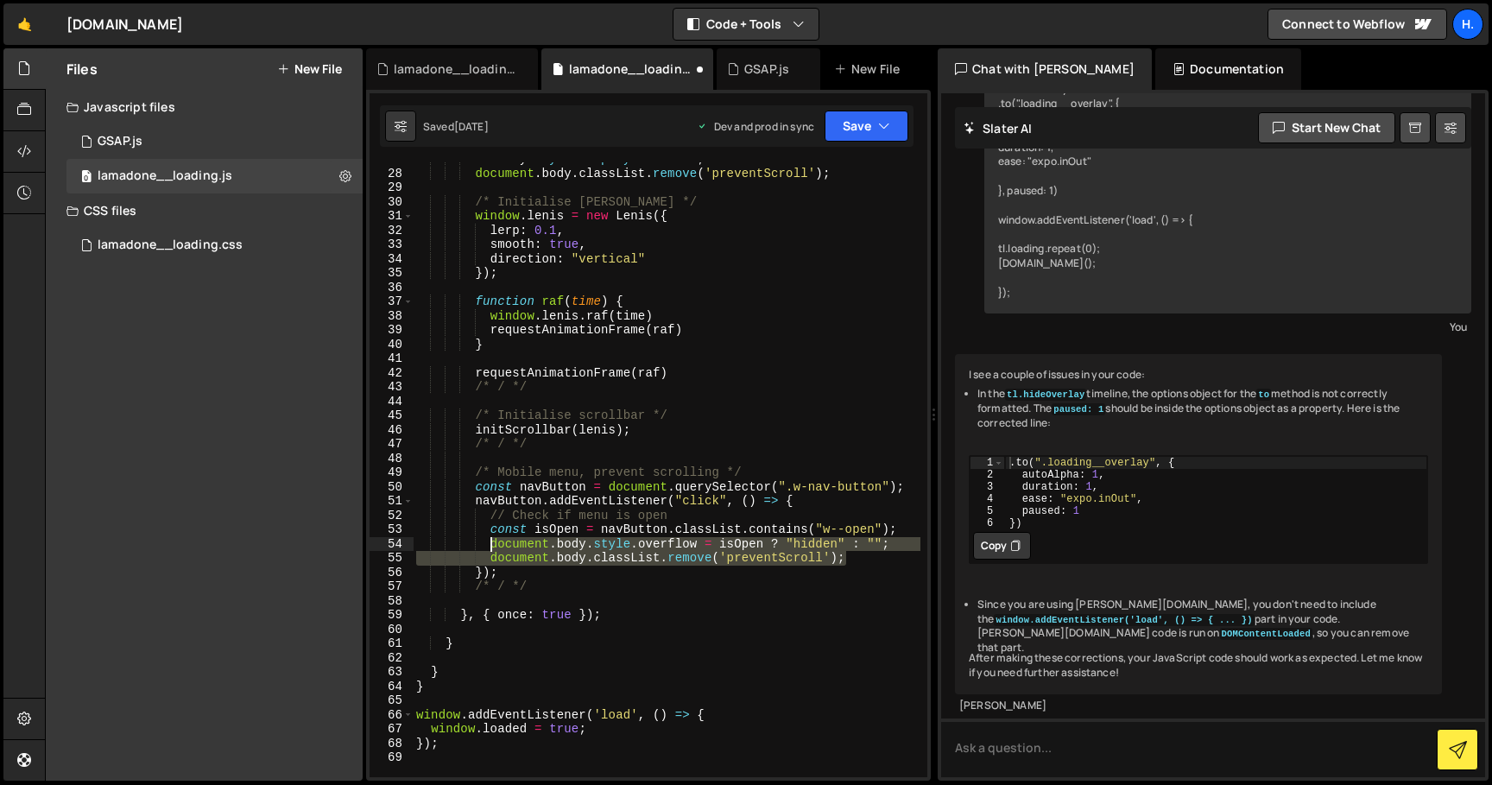
drag, startPoint x: 872, startPoint y: 559, endPoint x: 490, endPoint y: 548, distance: 381.7
click at [490, 548] on div "overlay . style . display = 'none' ; document . body . classList . remove ( 'pr…" at bounding box center [667, 473] width 508 height 643
click at [490, 548] on div "overlay . style . display = 'none' ; document . body . classList . remove ( 'pr…" at bounding box center [667, 469] width 508 height 615
drag, startPoint x: 719, startPoint y: 544, endPoint x: 490, endPoint y: 548, distance: 228.8
click at [490, 548] on div "overlay . style . display = 'none' ; document . body . classList . remove ( 'pr…" at bounding box center [667, 473] width 508 height 643
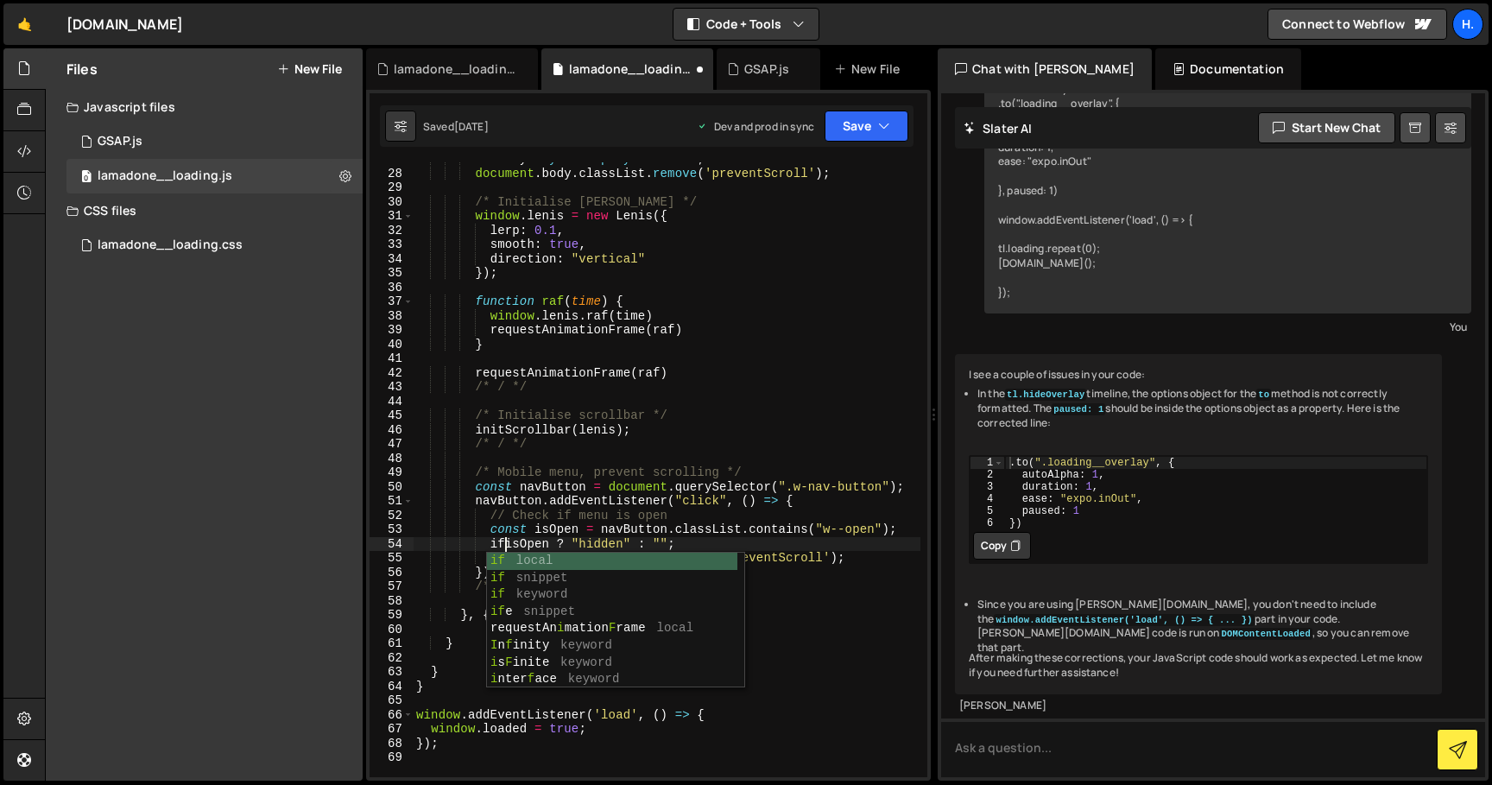
scroll to position [0, 6]
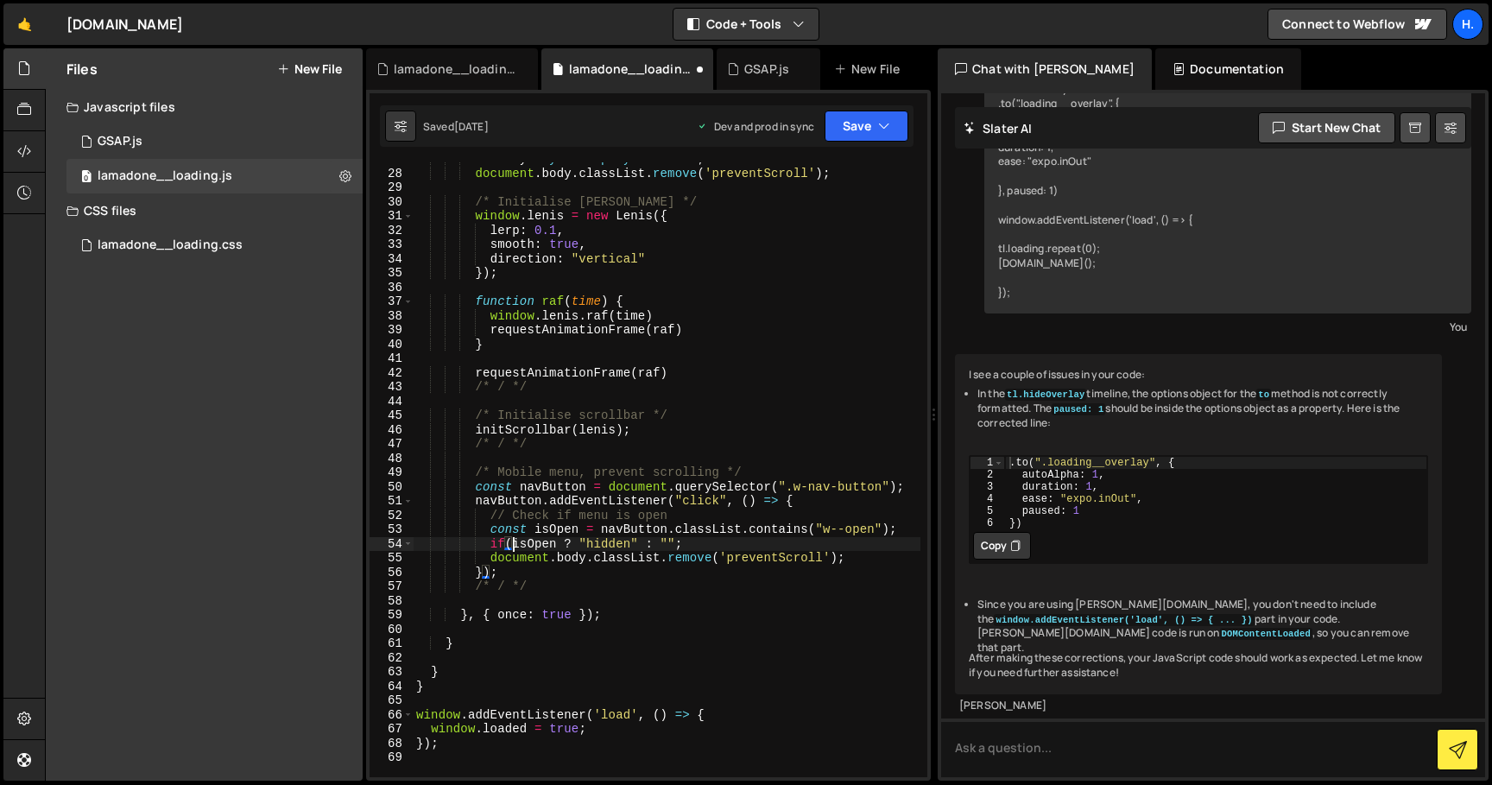
click at [557, 542] on div "overlay . style . display = 'none' ; document . body . classList . remove ( 'pr…" at bounding box center [667, 473] width 508 height 643
drag, startPoint x: 698, startPoint y: 549, endPoint x: 562, endPoint y: 547, distance: 136.4
click at [562, 547] on div "overlay . style . display = 'none' ; document . body . classList . remove ( 'pr…" at bounding box center [667, 473] width 508 height 643
click at [490, 559] on div "overlay . style . display = 'none' ; document . body . classList . remove ( 'pr…" at bounding box center [667, 473] width 508 height 643
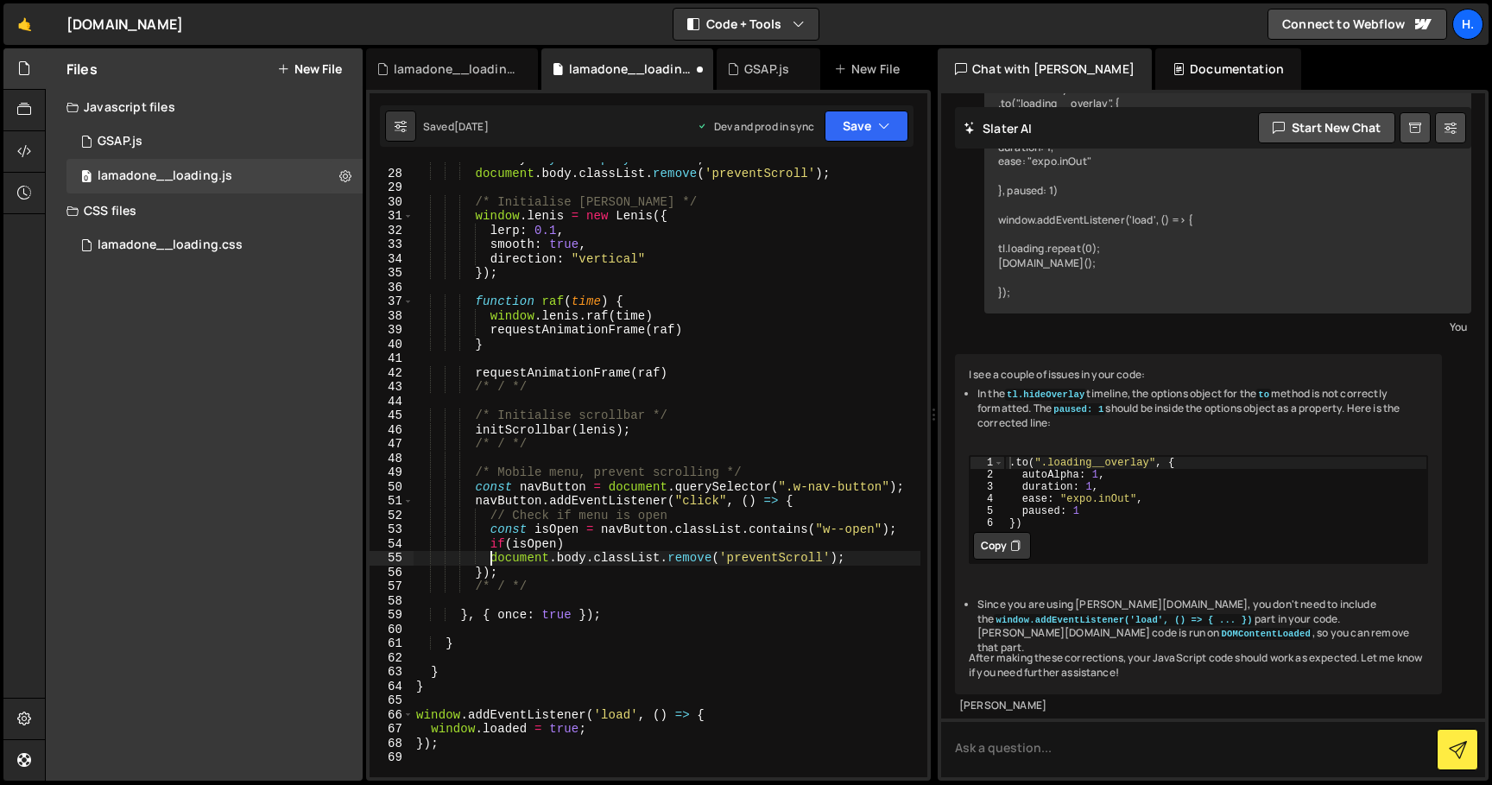
type textarea "document.body.classList.remove('preventScroll');"
click at [900, 562] on div "overlay . style . display = 'none' ; document . body . classList . remove ( 'pr…" at bounding box center [667, 473] width 508 height 643
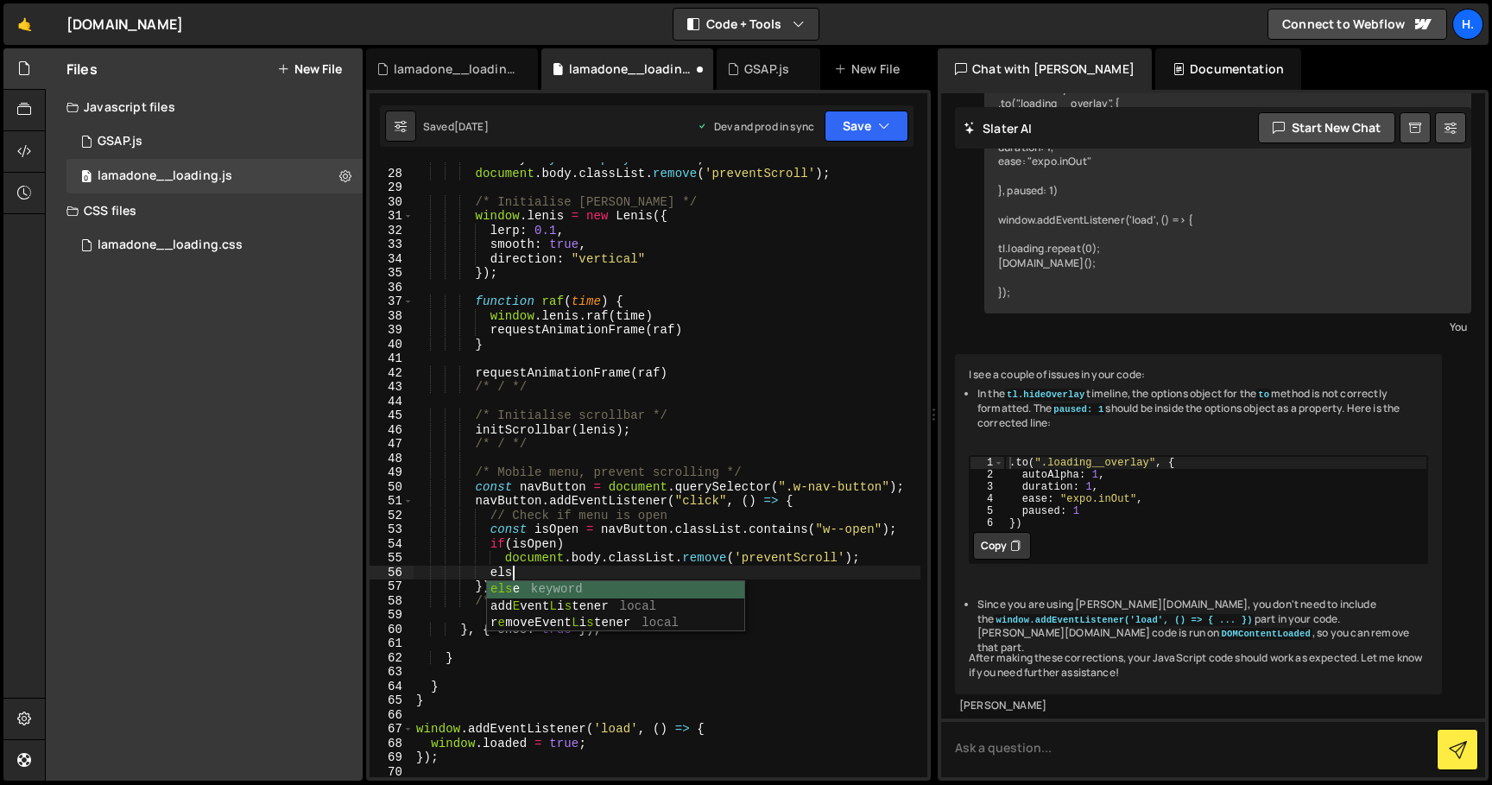
type textarea "else"
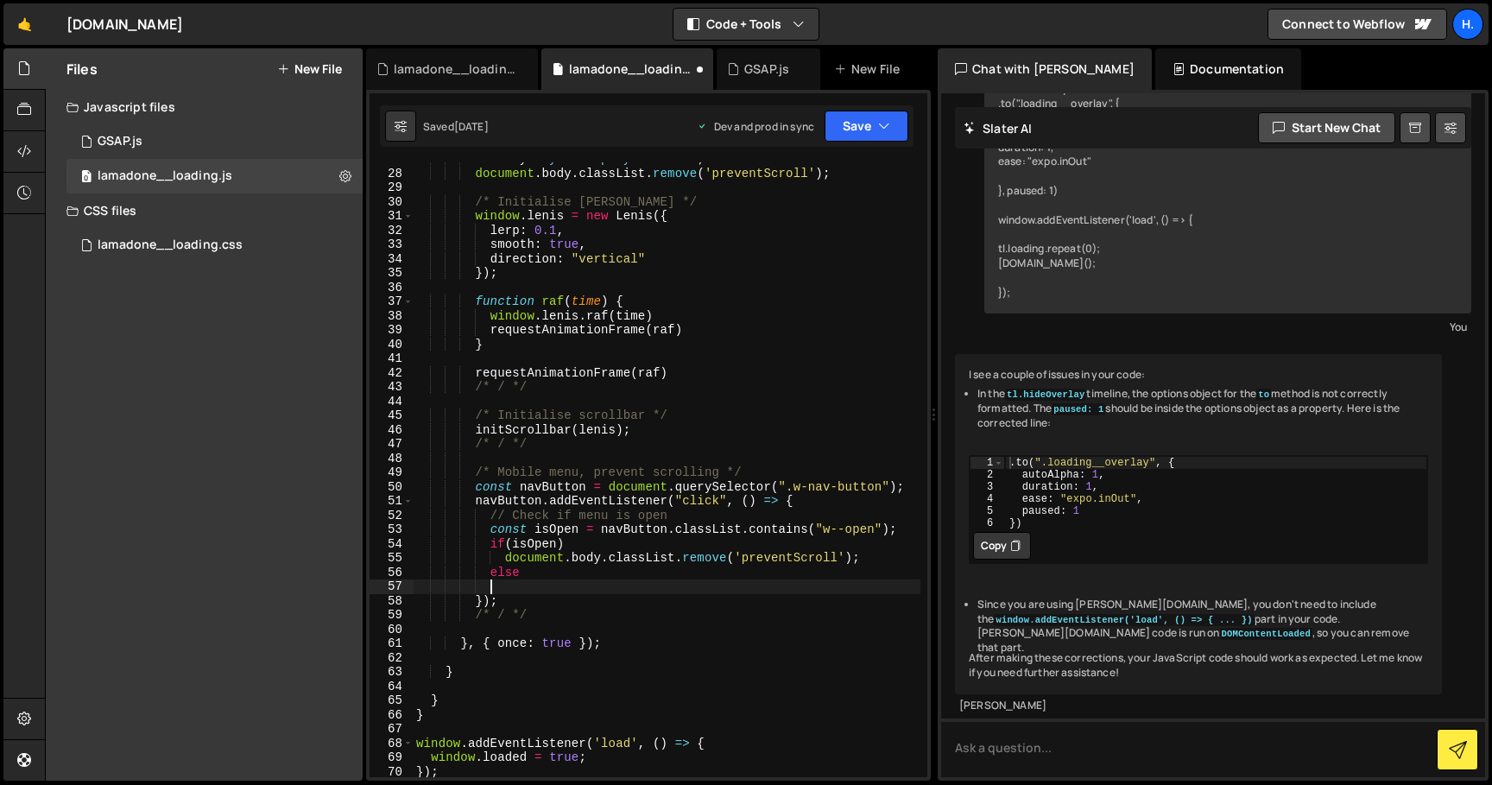
scroll to position [0, 4]
click at [863, 559] on div "overlay . style . display = 'none' ; document . body . classList . remove ( 'pr…" at bounding box center [667, 473] width 508 height 643
click at [715, 563] on div "overlay . style . display = 'none' ; document . body . classList . remove ( 'pr…" at bounding box center [667, 473] width 508 height 643
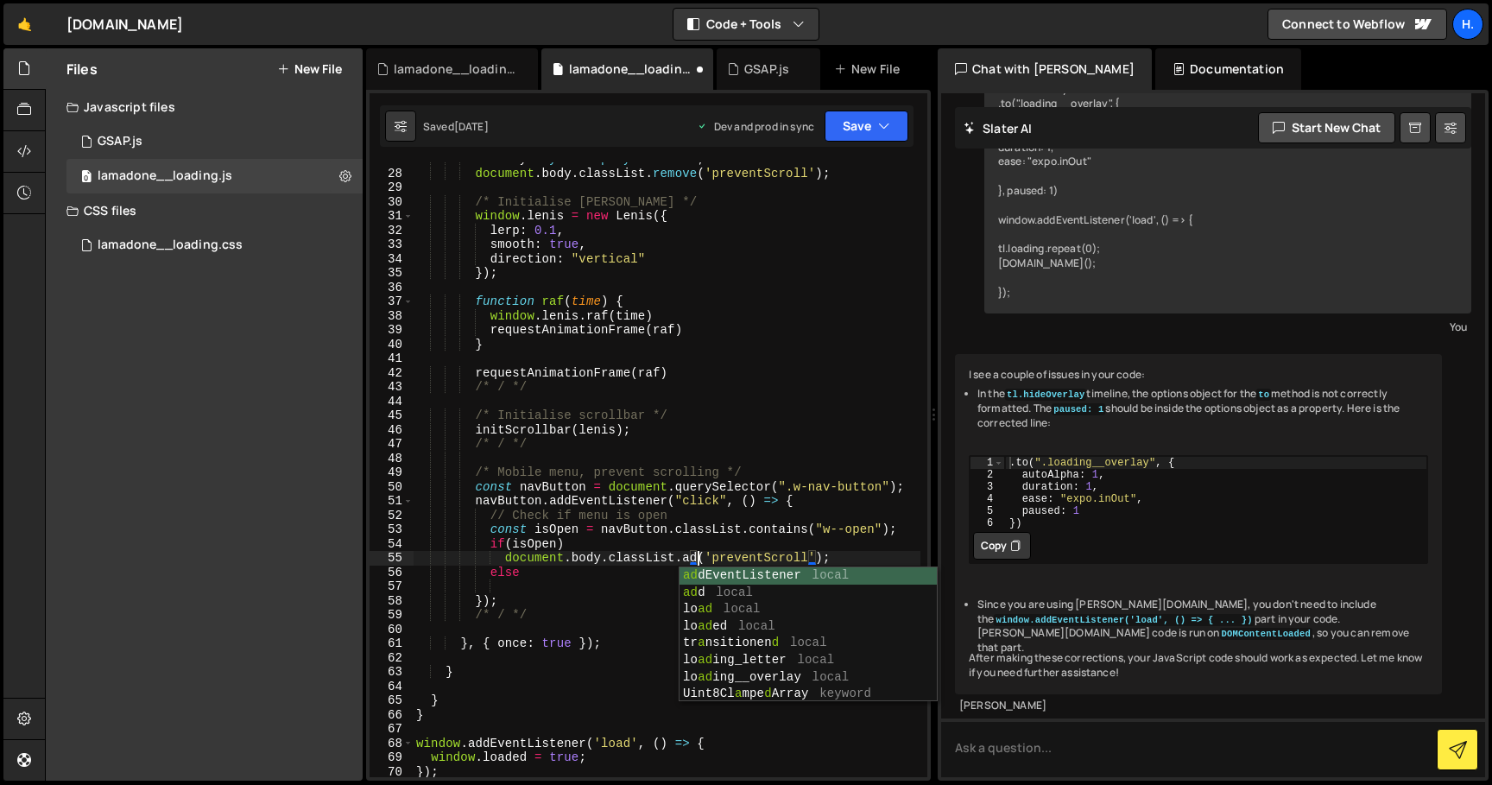
scroll to position [0, 20]
type textarea "document.body.classList.add('preventScroll');"
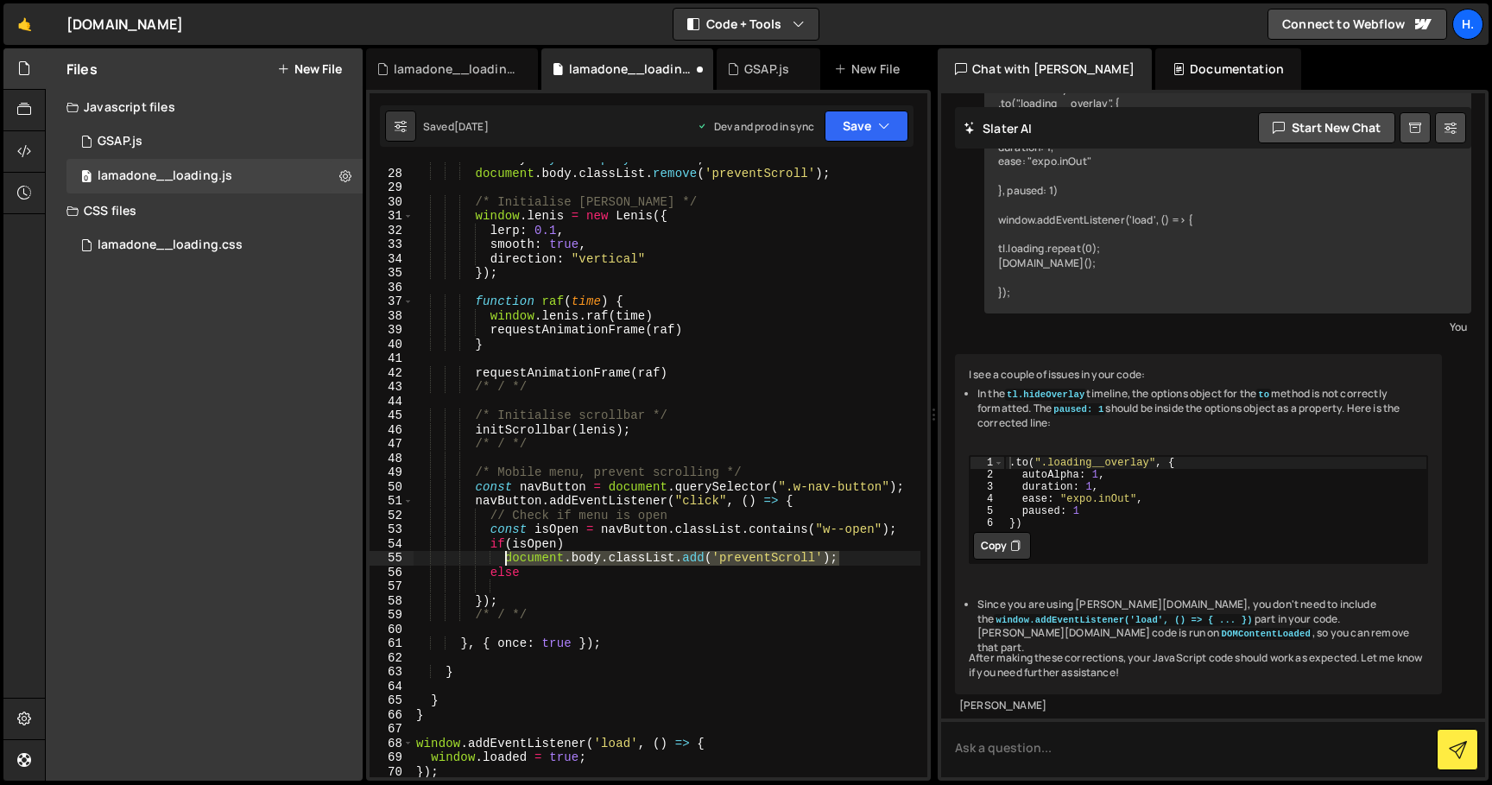
drag, startPoint x: 852, startPoint y: 555, endPoint x: 505, endPoint y: 557, distance: 347.1
click at [505, 557] on div "overlay . style . display = 'none' ; document . body . classList . remove ( 'pr…" at bounding box center [667, 473] width 508 height 643
click at [522, 588] on div "overlay . style . display = 'none' ; document . body . classList . remove ( 'pr…" at bounding box center [667, 473] width 508 height 643
paste textarea "document.body.classList.add('preventScroll');"
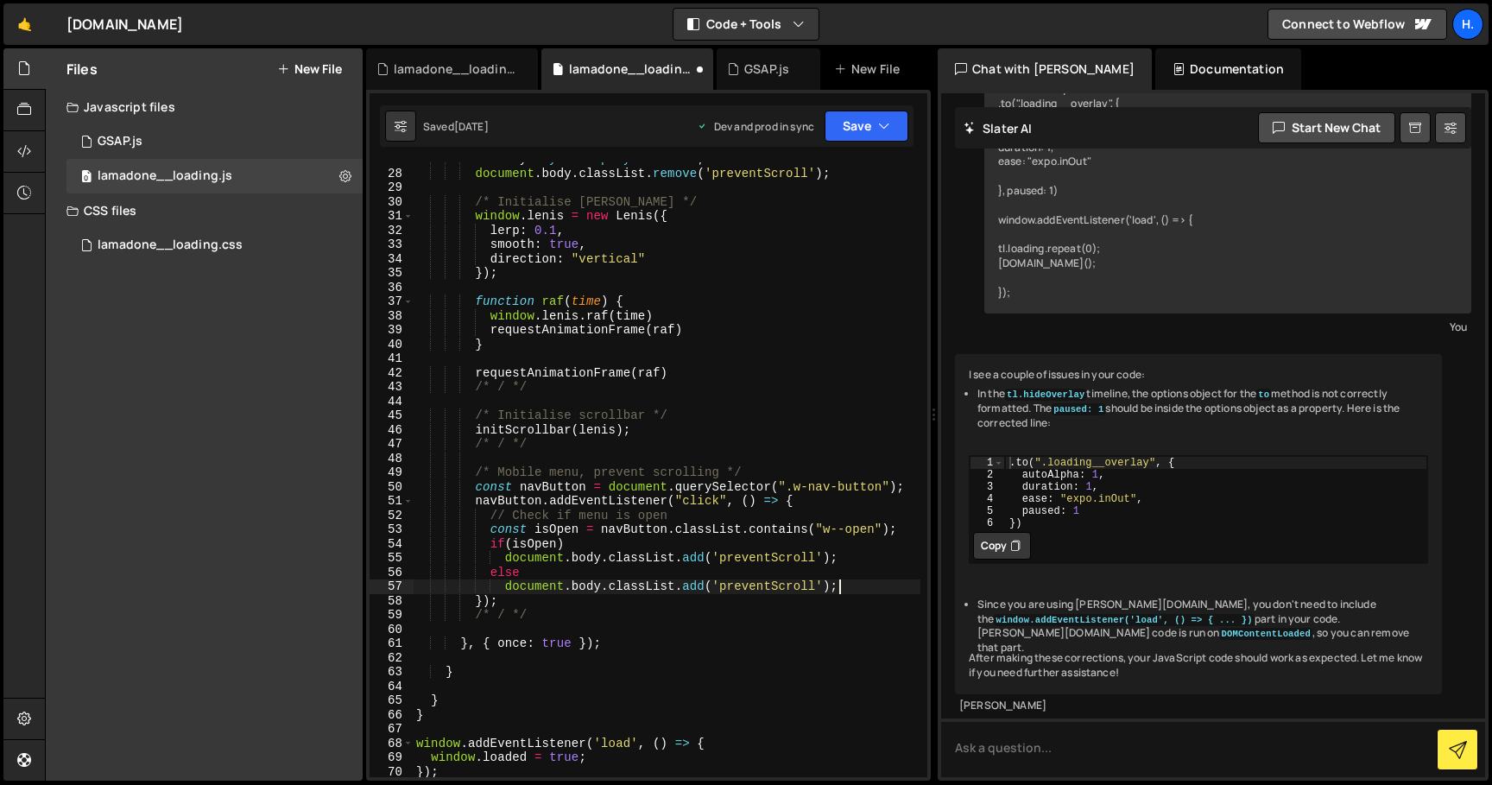
click at [694, 584] on div "overlay . style . display = 'none' ; document . body . classList . remove ( 'pr…" at bounding box center [667, 473] width 508 height 643
click at [872, 553] on div "overlay . style . display = 'none' ; document . body . classList . remove ( 'pr…" at bounding box center [667, 473] width 508 height 643
drag, startPoint x: 610, startPoint y: 488, endPoint x: 897, endPoint y: 483, distance: 286.7
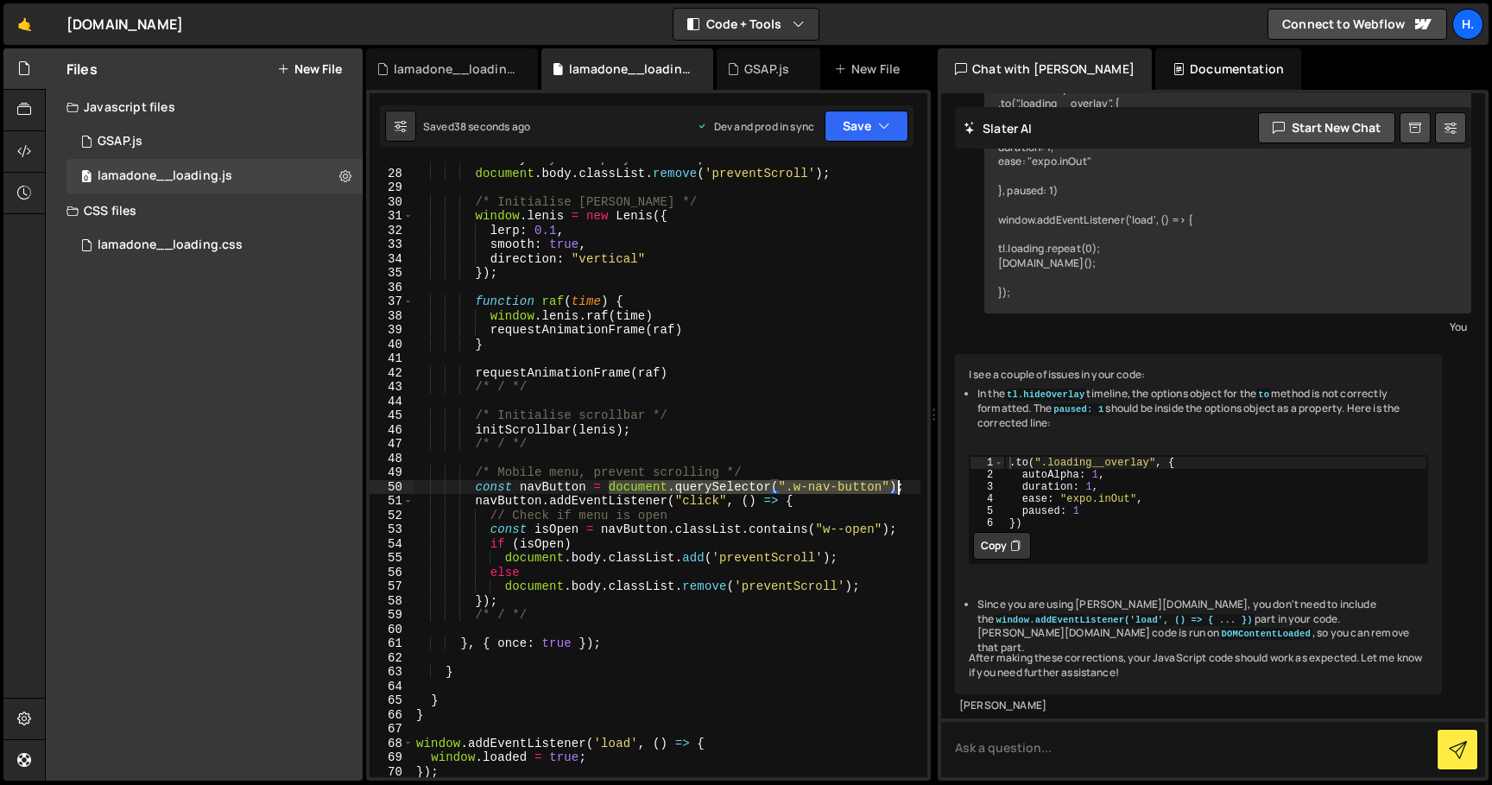
click at [897, 483] on div "overlay . style . display = 'none' ; document . body . classList . remove ( 'pr…" at bounding box center [667, 473] width 508 height 643
type textarea "const navButton = ;"
drag, startPoint x: 628, startPoint y: 485, endPoint x: 358, endPoint y: 482, distance: 269.4
click at [358, 482] on div "Files New File Javascript files 0 GSAP.js 0 0 lamadone__loading.js 0 CSS files …" at bounding box center [768, 414] width 1447 height 733
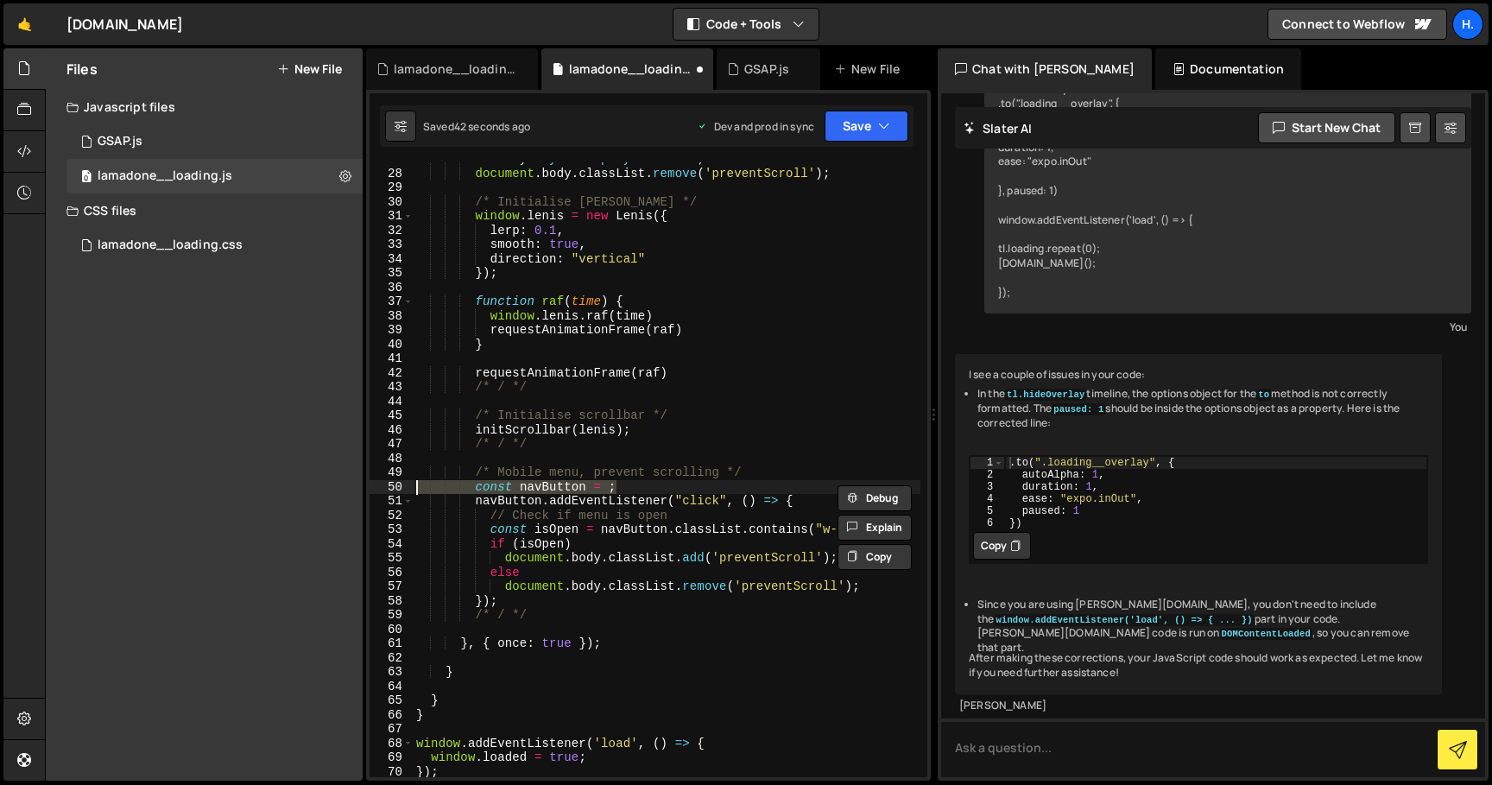
scroll to position [0, 0]
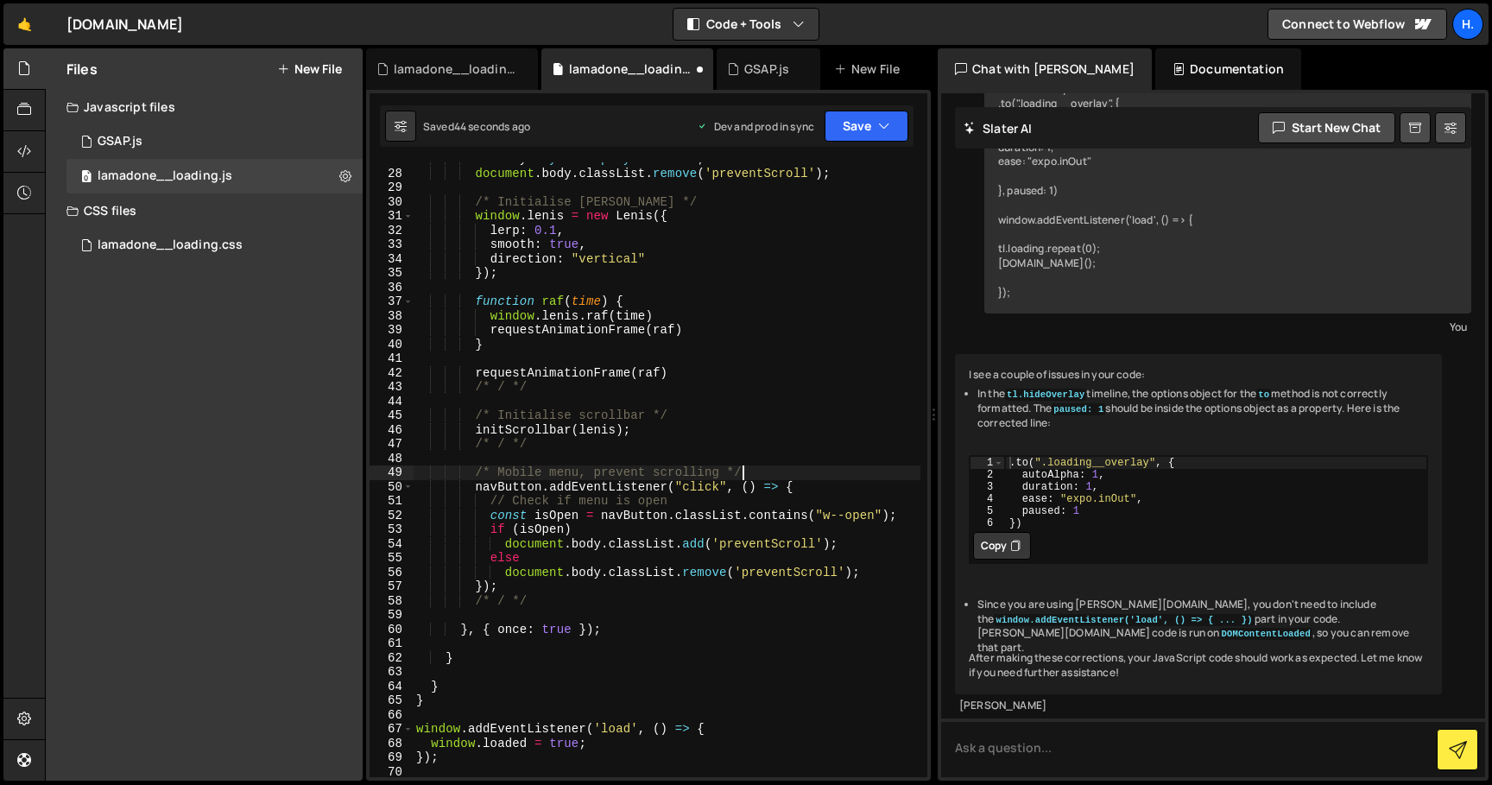
click at [512, 483] on div "overlay . style . display = 'none' ; document . body . classList . remove ( 'pr…" at bounding box center [667, 473] width 508 height 643
paste textarea "document.querySelector(".w-nav-button")"
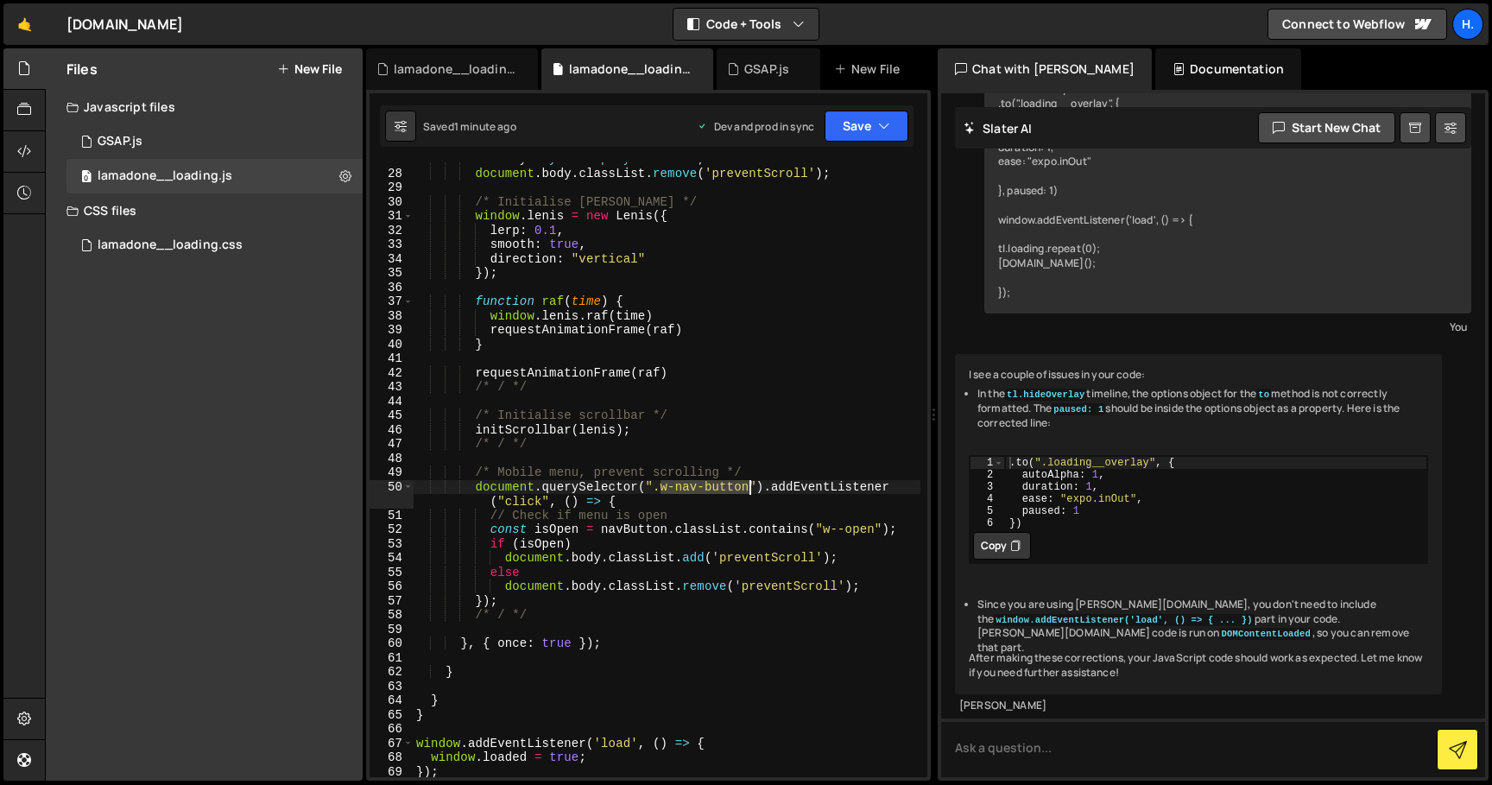
drag, startPoint x: 662, startPoint y: 487, endPoint x: 749, endPoint y: 488, distance: 87.2
click at [749, 488] on div "overlay . style . display = 'none' ; document . body . classList . remove ( 'pr…" at bounding box center [667, 473] width 508 height 643
click at [757, 487] on div "overlay . style . display = 'none' ; document . body . classList . remove ( 'pr…" at bounding box center [667, 473] width 508 height 643
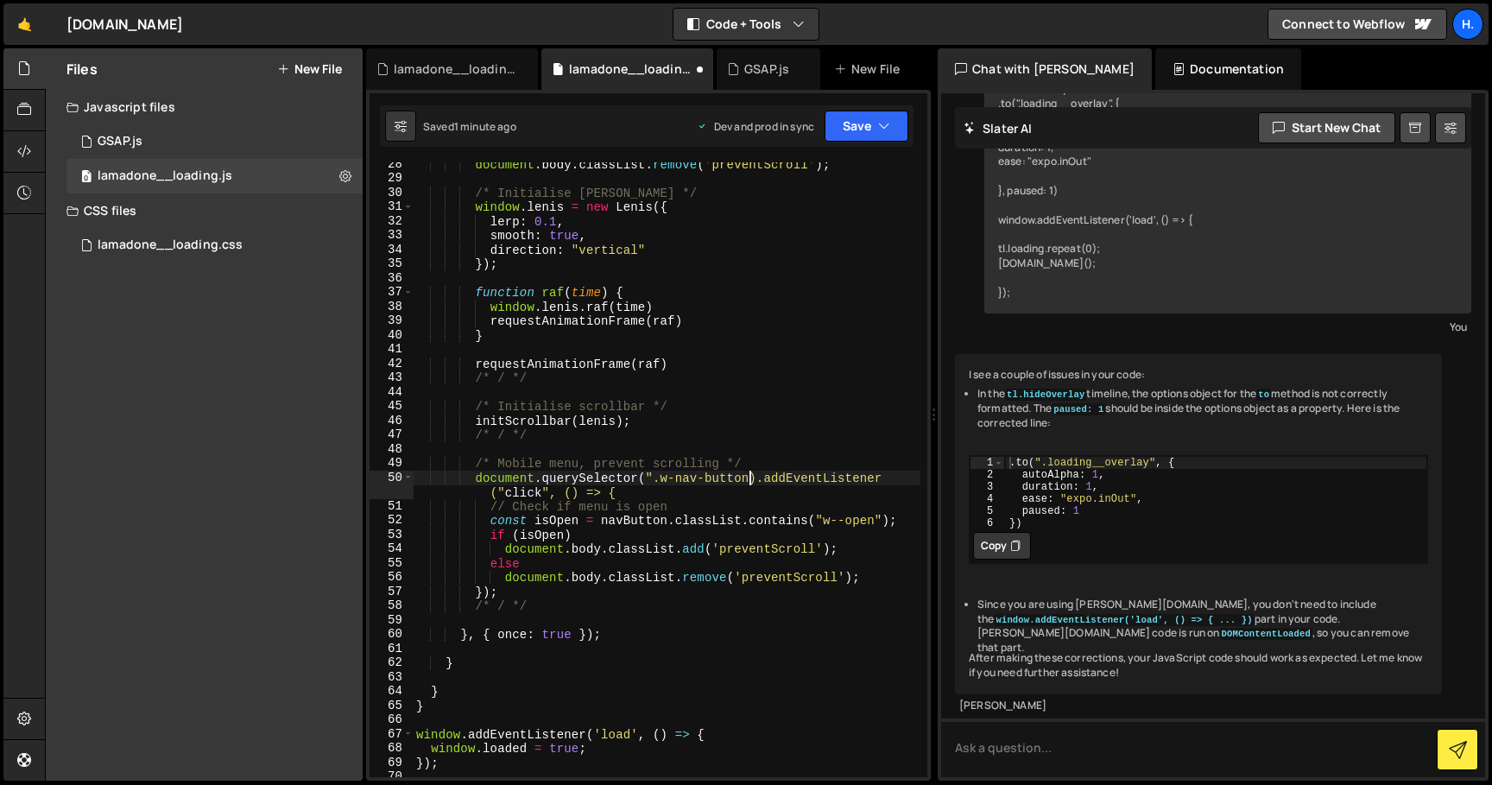
scroll to position [0, 23]
click at [649, 477] on div "document . body . classList . remove ( 'preventScroll' ) ; /* Initialise Lenis …" at bounding box center [667, 478] width 508 height 643
click at [682, 521] on div "document . body . classList . remove ( 'preventScroll' ) ; /* Initialise Lenis …" at bounding box center [667, 478] width 508 height 643
drag, startPoint x: 765, startPoint y: 473, endPoint x: 476, endPoint y: 476, distance: 289.2
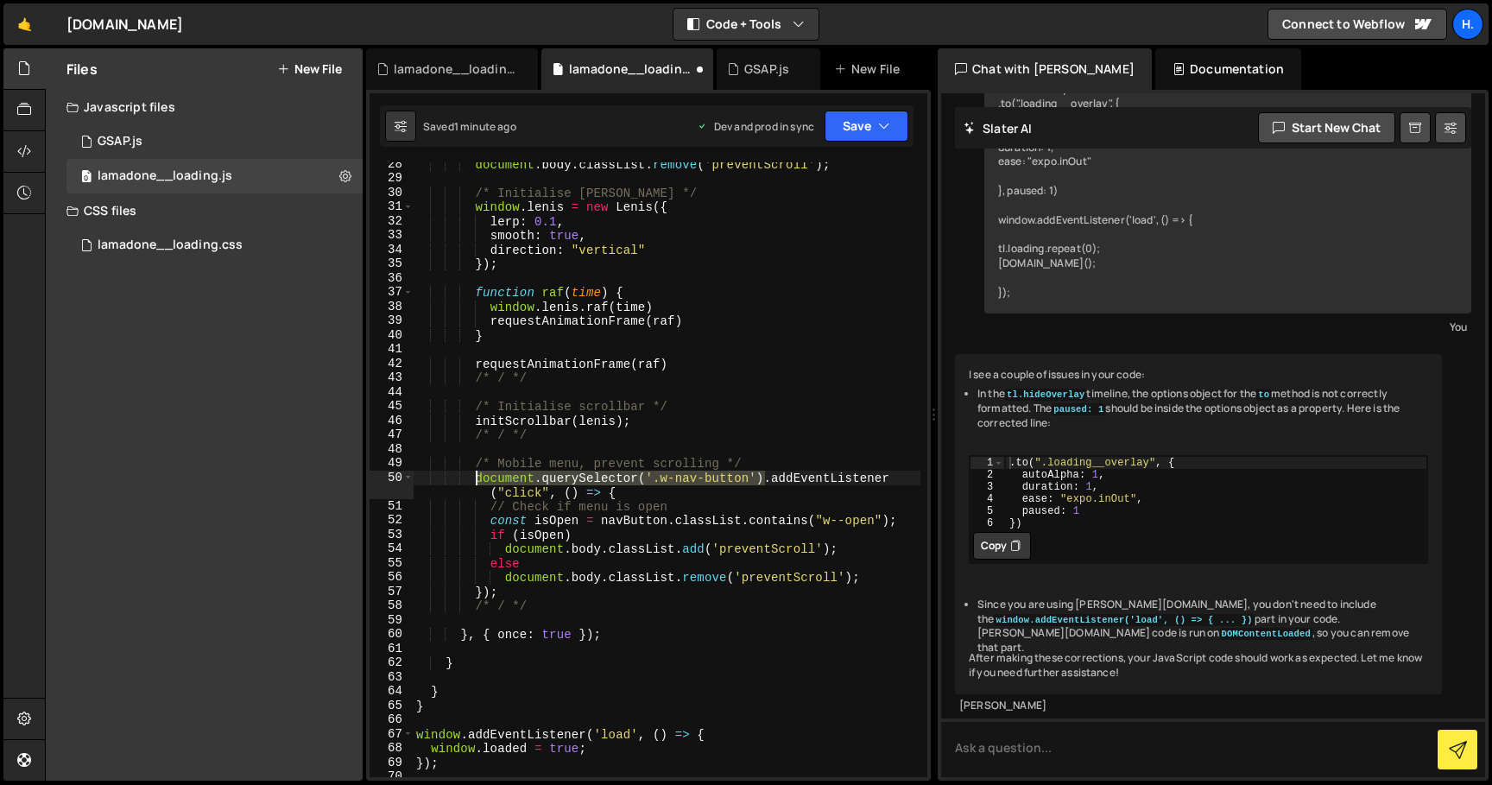
click at [476, 476] on div "document . body . classList . remove ( 'preventScroll' ) ; /* Initialise Lenis …" at bounding box center [667, 478] width 508 height 643
click at [660, 499] on div "document . body . classList . remove ( 'preventScroll' ) ; /* Initialise Lenis …" at bounding box center [667, 478] width 508 height 643
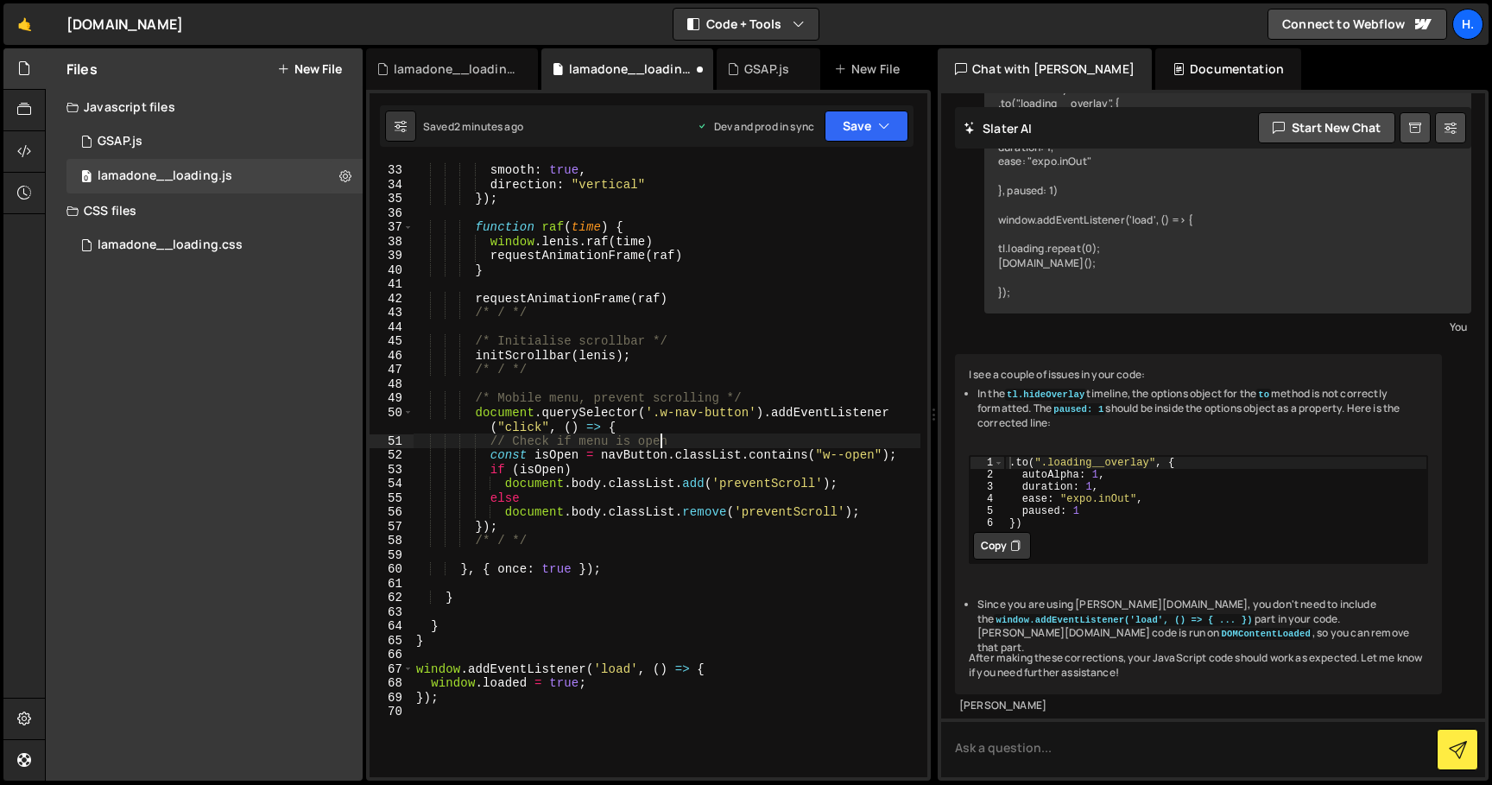
scroll to position [455, 0]
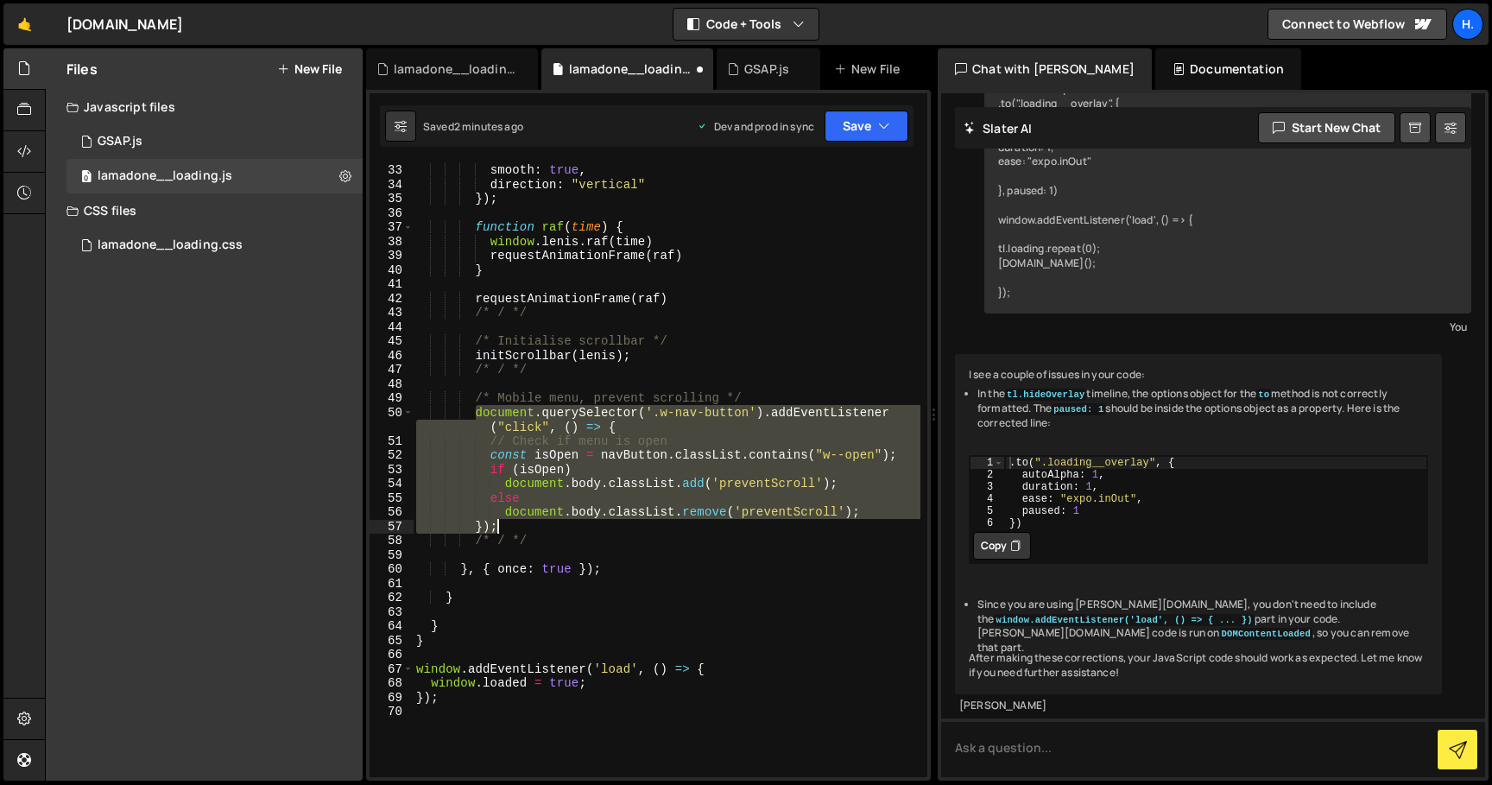
drag, startPoint x: 477, startPoint y: 412, endPoint x: 533, endPoint y: 523, distance: 124.3
click at [533, 523] on div "lerp : 0.1 , smooth : true , direction : "vertical" }) ; function raf ( time ) …" at bounding box center [667, 469] width 508 height 643
click at [649, 490] on div "lerp : 0.1 , smooth : true , direction : "vertical" }) ; function raf ( time ) …" at bounding box center [667, 469] width 508 height 615
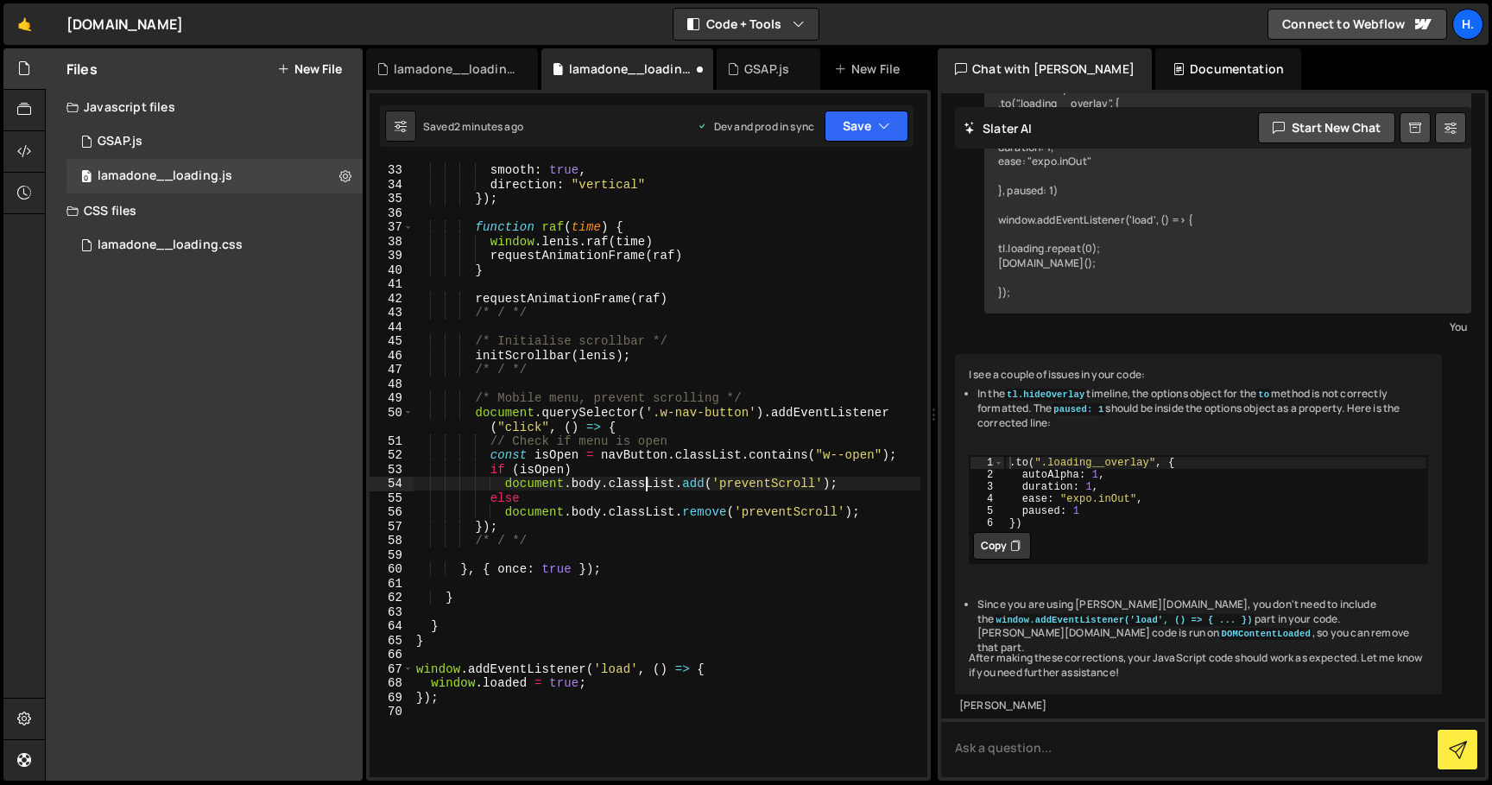
click at [640, 456] on div "lerp : 0.1 , smooth : true , direction : "vertical" }) ; function raf ( time ) …" at bounding box center [667, 469] width 508 height 643
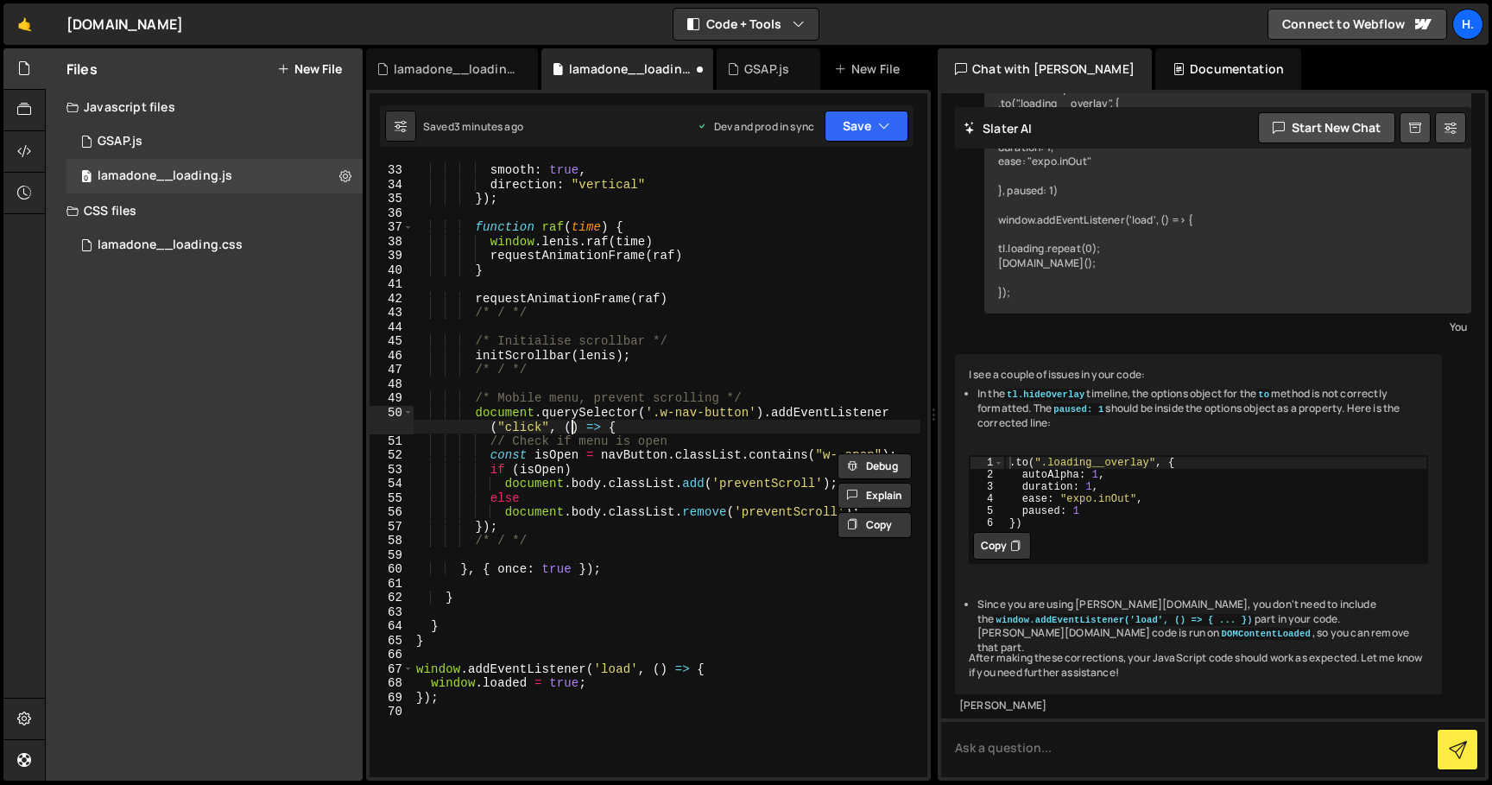
click at [571, 428] on div "lerp : 0.1 , smooth : true , direction : "vertical" }) ; function raf ( time ) …" at bounding box center [667, 469] width 508 height 643
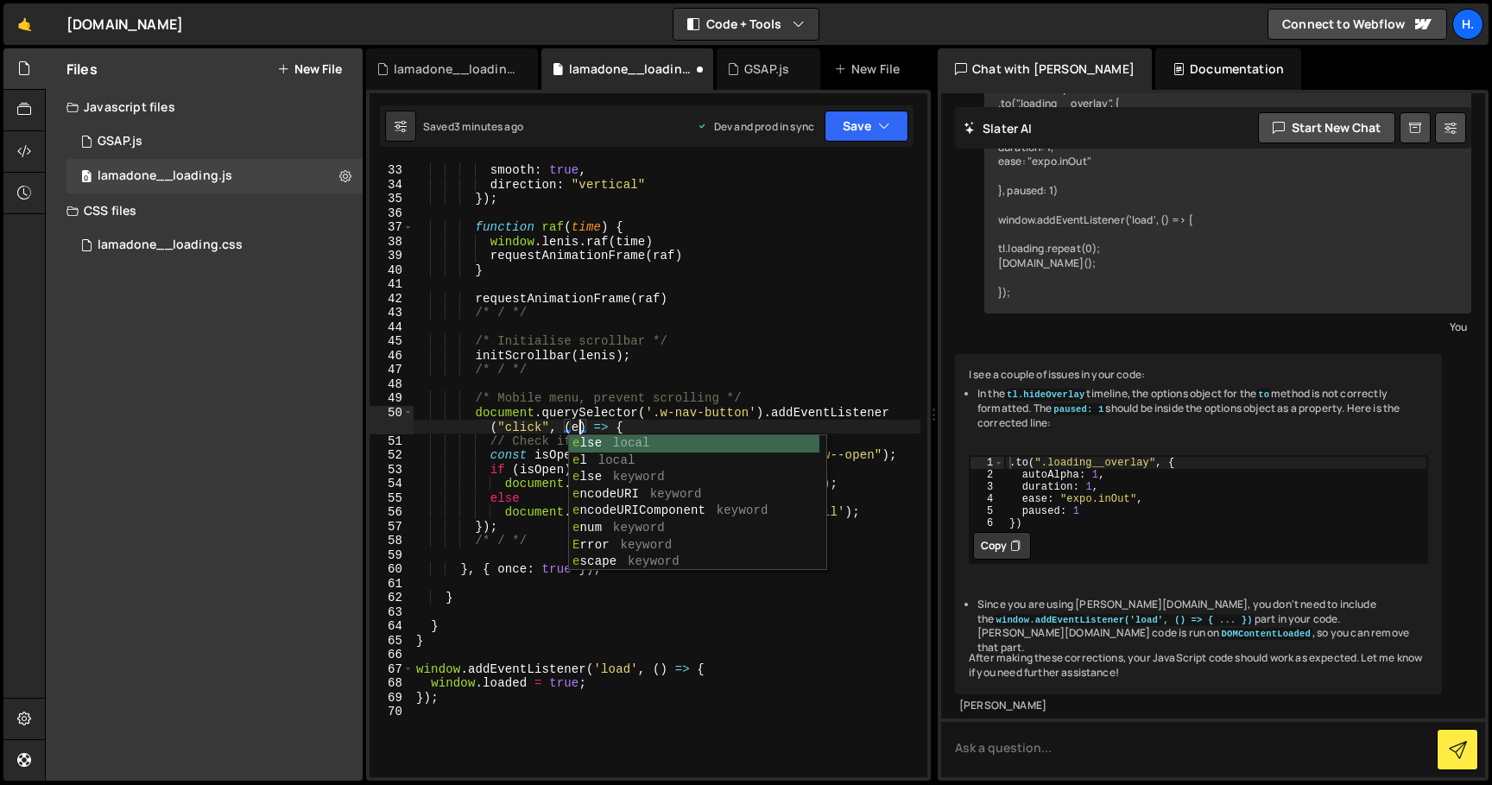
click at [548, 468] on div "lerp : 0.1 , smooth : true , direction : "vertical" }) ; function raf ( time ) …" at bounding box center [667, 469] width 508 height 643
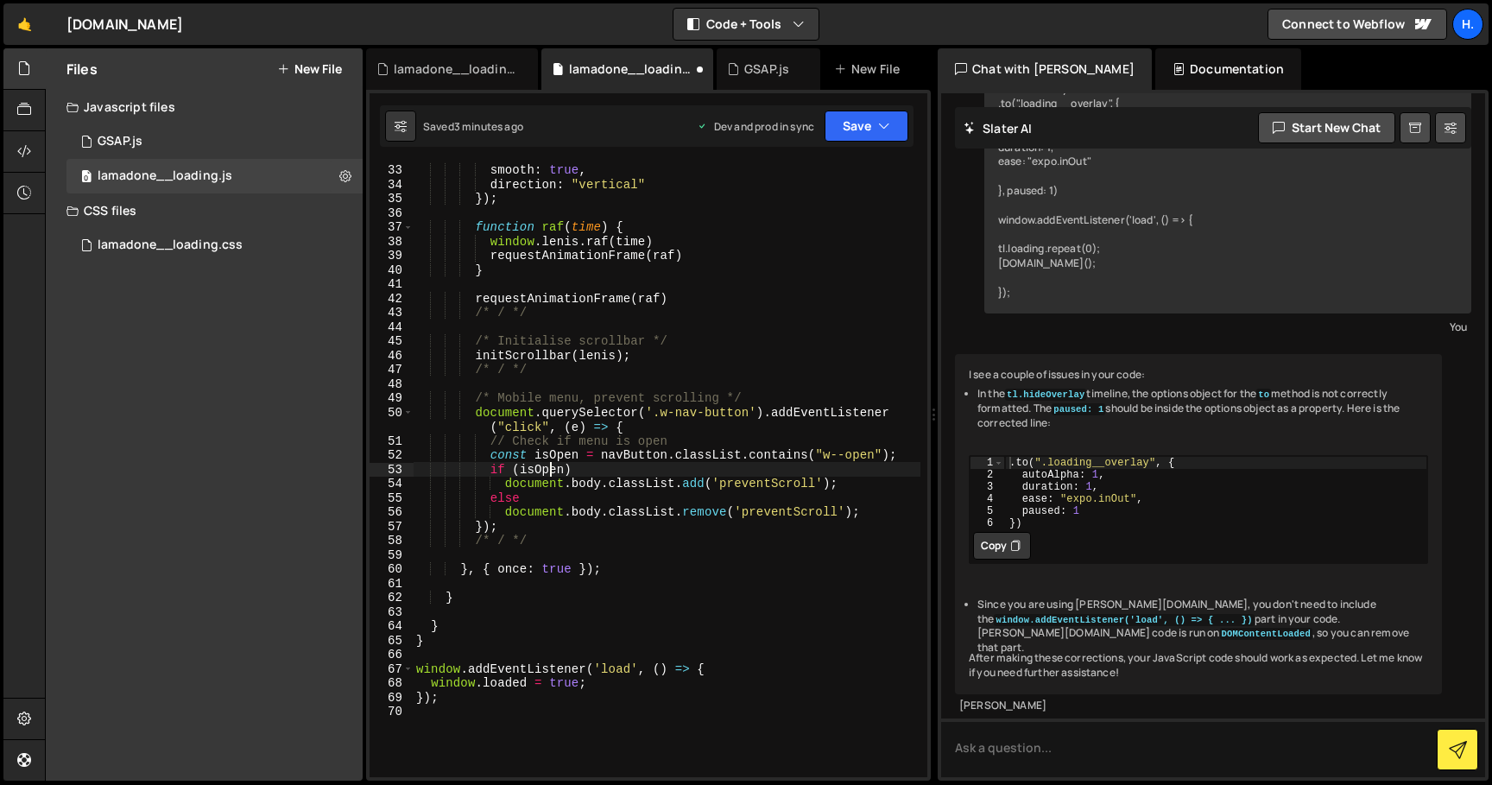
click at [634, 452] on div "lerp : 0.1 , smooth : true , direction : "vertical" }) ; function raf ( time ) …" at bounding box center [667, 469] width 508 height 643
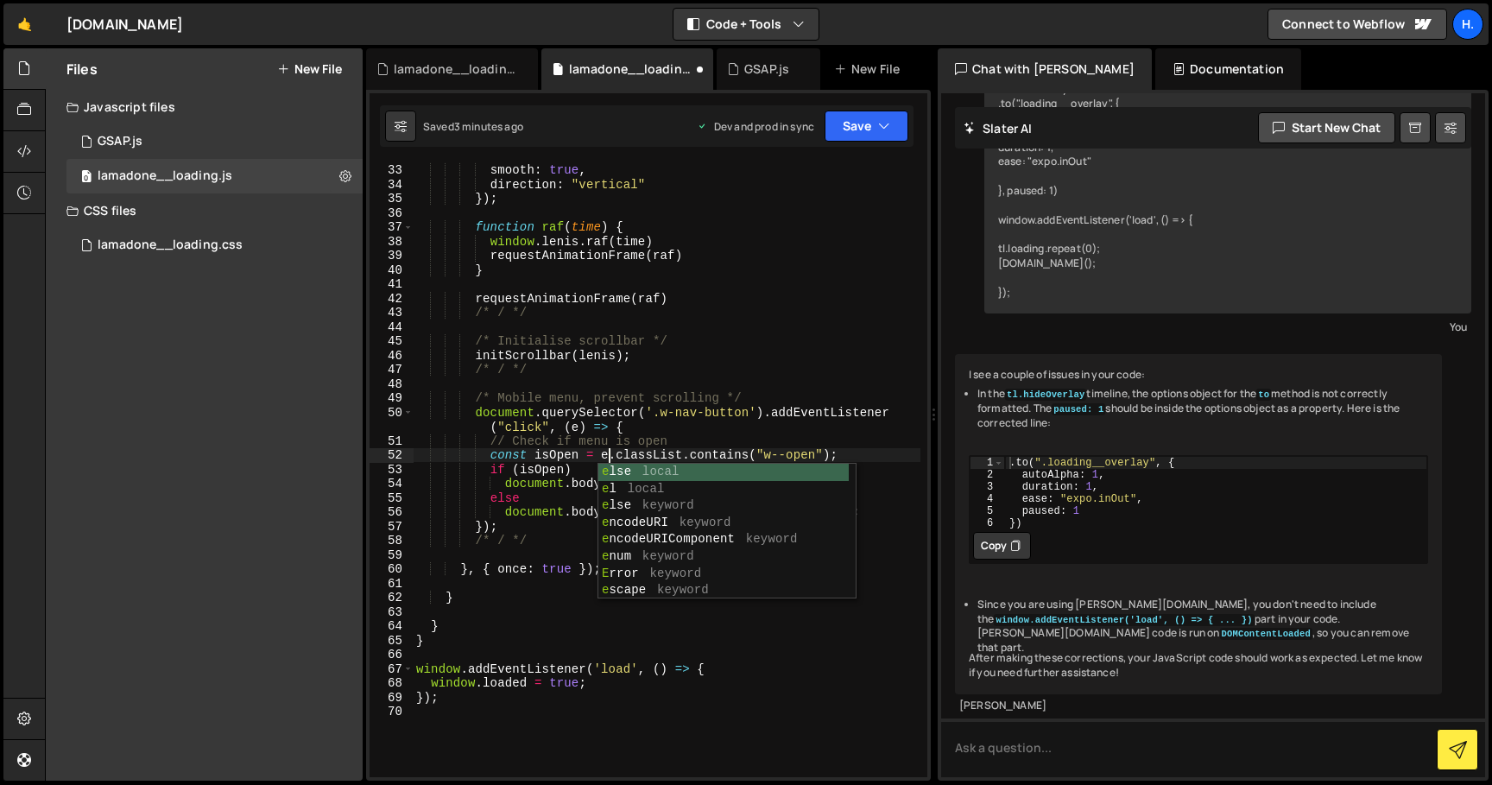
scroll to position [0, 13]
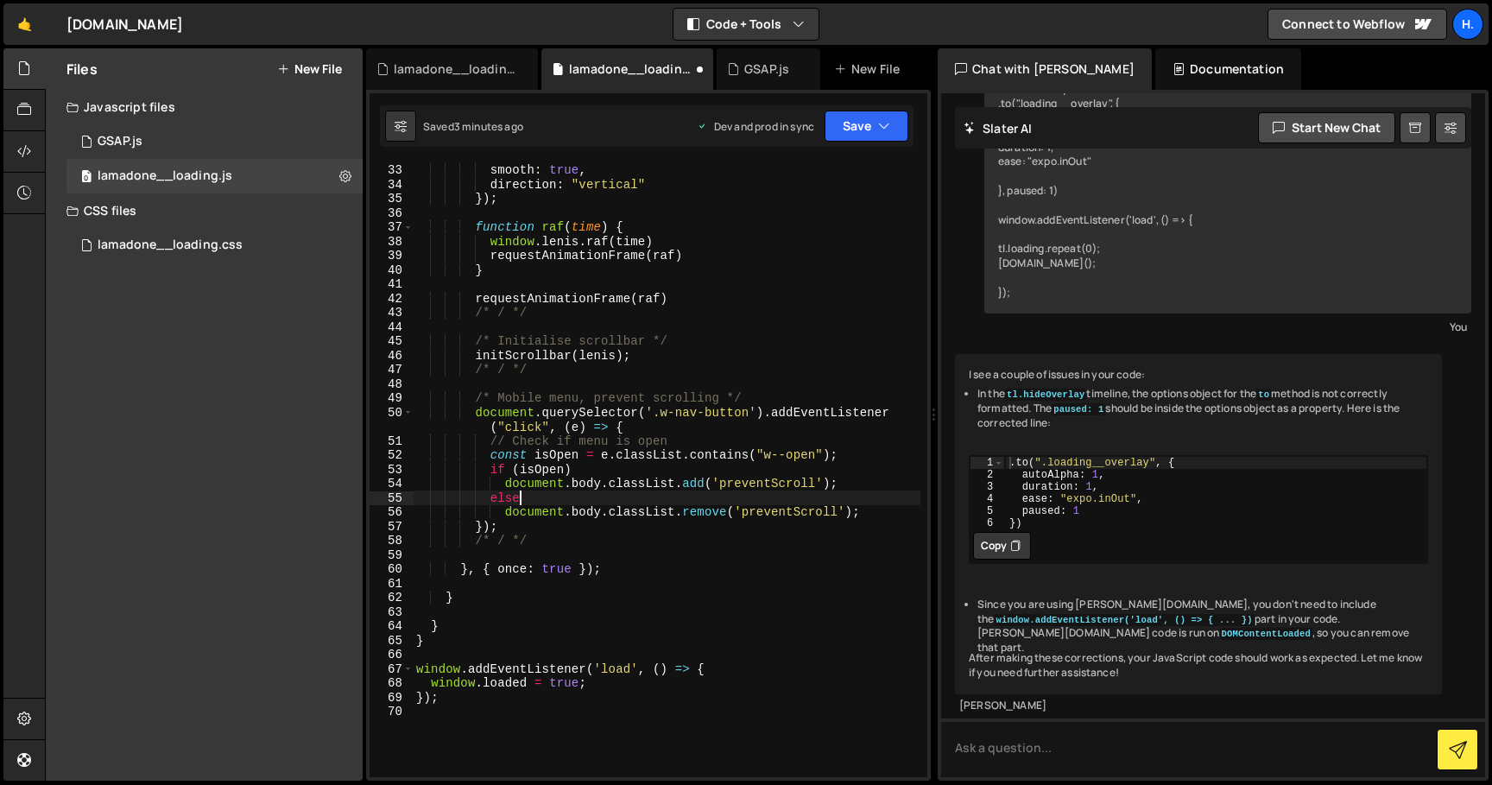
click at [566, 502] on div "lerp : 0.1 , smooth : true , direction : "vertical" }) ; function raf ( time ) …" at bounding box center [667, 469] width 508 height 643
click at [610, 456] on div "lerp : 0.1 , smooth : true , direction : "vertical" }) ; function raf ( time ) …" at bounding box center [667, 469] width 508 height 643
paste textarea "urrentTarget.c"
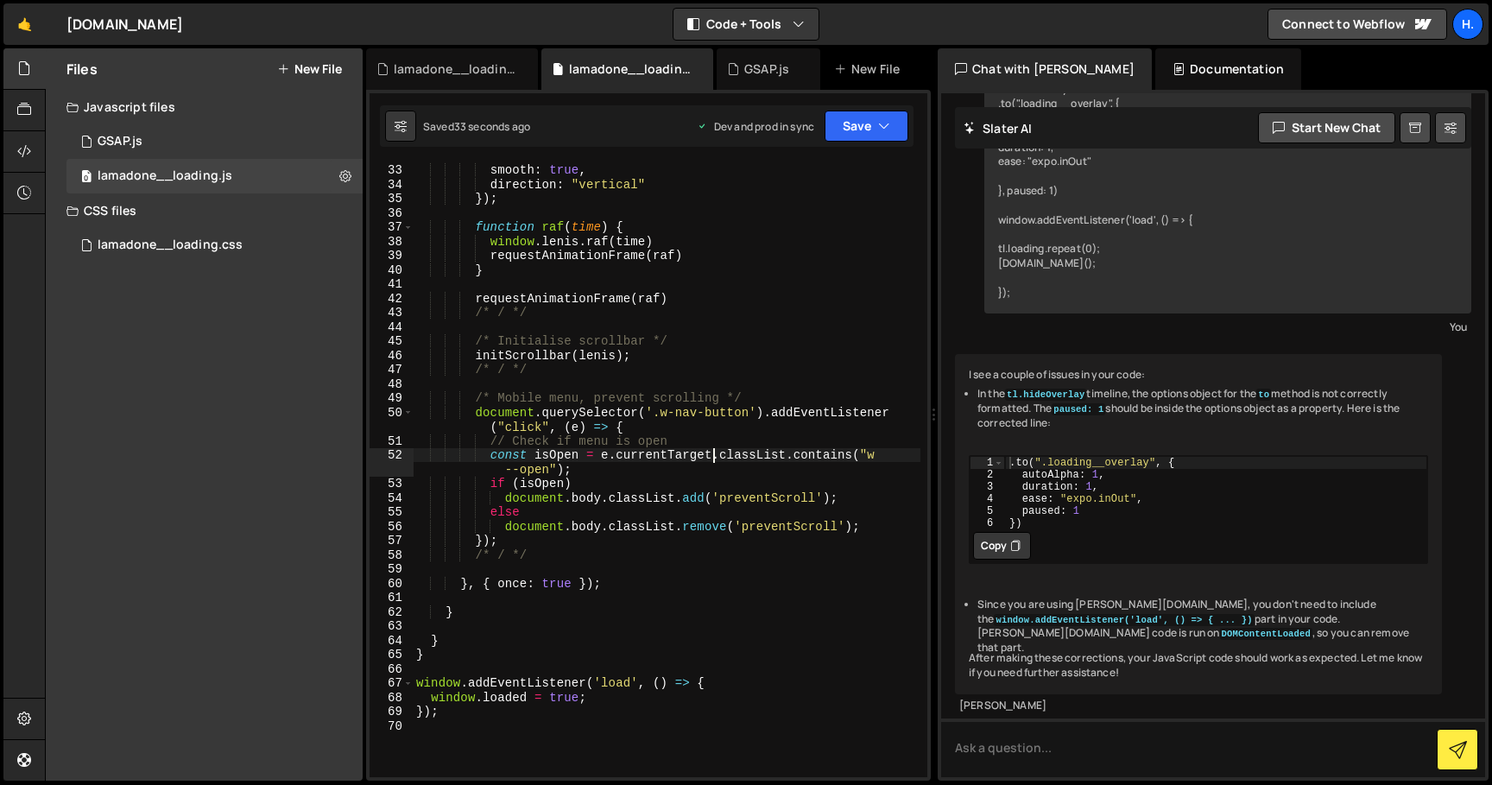
click at [519, 483] on div "lerp : 0.1 , smooth : true , direction : "vertical" }) ; function raf ( time ) …" at bounding box center [667, 469] width 508 height 643
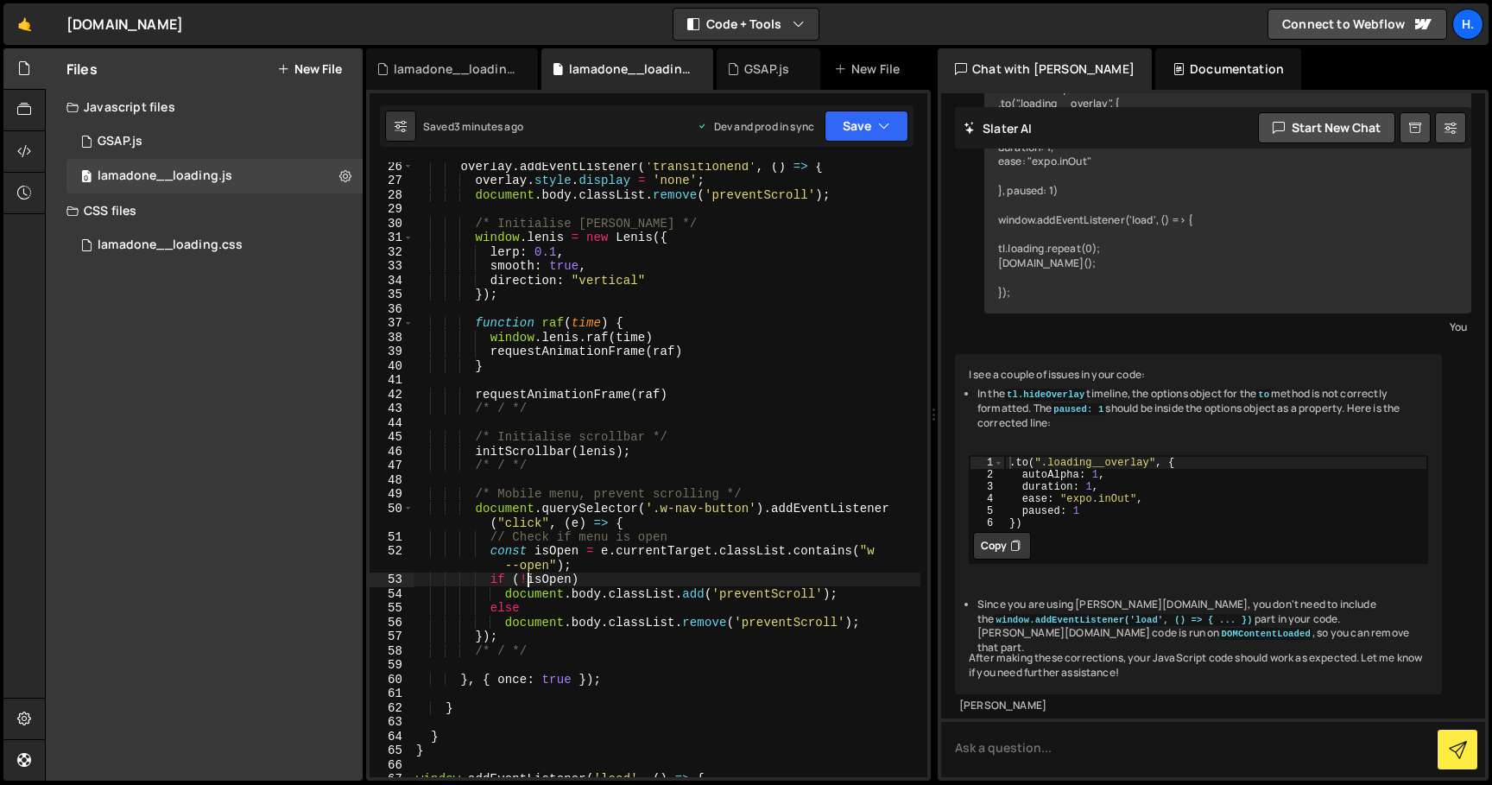
scroll to position [348, 0]
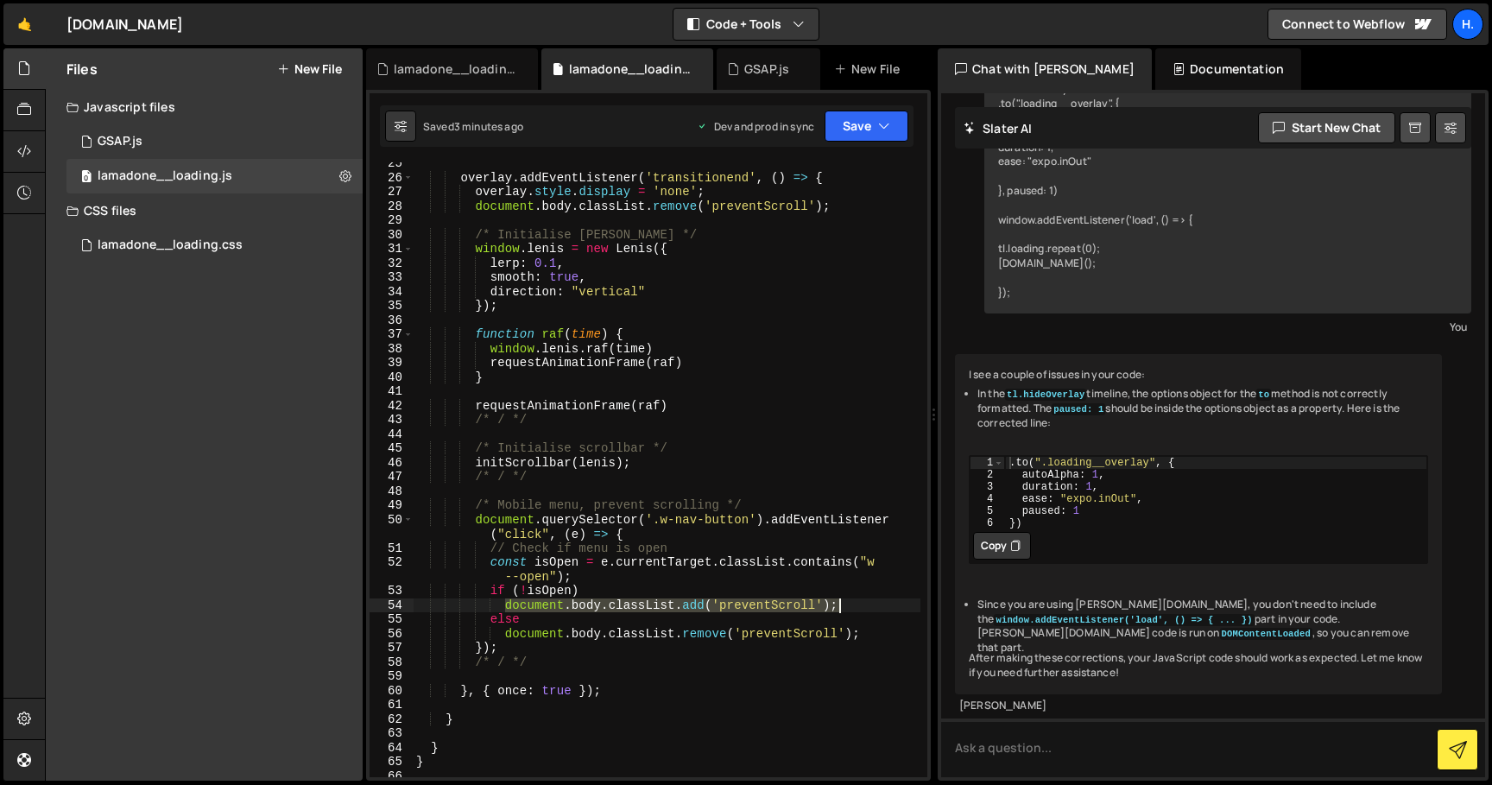
drag, startPoint x: 505, startPoint y: 606, endPoint x: 850, endPoint y: 606, distance: 345.3
click at [850, 606] on div "overlay . addEventListener ( 'transitionend' , ( ) => { overlay . style . displ…" at bounding box center [667, 477] width 508 height 643
paste textarea "lenis.stop("
click at [567, 606] on div "overlay . addEventListener ( 'transitionend' , ( ) => { overlay . style . displ…" at bounding box center [667, 477] width 508 height 643
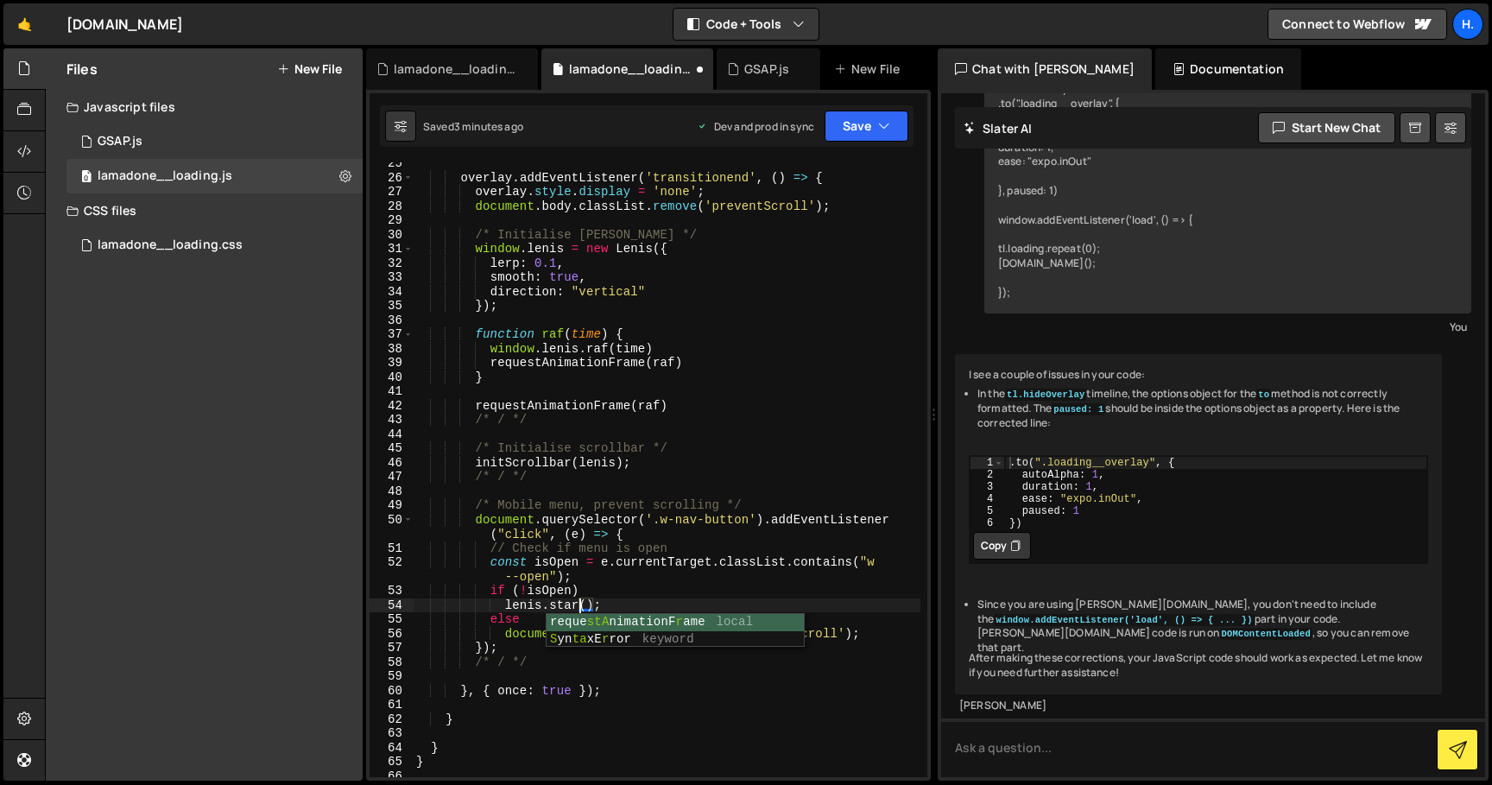
scroll to position [0, 11]
drag, startPoint x: 505, startPoint y: 603, endPoint x: 607, endPoint y: 602, distance: 101.9
click at [607, 602] on div "overlay . addEventListener ( 'transitionend' , ( ) => { overlay . style . displ…" at bounding box center [667, 477] width 508 height 643
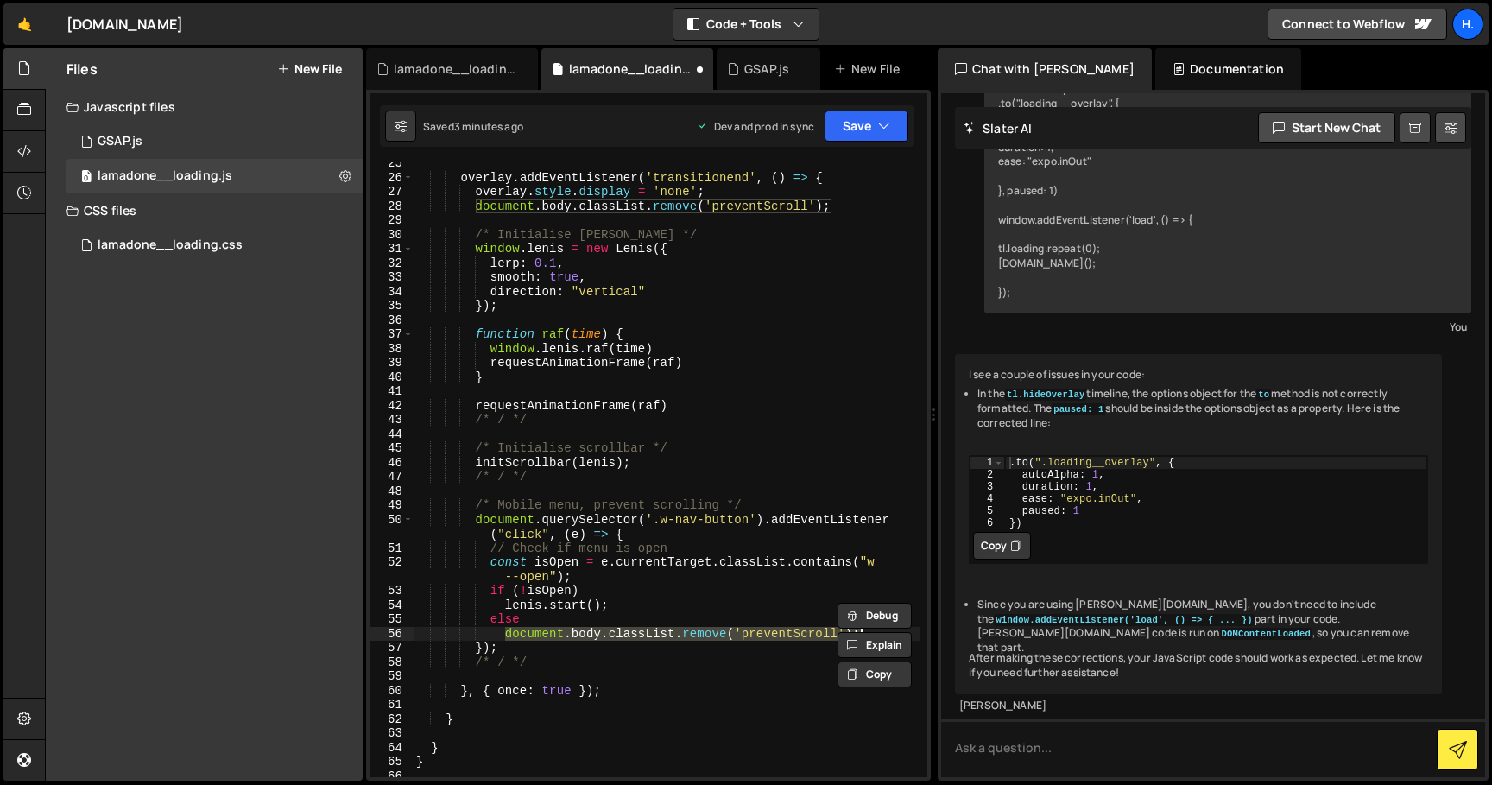
drag, startPoint x: 507, startPoint y: 630, endPoint x: 861, endPoint y: 633, distance: 354.0
click at [862, 633] on div "Debug Explain Copy lamadone__loading.css lamadone__loading.js GSAP.js New File …" at bounding box center [648, 414] width 565 height 733
paste textarea "lenis.start("
click at [564, 635] on div "overlay . addEventListener ( 'transitionend' , ( ) => { overlay . style . displ…" at bounding box center [667, 477] width 508 height 643
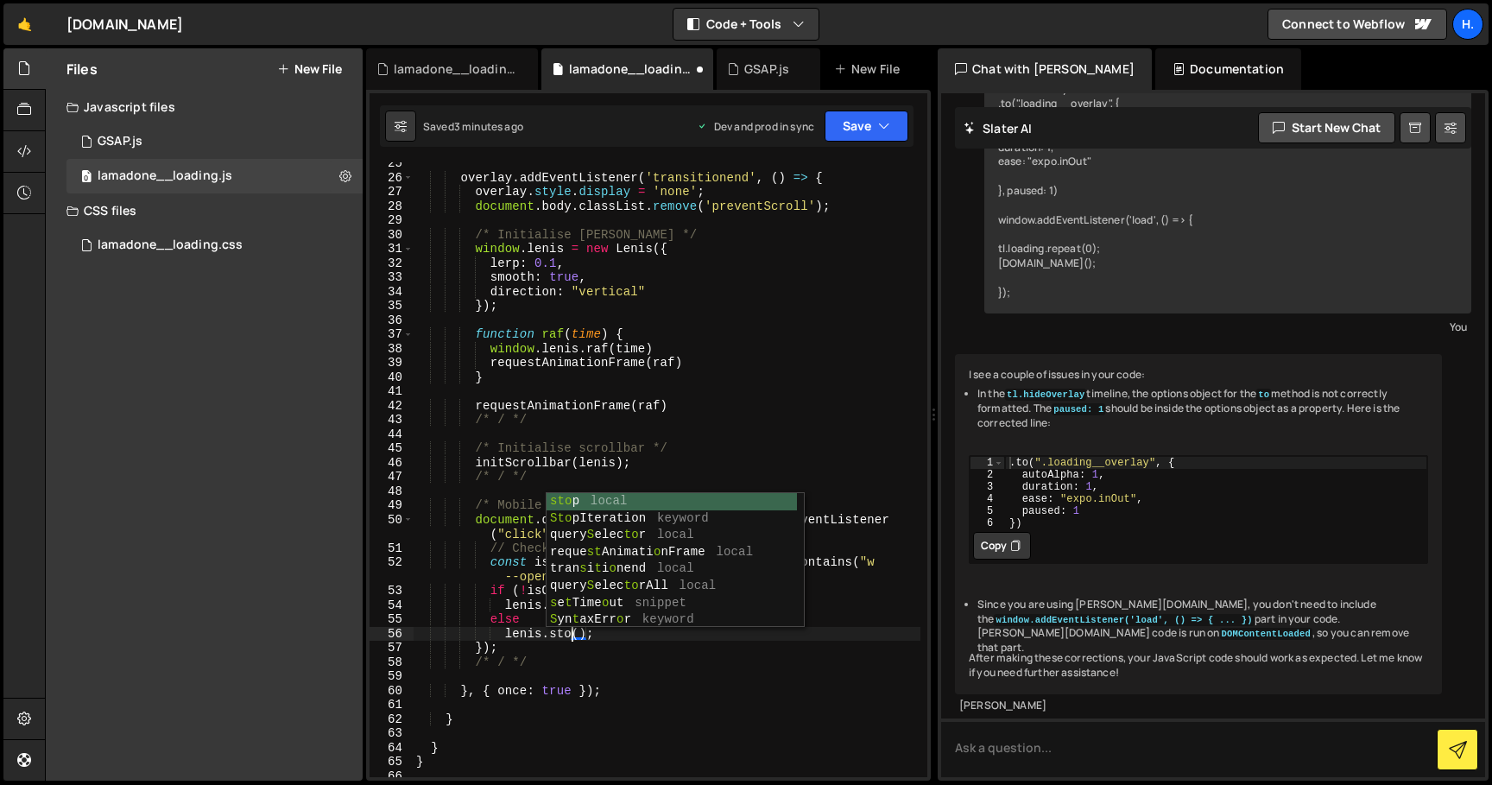
scroll to position [0, 10]
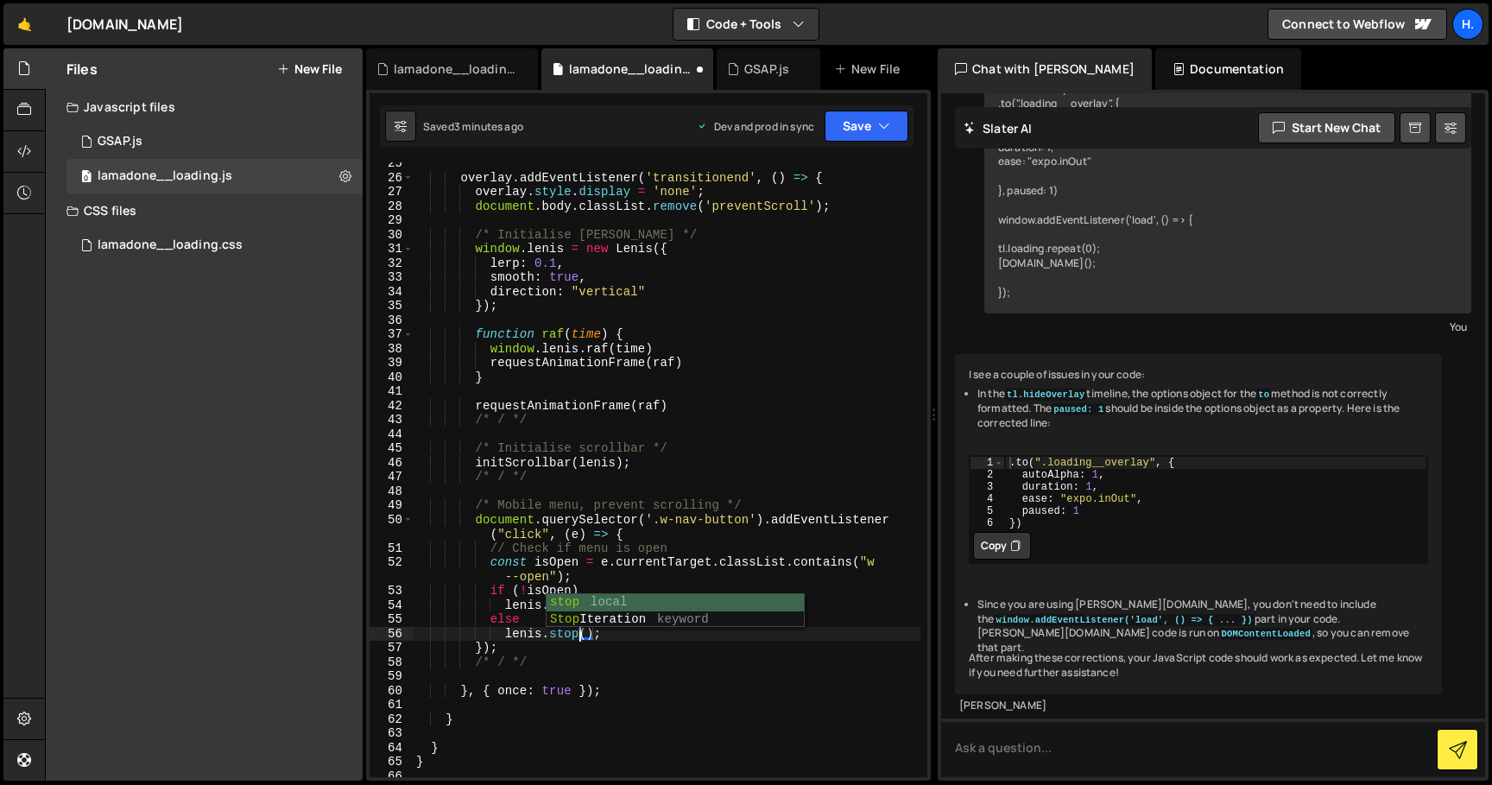
click at [505, 604] on div "overlay . addEventListener ( 'transitionend' , ( ) => { overlay . style . displ…" at bounding box center [667, 477] width 508 height 643
drag, startPoint x: 558, startPoint y: 606, endPoint x: 504, endPoint y: 607, distance: 53.5
click at [504, 607] on div "overlay . addEventListener ( 'transitionend' , ( ) => { overlay . style . displ…" at bounding box center [667, 477] width 508 height 643
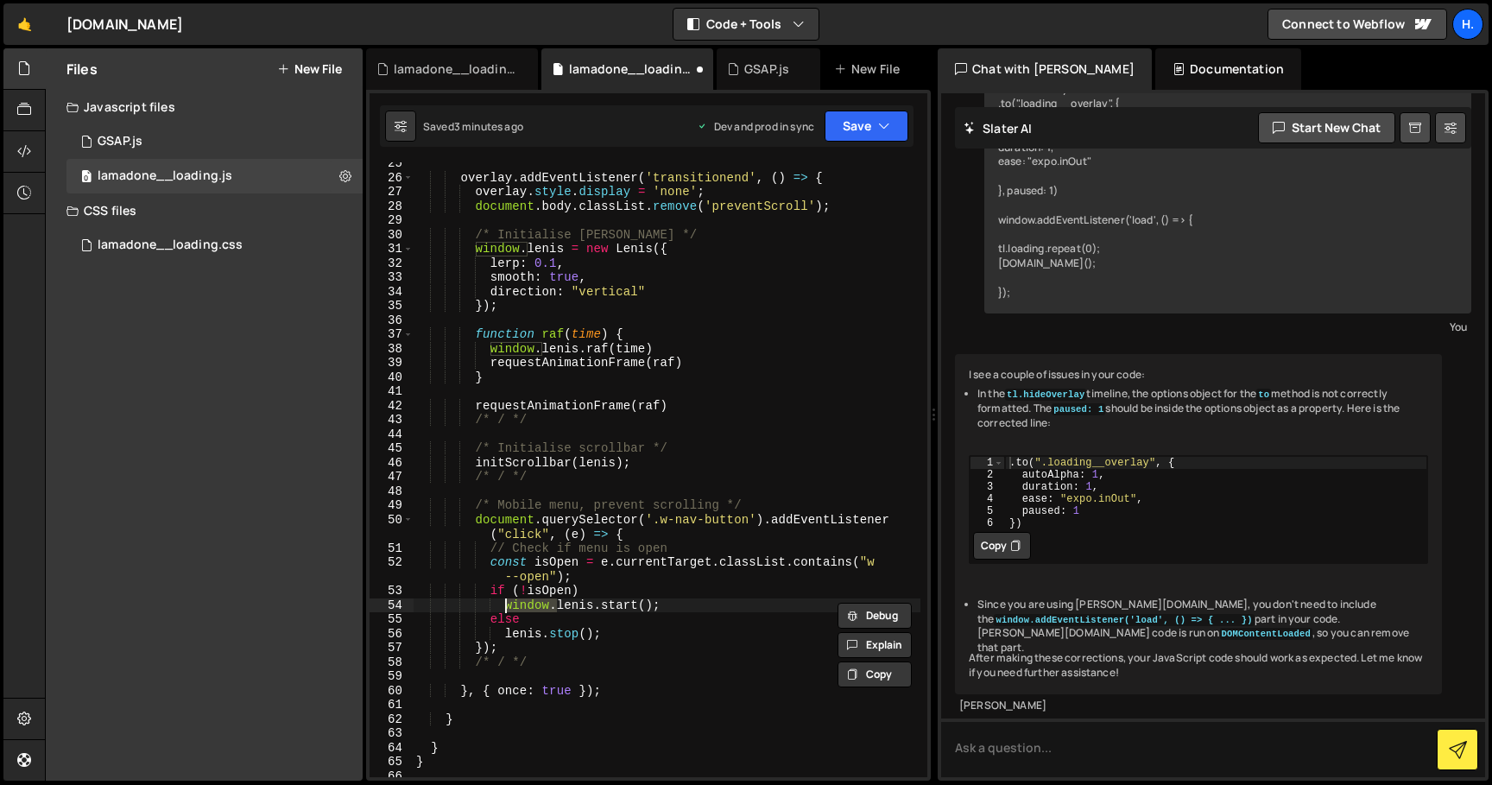
click at [504, 635] on div "overlay . addEventListener ( 'transitionend' , ( ) => { overlay . style . displ…" at bounding box center [667, 477] width 508 height 643
paste textarea "window."
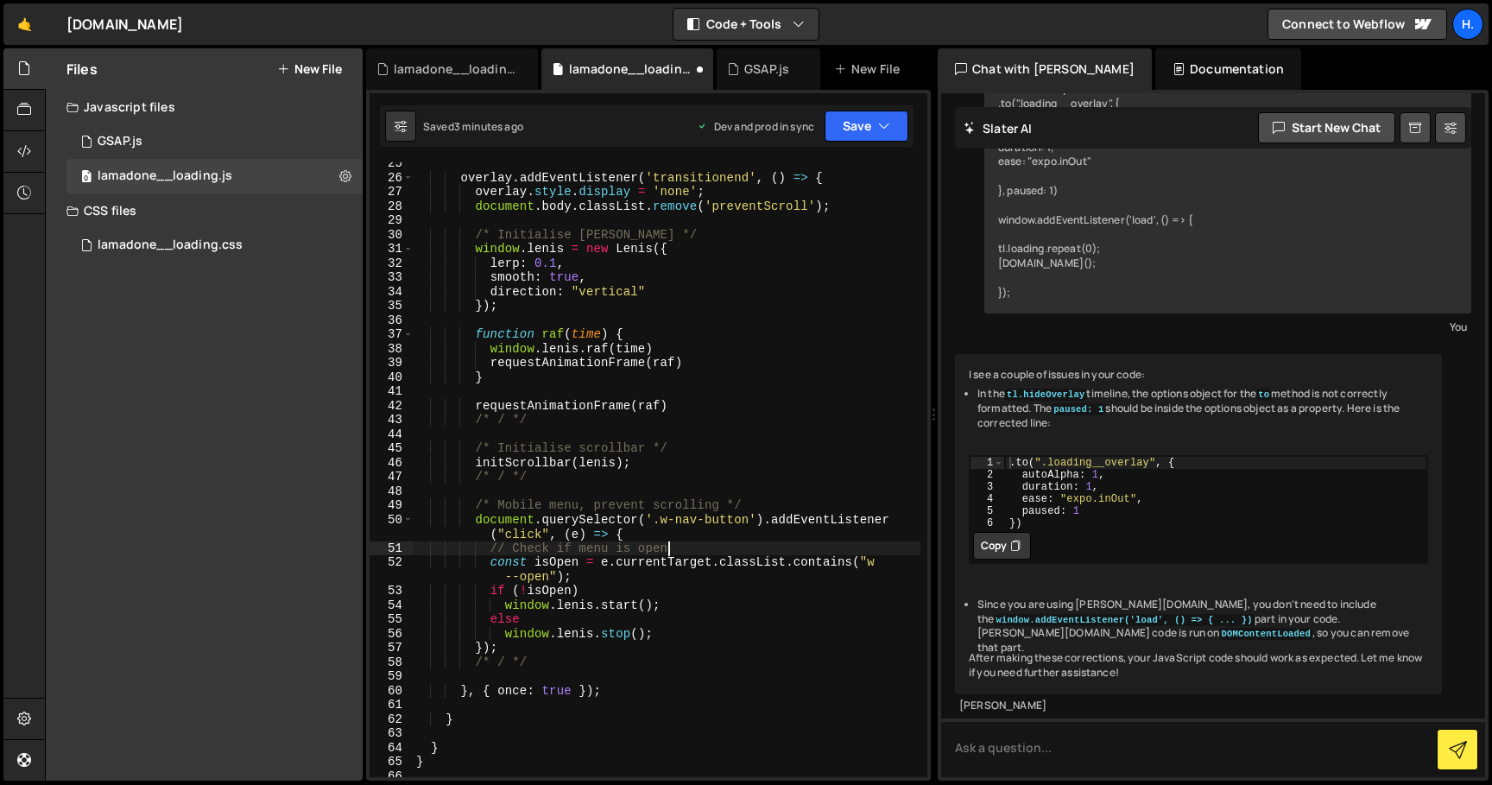
click at [708, 553] on div "overlay . addEventListener ( 'transitionend' , ( ) => { overlay . style . displ…" at bounding box center [667, 477] width 508 height 643
type textarea "// Check if menu is open"
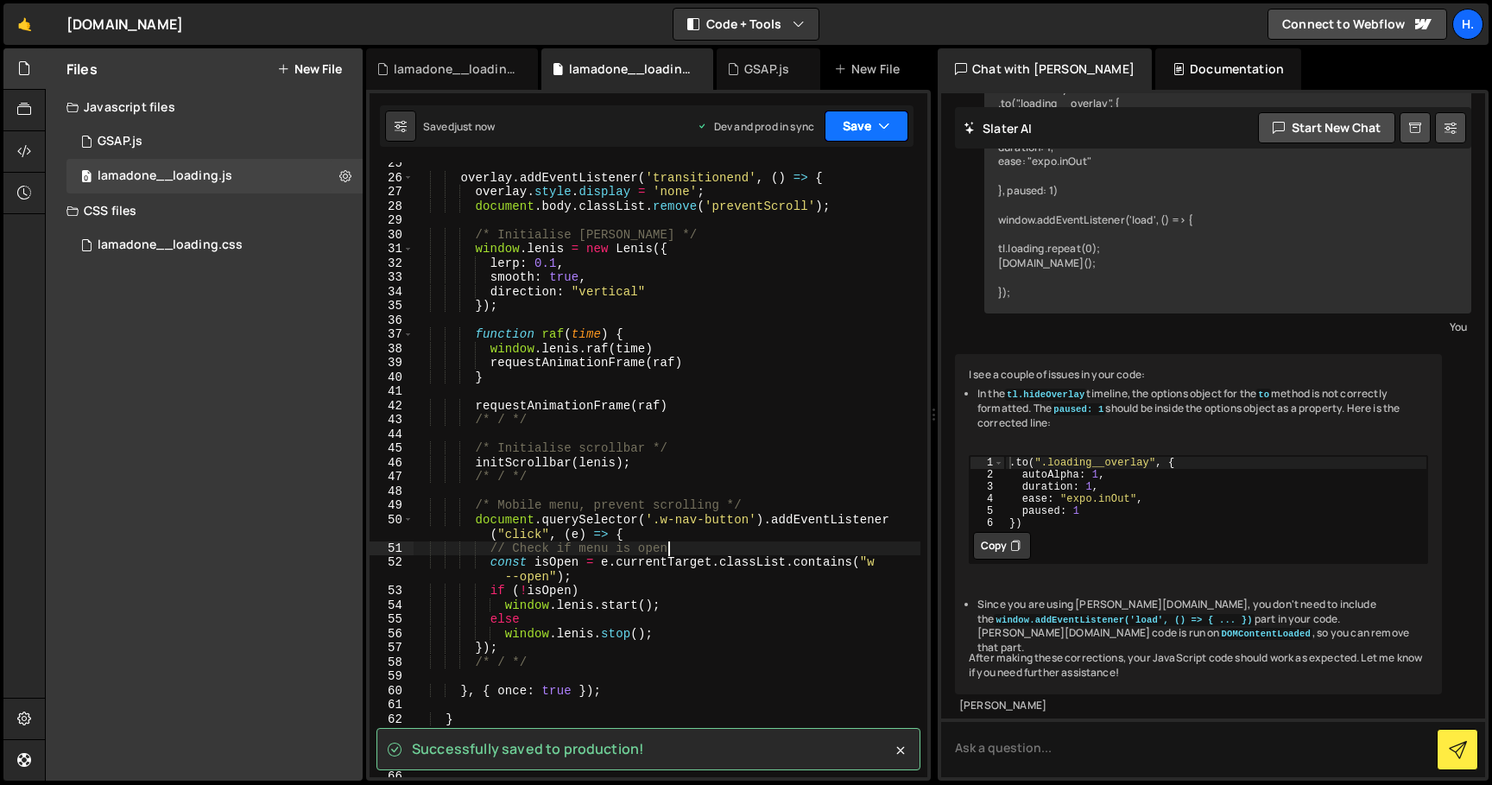
click at [894, 135] on button "Save" at bounding box center [867, 126] width 84 height 31
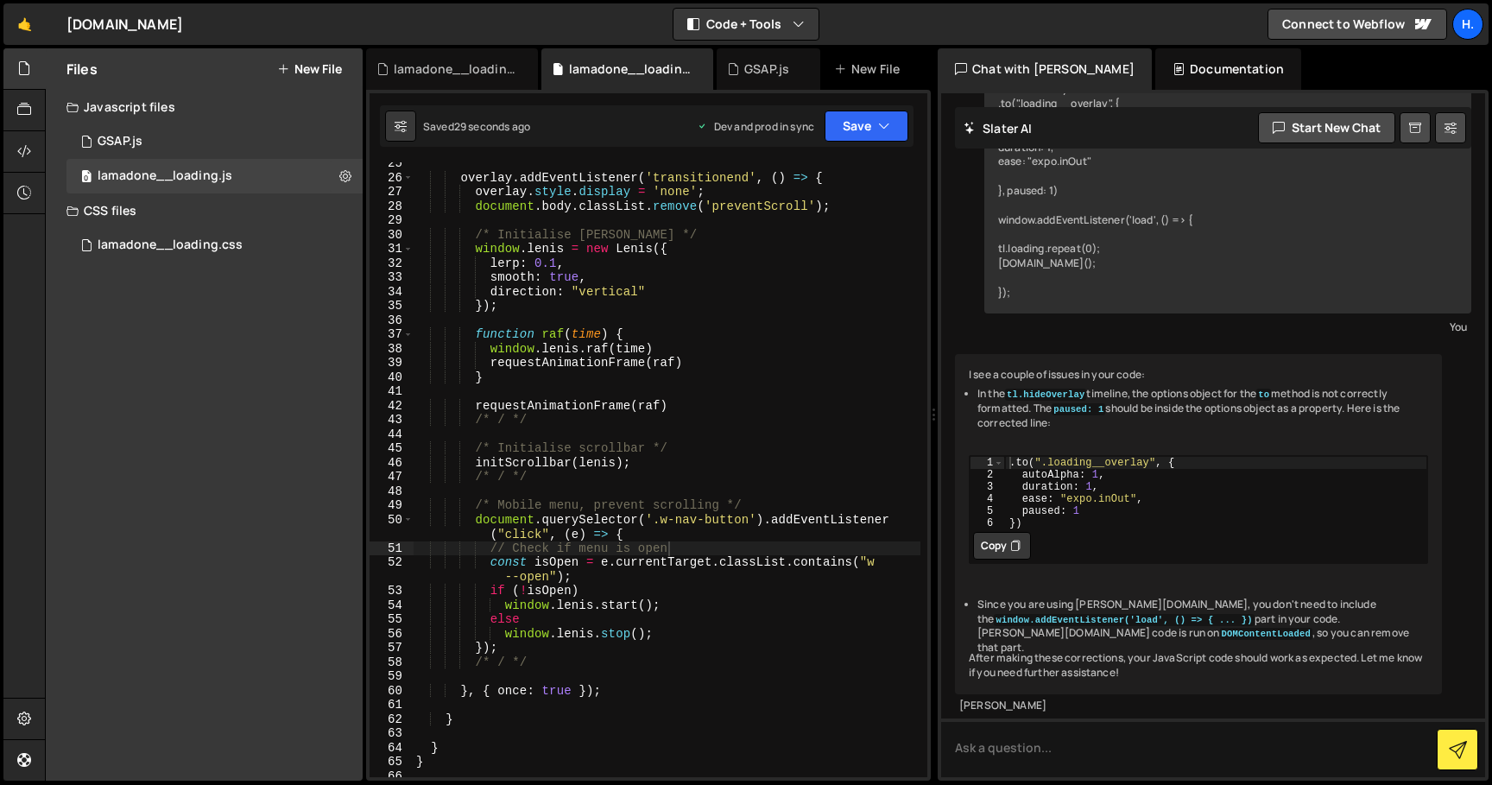
click at [610, 601] on div "overlay . addEventListener ( 'transitionend' , ( ) => { overlay . style . displ…" at bounding box center [667, 477] width 508 height 643
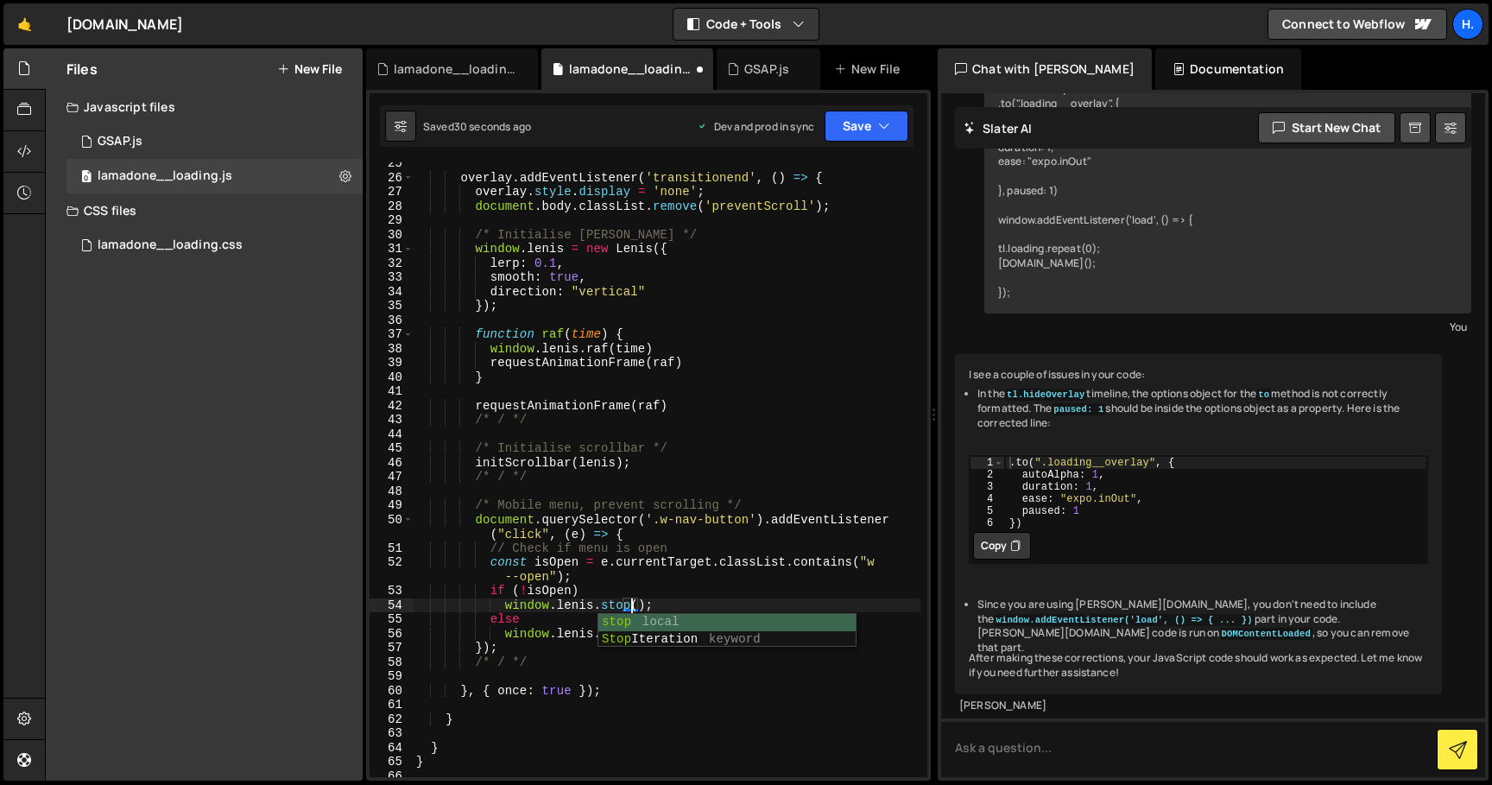
scroll to position [0, 15]
click at [568, 630] on div "overlay . addEventListener ( 'transitionend' , ( ) => { overlay . style . displ…" at bounding box center [667, 477] width 508 height 643
click at [623, 638] on div "overlay . addEventListener ( 'transitionend' , ( ) => { overlay . style . displ…" at bounding box center [667, 477] width 508 height 643
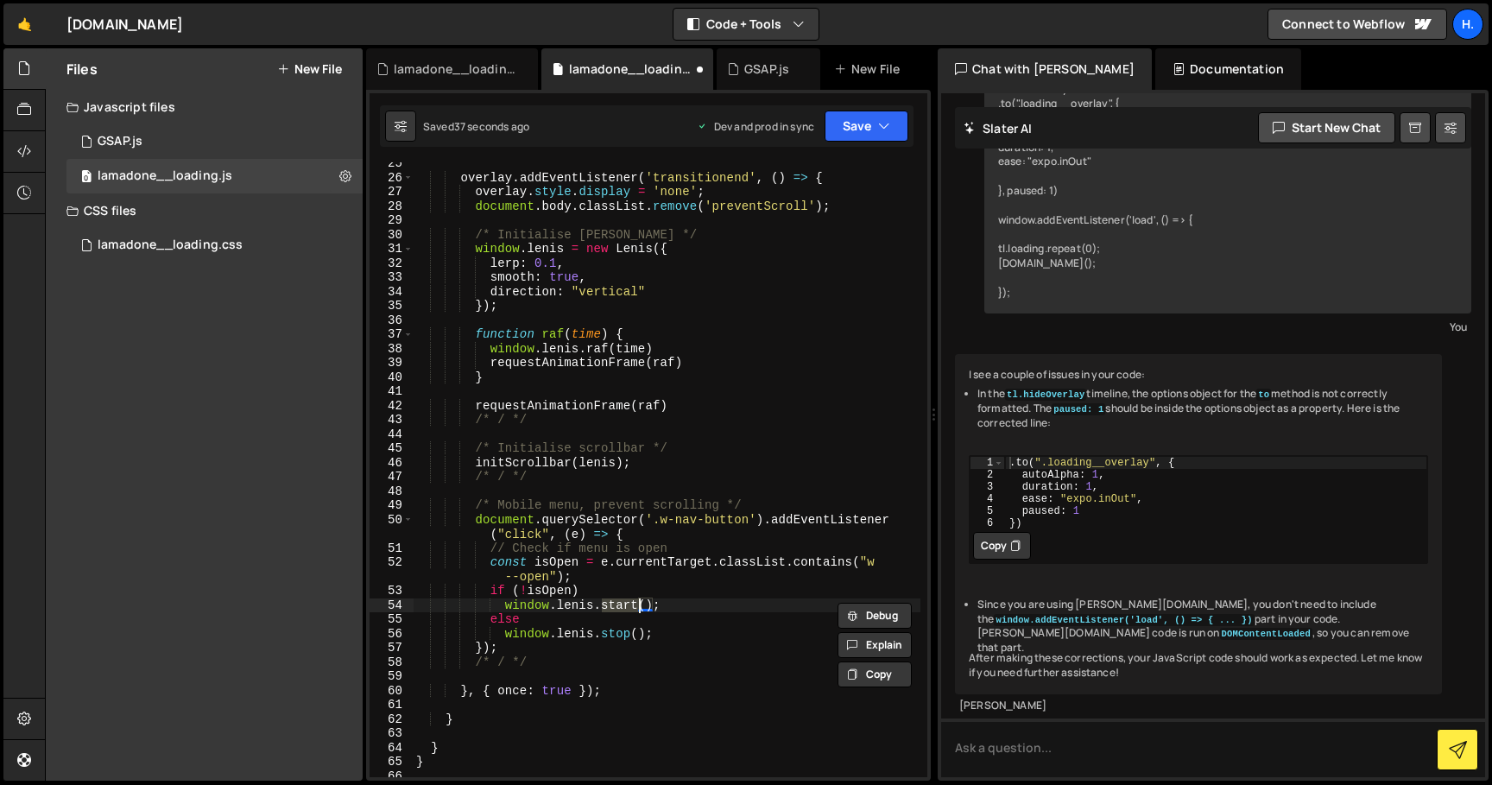
click at [527, 592] on div "overlay . addEventListener ( 'transitionend' , ( ) => { overlay . style . displ…" at bounding box center [667, 477] width 508 height 643
type textarea "if (isOpen)"
